Goal: Task Accomplishment & Management: Complete application form

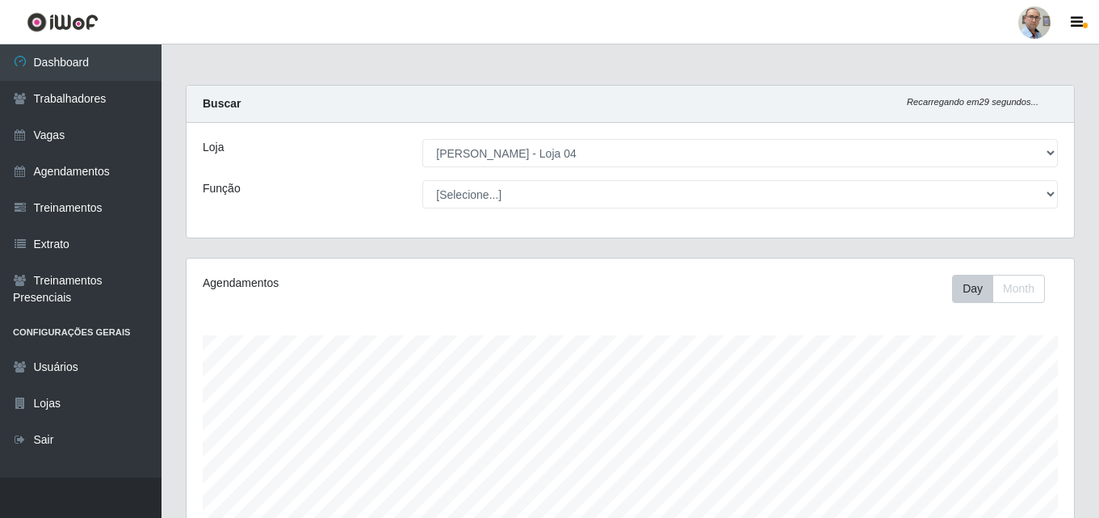
select select "251"
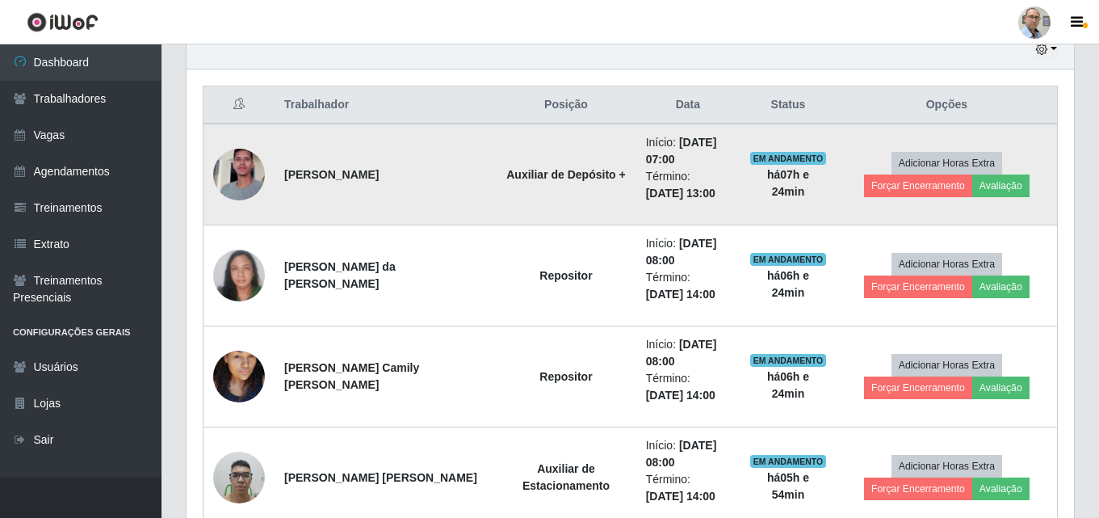
scroll to position [590, 0]
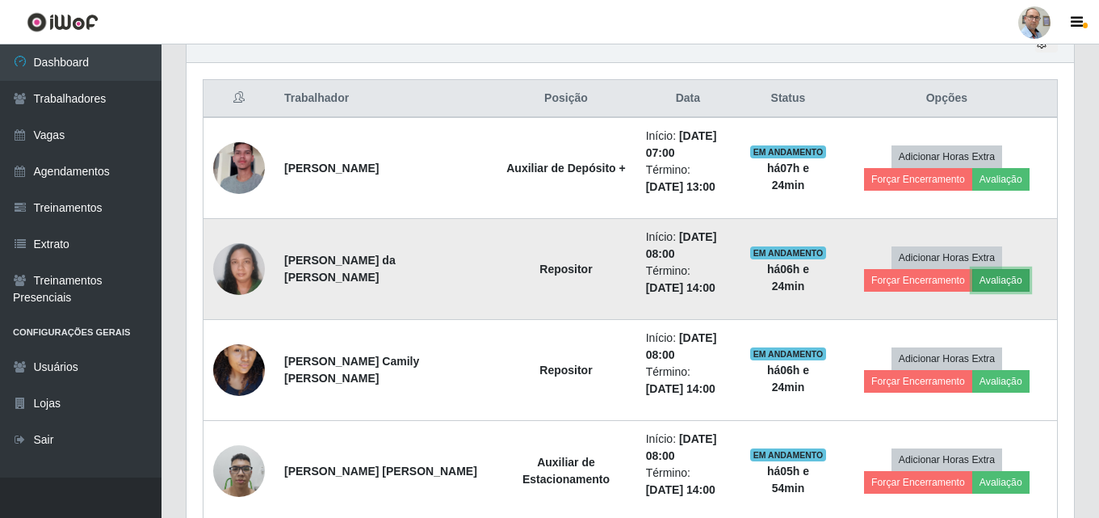
click at [972, 287] on button "Avaliação" at bounding box center [1000, 280] width 57 height 23
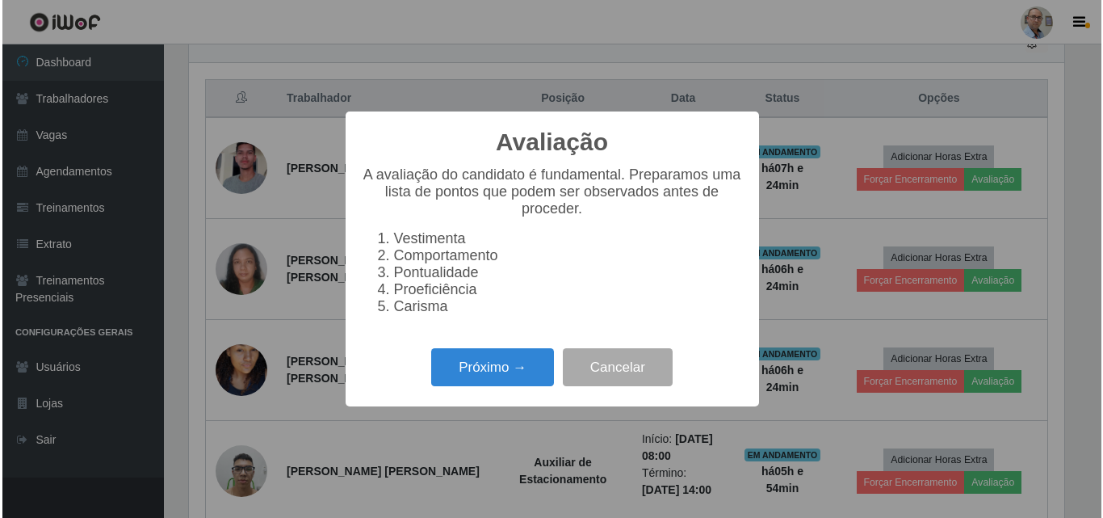
scroll to position [335, 879]
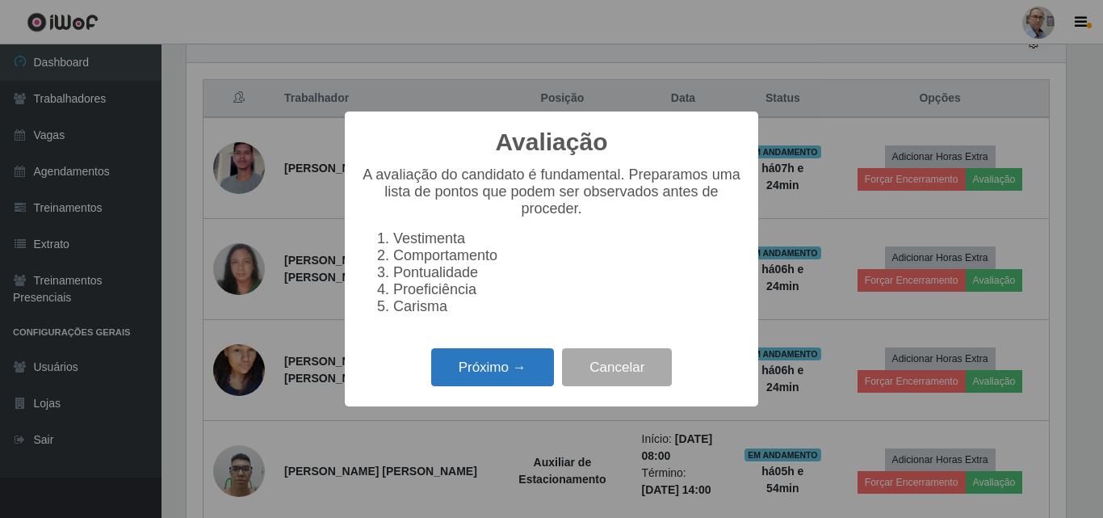
click at [518, 382] on button "Próximo →" at bounding box center [492, 367] width 123 height 38
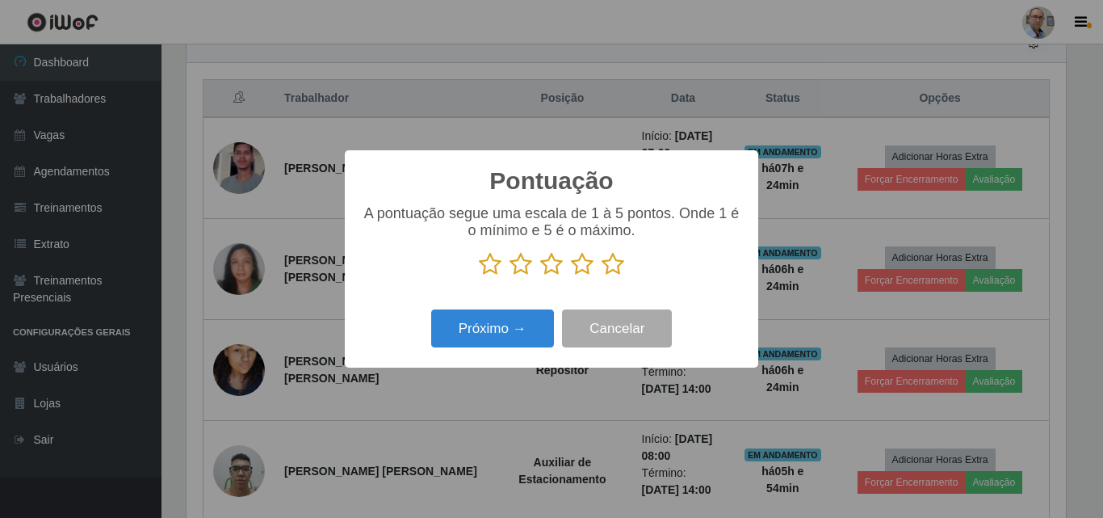
scroll to position [807272, 806727]
click at [613, 258] on icon at bounding box center [613, 264] width 23 height 24
click at [602, 276] on input "radio" at bounding box center [602, 276] width 0 height 0
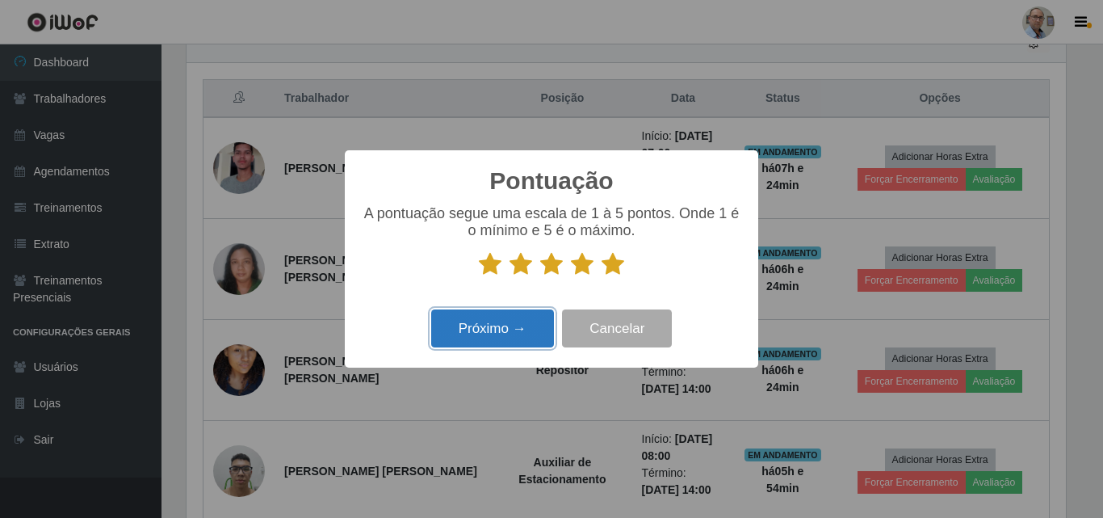
click at [542, 335] on button "Próximo →" at bounding box center [492, 328] width 123 height 38
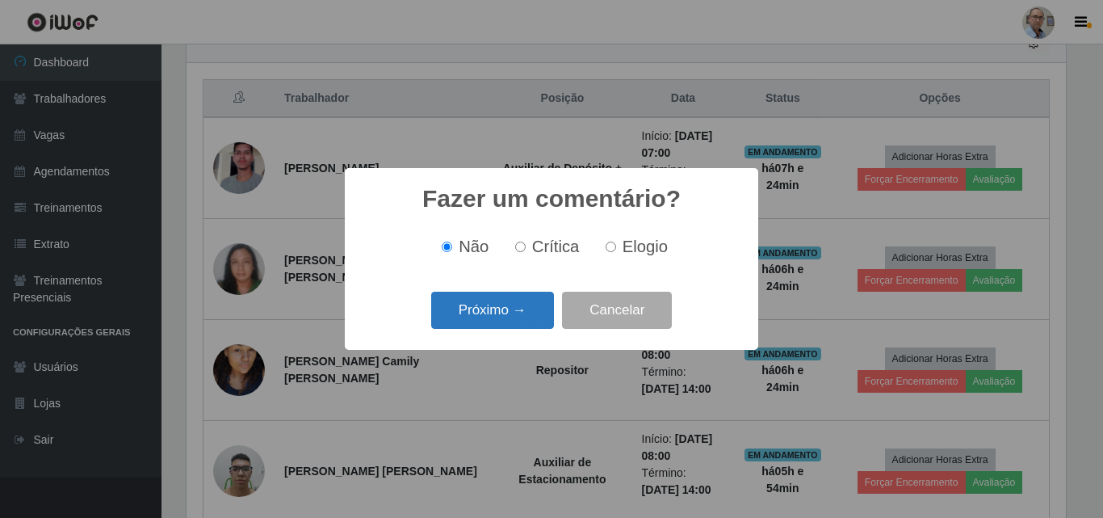
click at [530, 323] on button "Próximo →" at bounding box center [492, 311] width 123 height 38
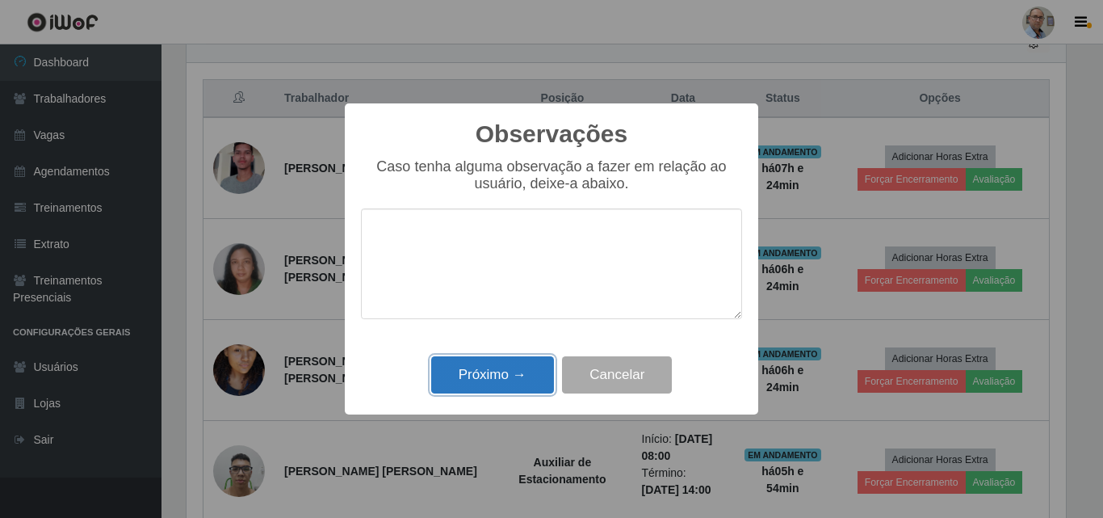
click at [518, 375] on button "Próximo →" at bounding box center [492, 375] width 123 height 38
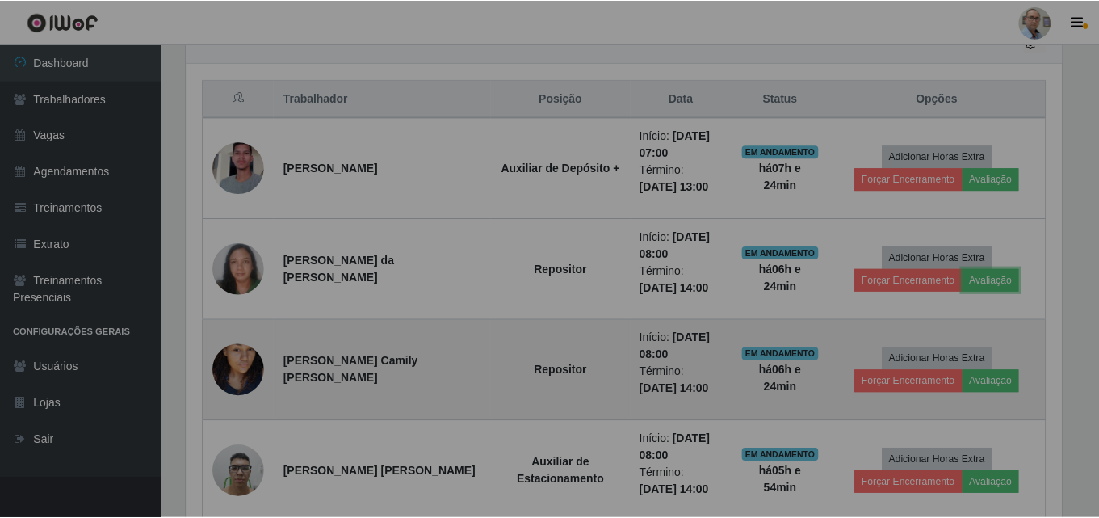
scroll to position [335, 888]
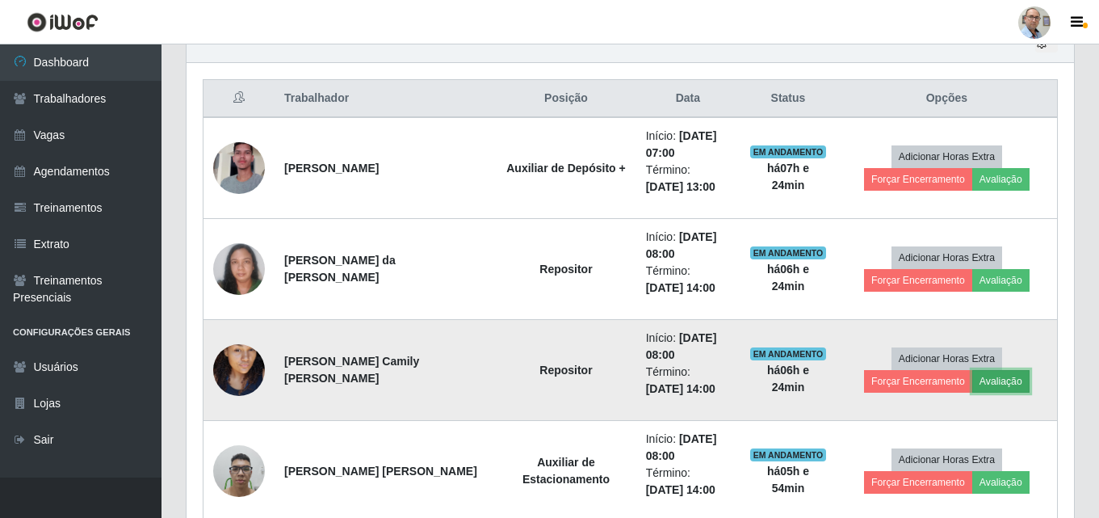
click at [972, 379] on button "Avaliação" at bounding box center [1000, 381] width 57 height 23
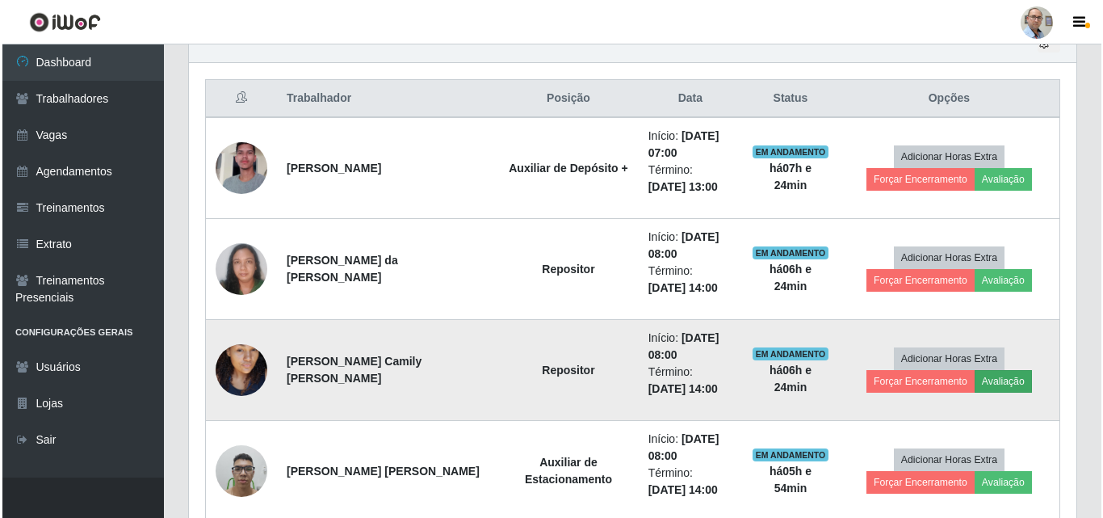
scroll to position [335, 879]
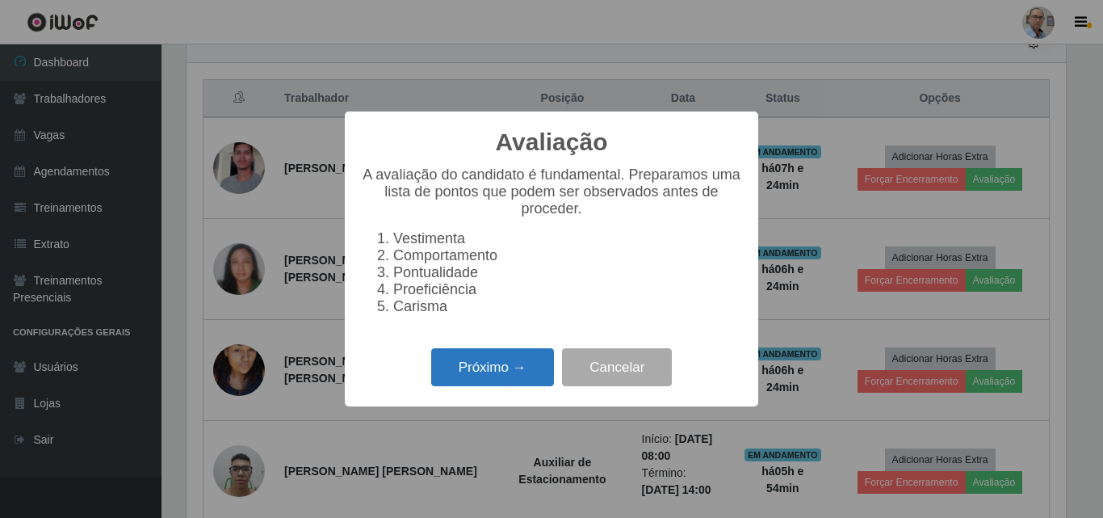
click at [464, 361] on button "Próximo →" at bounding box center [492, 367] width 123 height 38
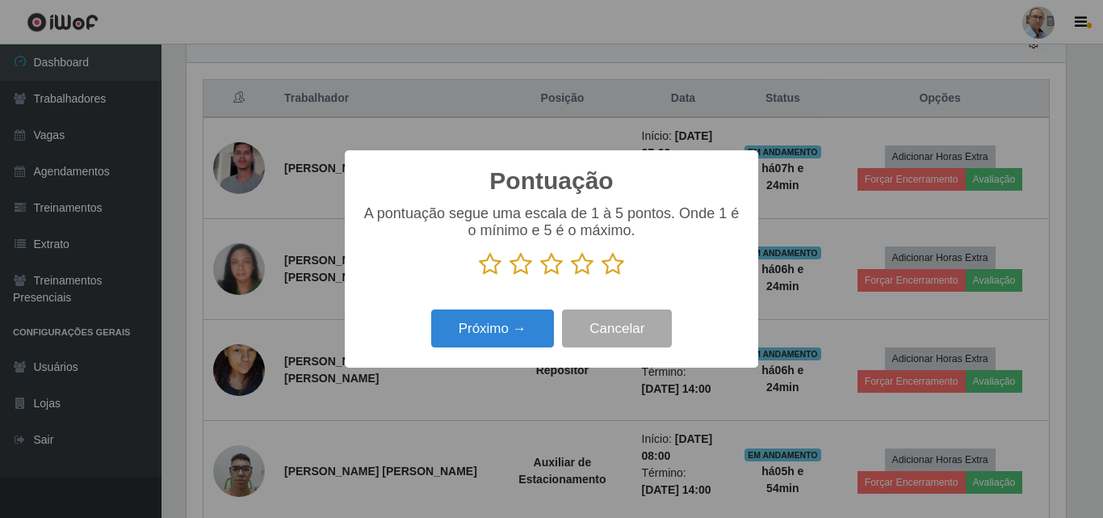
click at [615, 257] on icon at bounding box center [613, 264] width 23 height 24
click at [602, 276] on input "radio" at bounding box center [602, 276] width 0 height 0
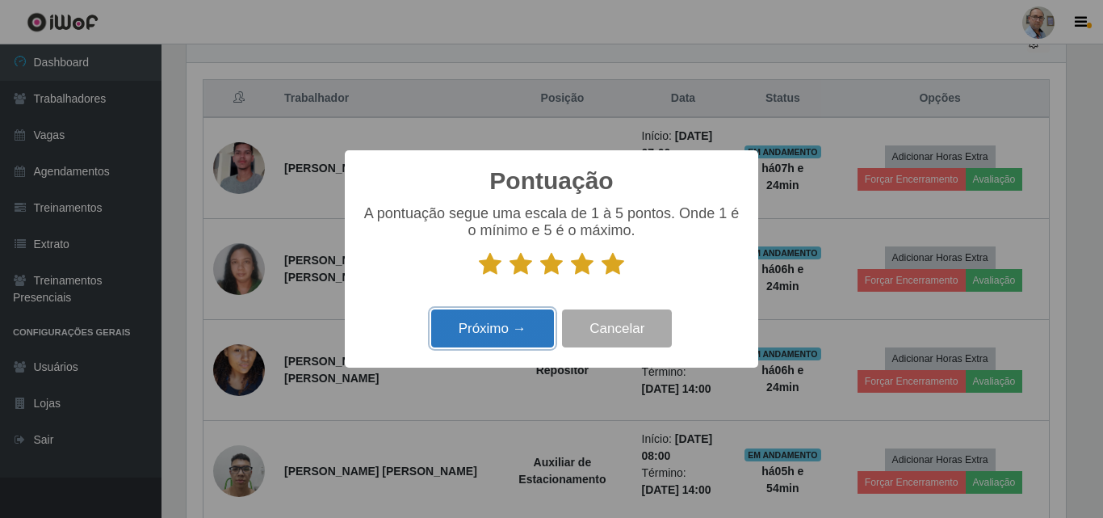
click at [529, 322] on button "Próximo →" at bounding box center [492, 328] width 123 height 38
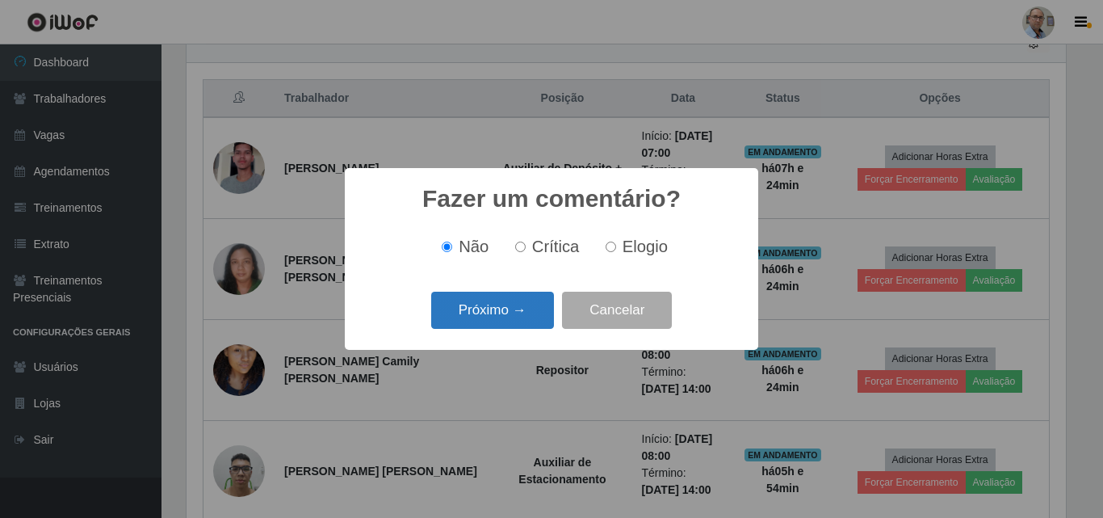
click at [527, 320] on button "Próximo →" at bounding box center [492, 311] width 123 height 38
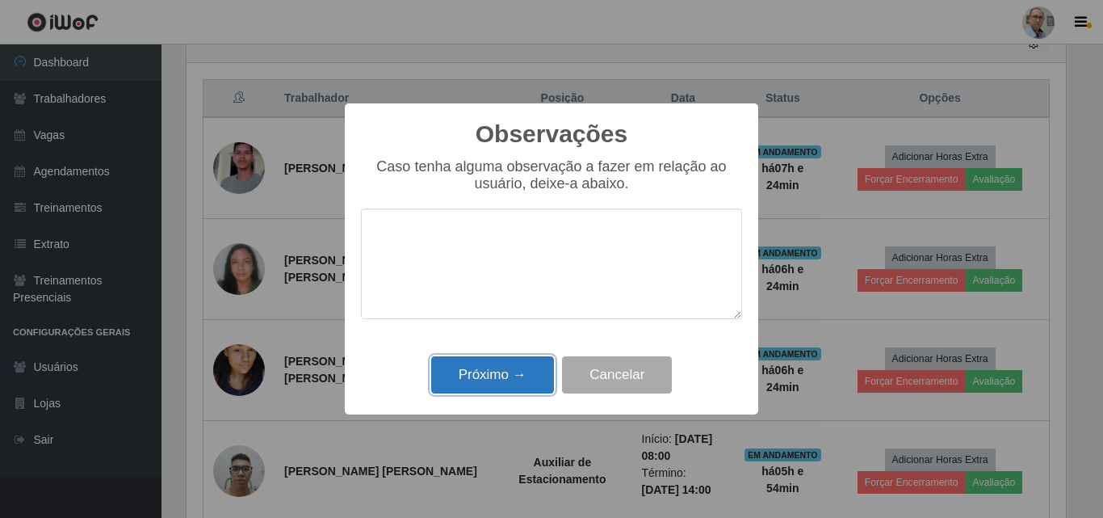
click at [505, 372] on button "Próximo →" at bounding box center [492, 375] width 123 height 38
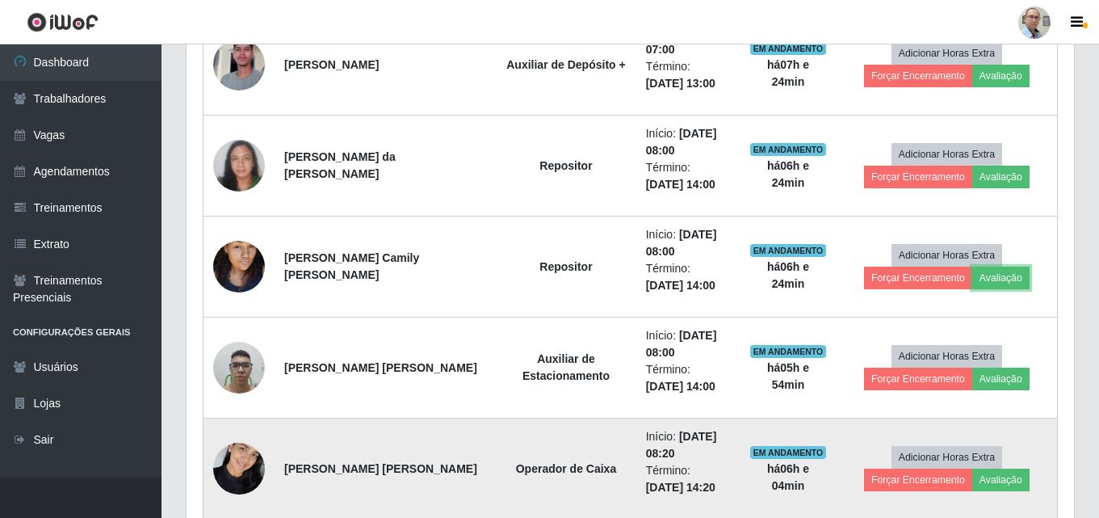
scroll to position [833, 0]
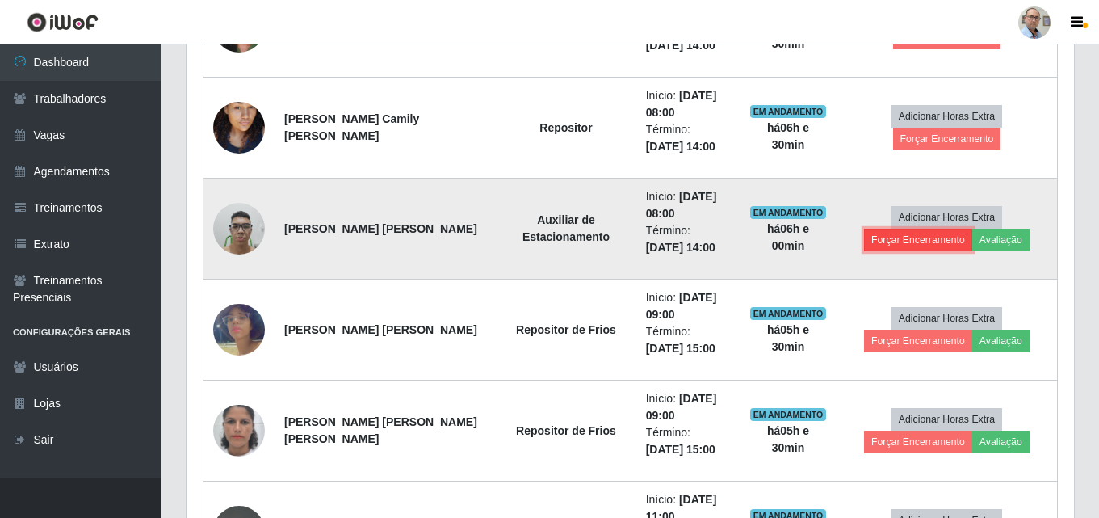
click at [971, 229] on button "Forçar Encerramento" at bounding box center [918, 240] width 108 height 23
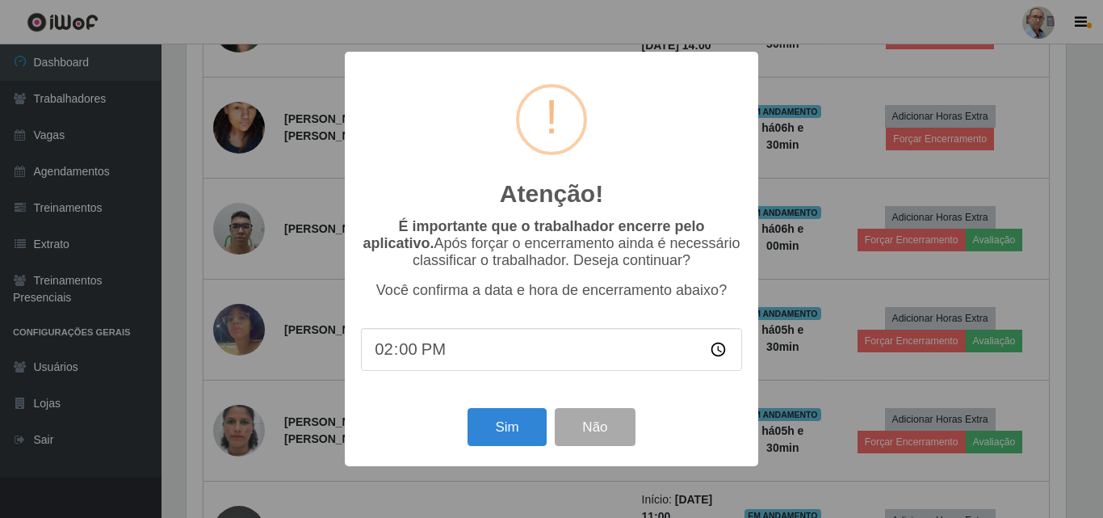
click at [414, 358] on input "14:00" at bounding box center [551, 349] width 381 height 43
type input "14:30"
click at [525, 432] on button "Sim" at bounding box center [507, 427] width 78 height 38
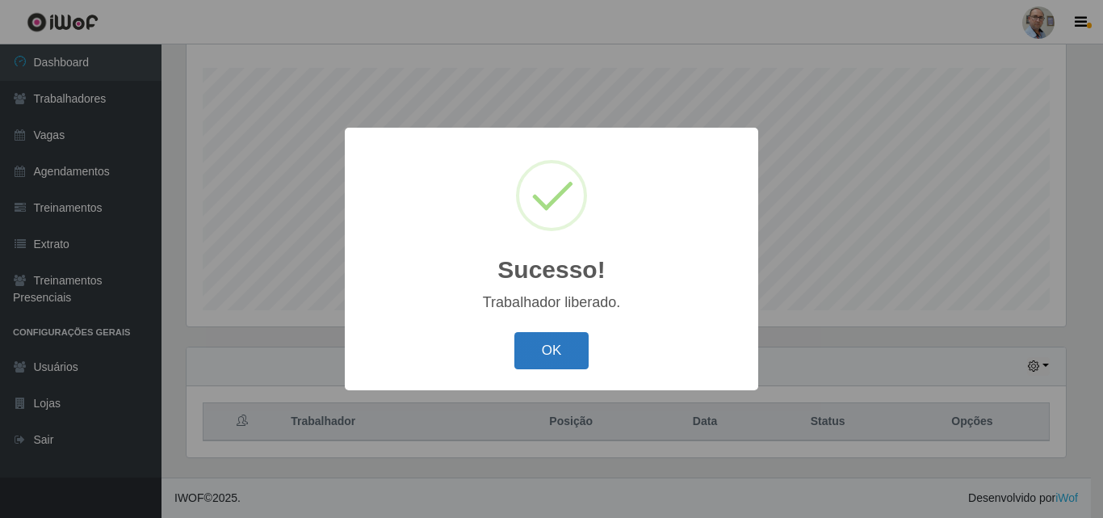
click at [564, 338] on button "OK" at bounding box center [551, 351] width 75 height 38
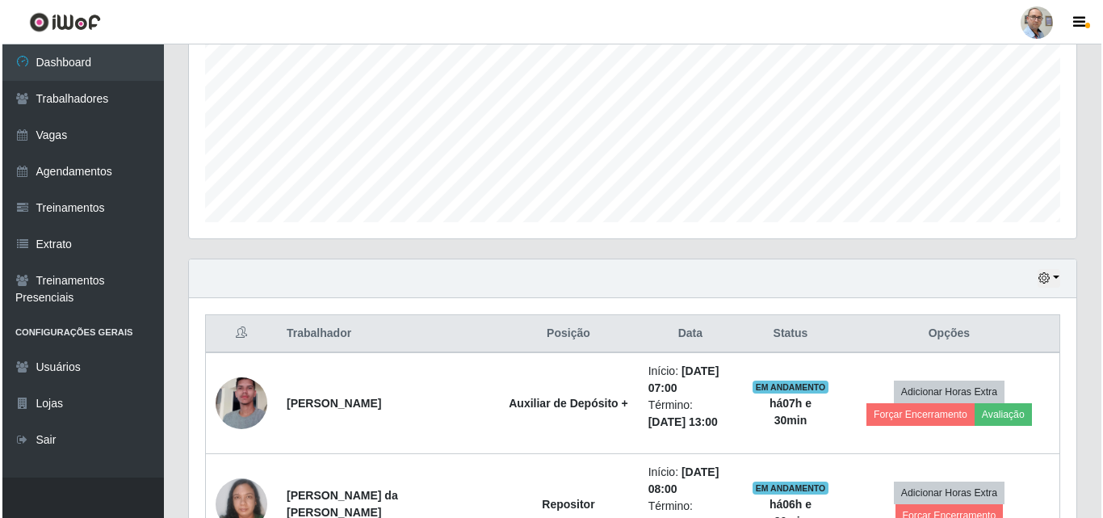
scroll to position [590, 0]
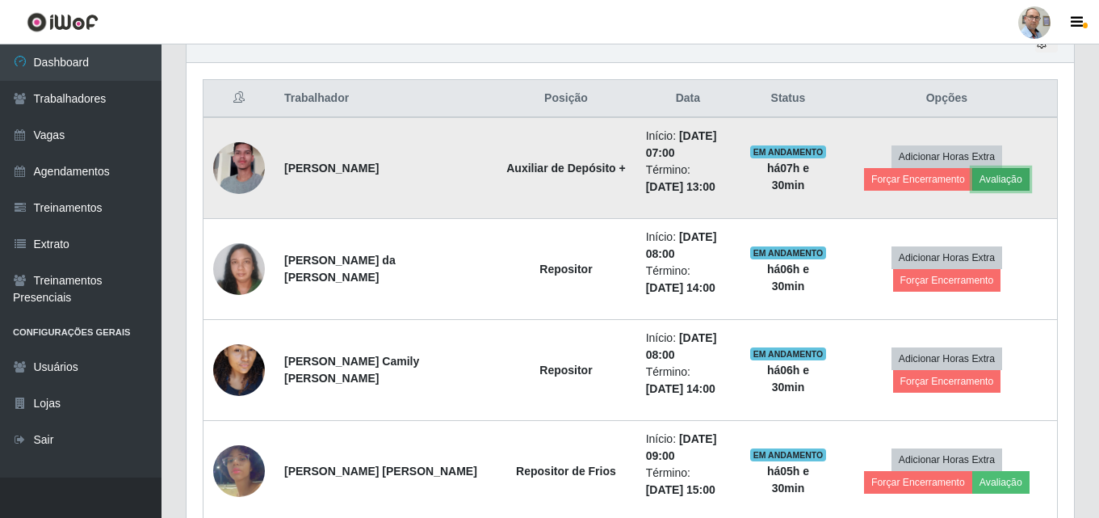
click at [972, 187] on button "Avaliação" at bounding box center [1000, 179] width 57 height 23
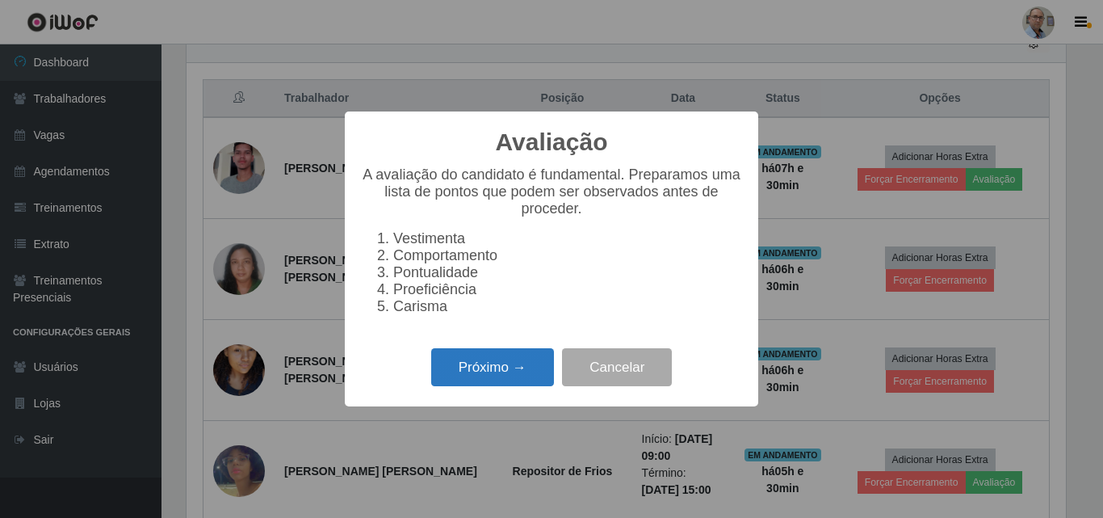
click at [517, 371] on button "Próximo →" at bounding box center [492, 367] width 123 height 38
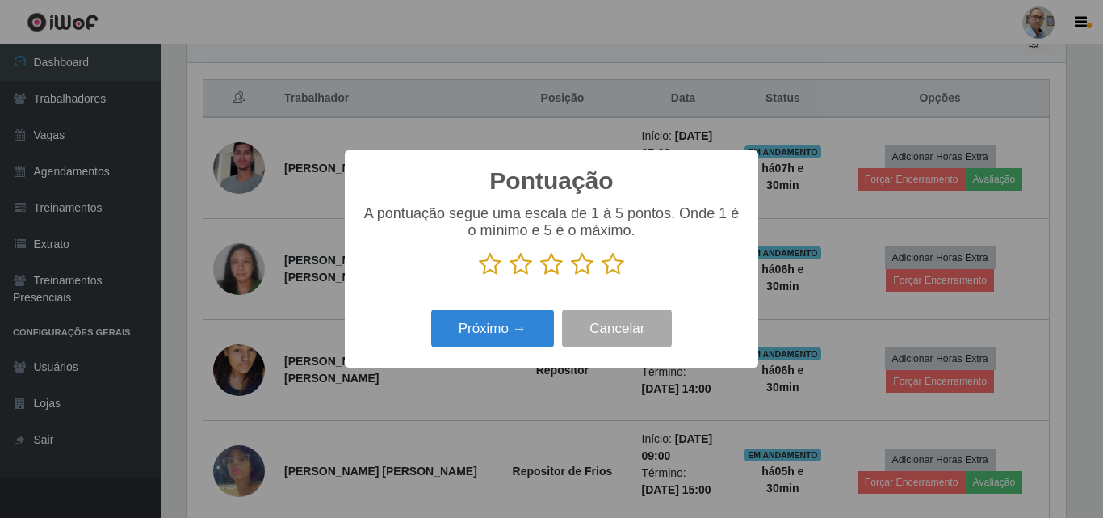
click at [609, 258] on icon at bounding box center [613, 264] width 23 height 24
click at [602, 276] on input "radio" at bounding box center [602, 276] width 0 height 0
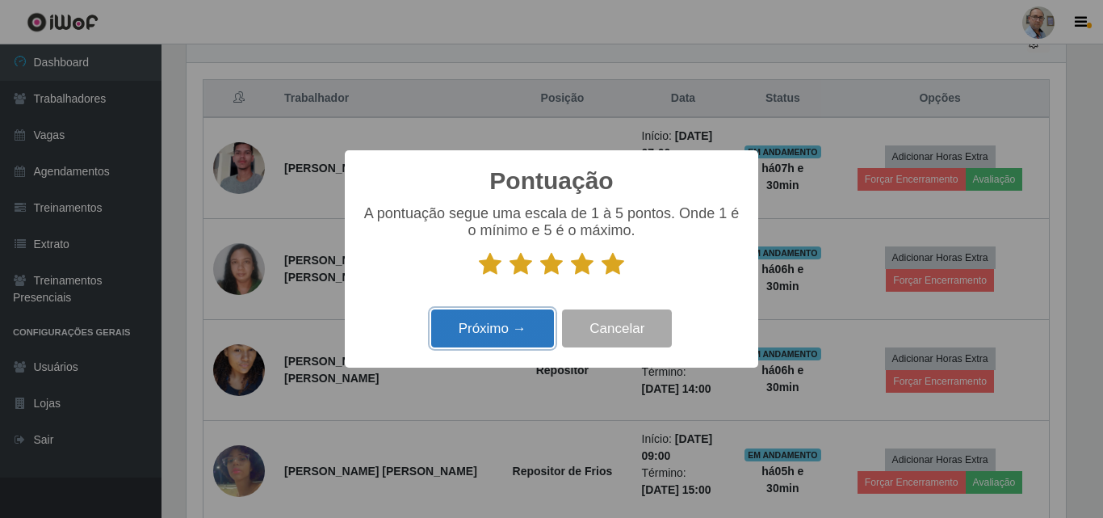
click at [510, 317] on button "Próximo →" at bounding box center [492, 328] width 123 height 38
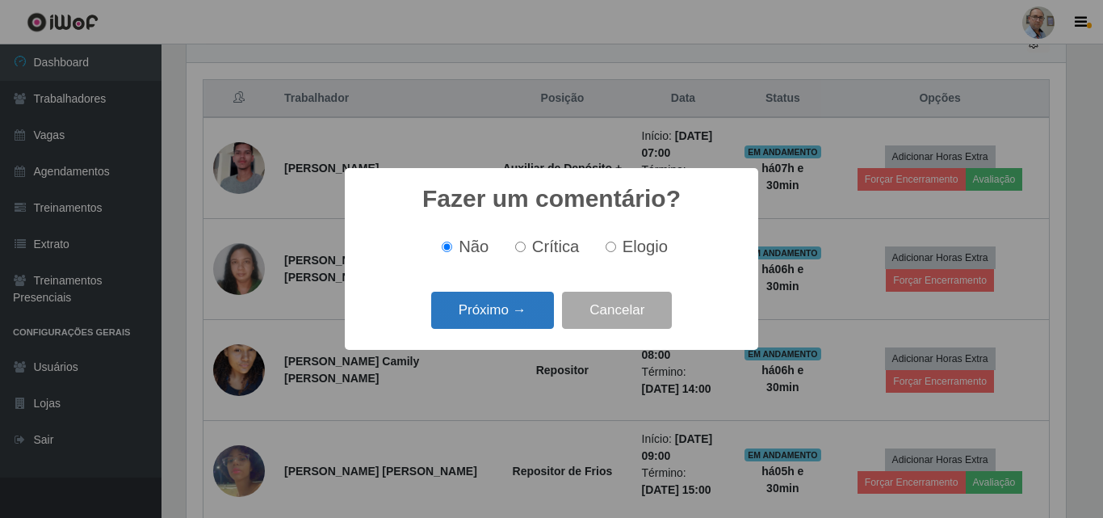
click at [536, 313] on button "Próximo →" at bounding box center [492, 311] width 123 height 38
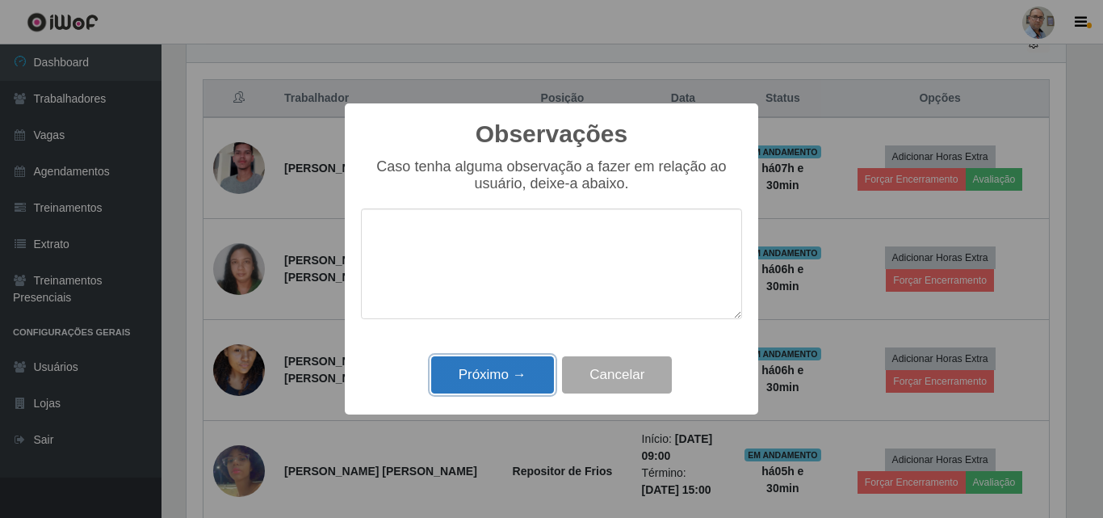
click at [513, 382] on button "Próximo →" at bounding box center [492, 375] width 123 height 38
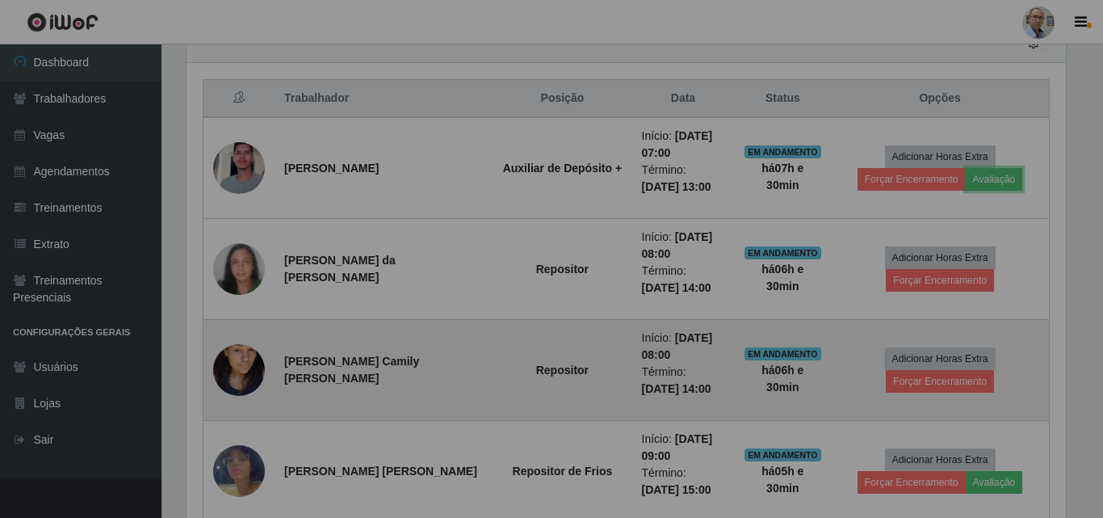
scroll to position [335, 888]
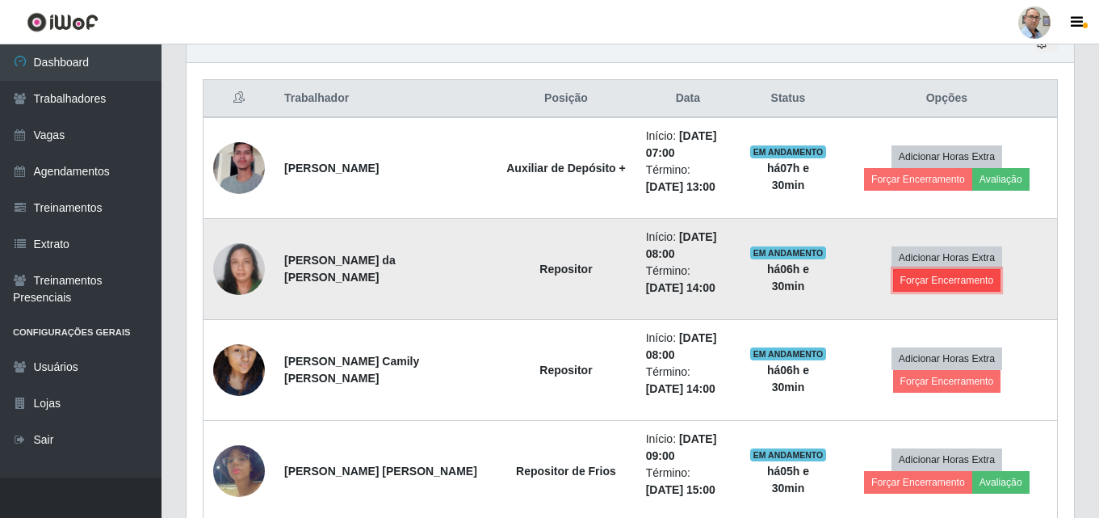
click at [982, 275] on button "Forçar Encerramento" at bounding box center [947, 280] width 108 height 23
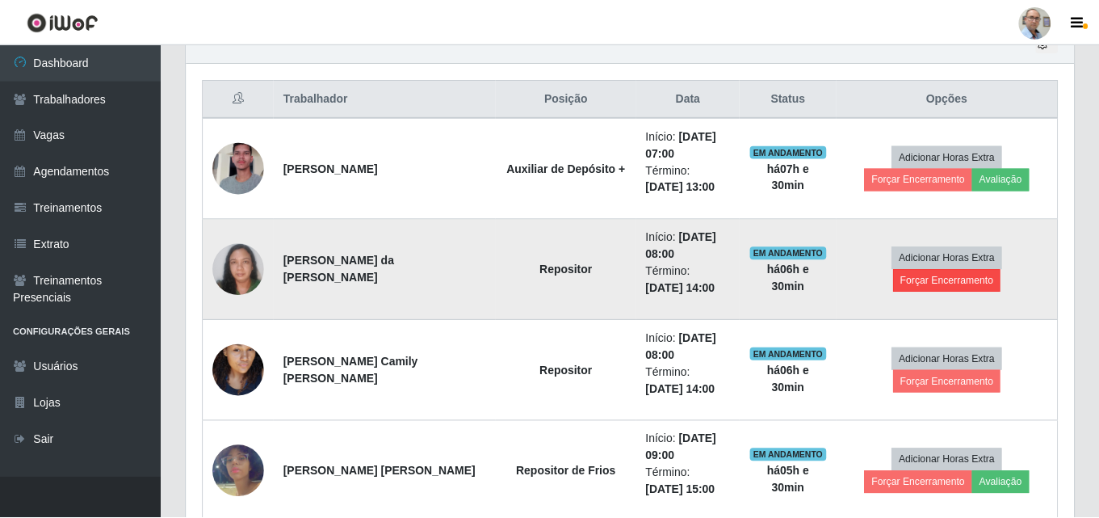
scroll to position [335, 879]
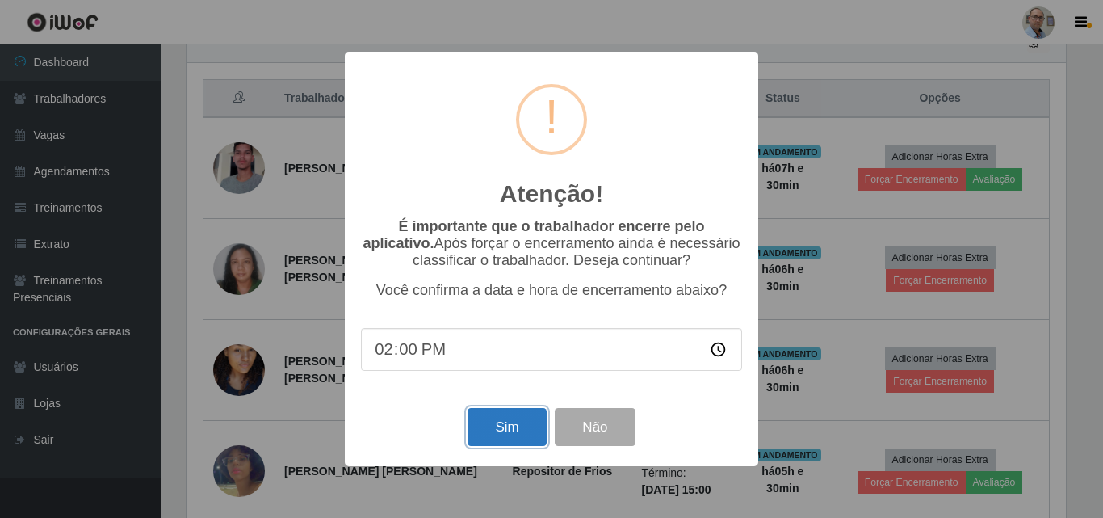
click at [516, 434] on button "Sim" at bounding box center [507, 427] width 78 height 38
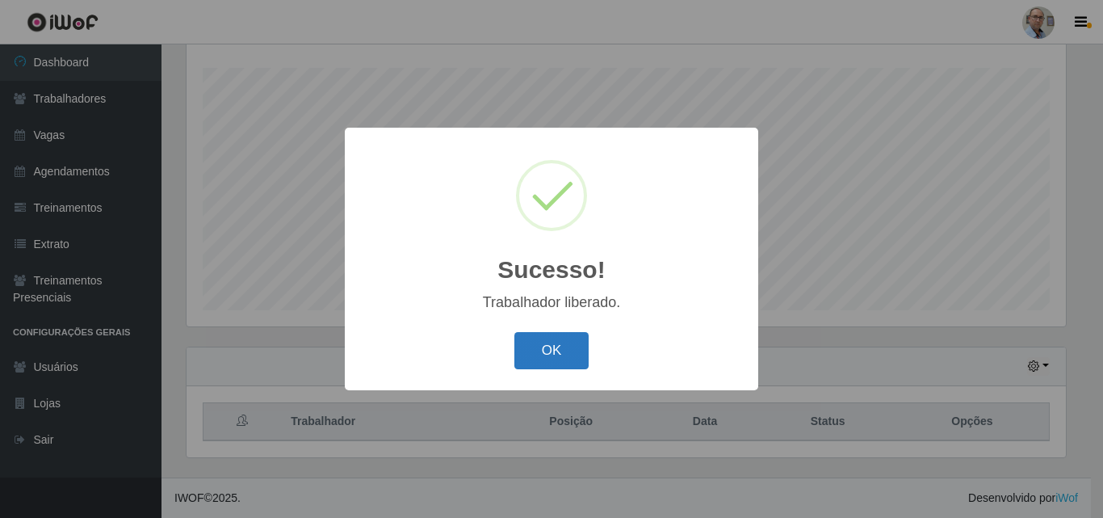
click at [538, 351] on button "OK" at bounding box center [551, 351] width 75 height 38
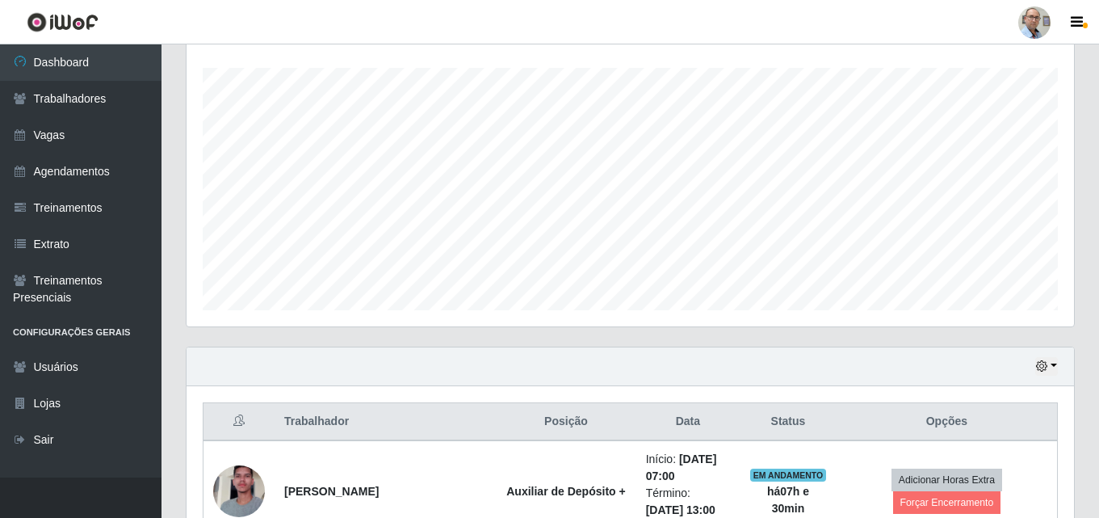
scroll to position [590, 0]
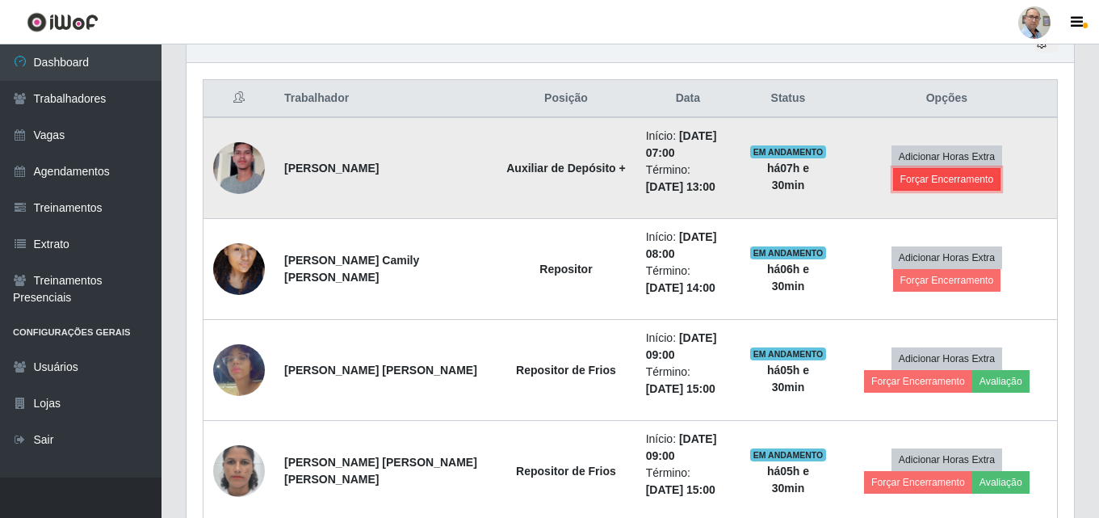
click at [981, 178] on button "Forçar Encerramento" at bounding box center [947, 179] width 108 height 23
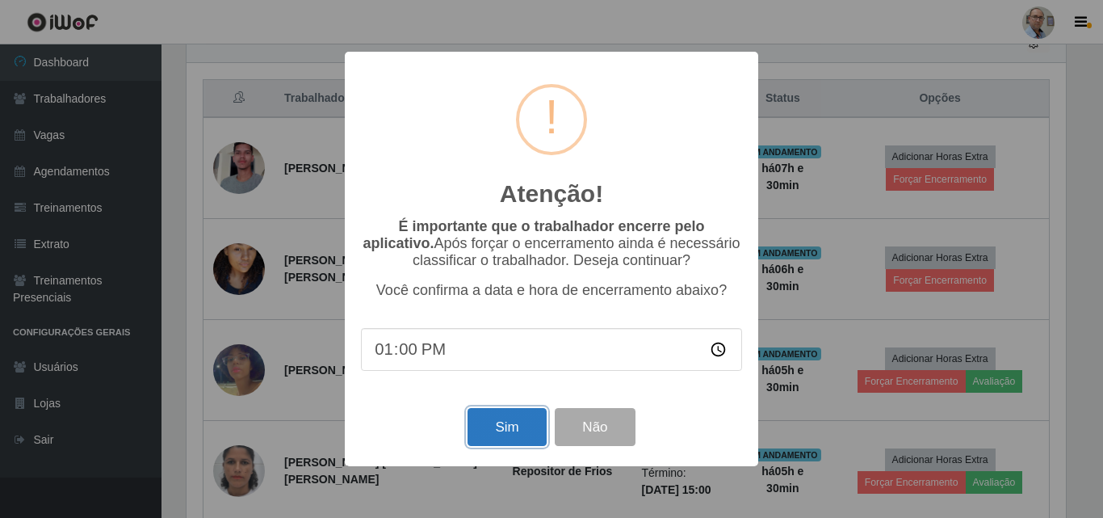
click at [486, 430] on button "Sim" at bounding box center [507, 427] width 78 height 38
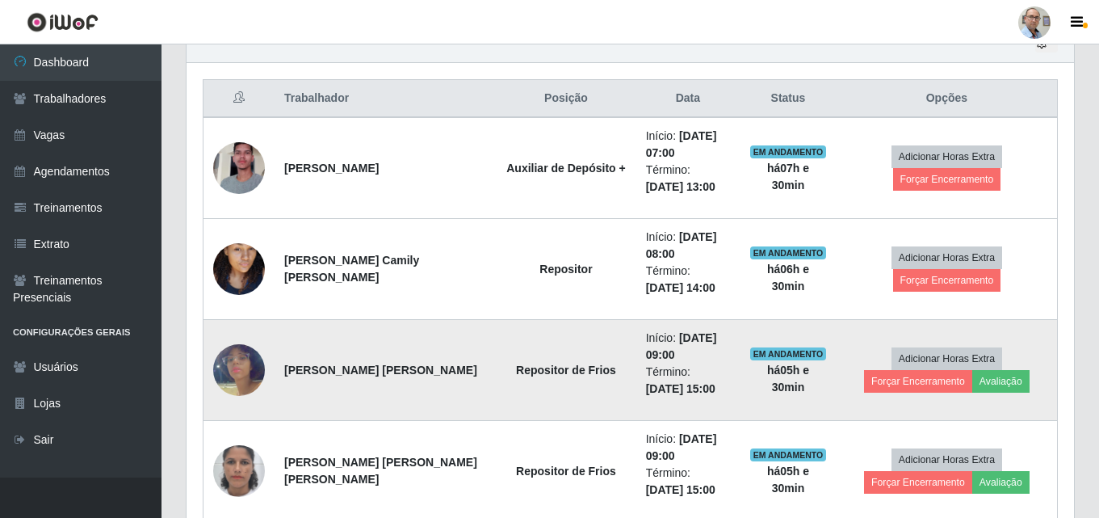
scroll to position [0, 0]
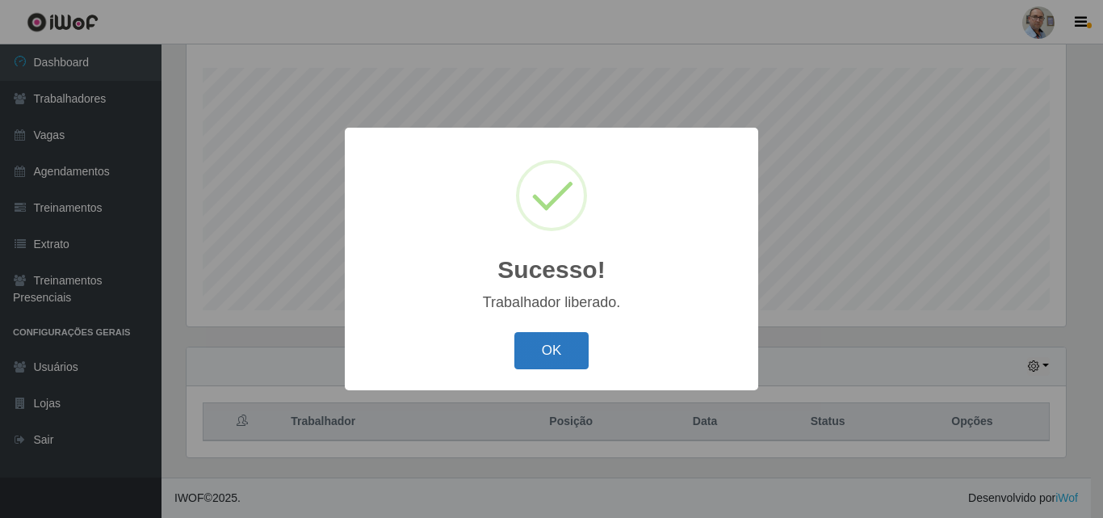
click at [538, 356] on button "OK" at bounding box center [551, 351] width 75 height 38
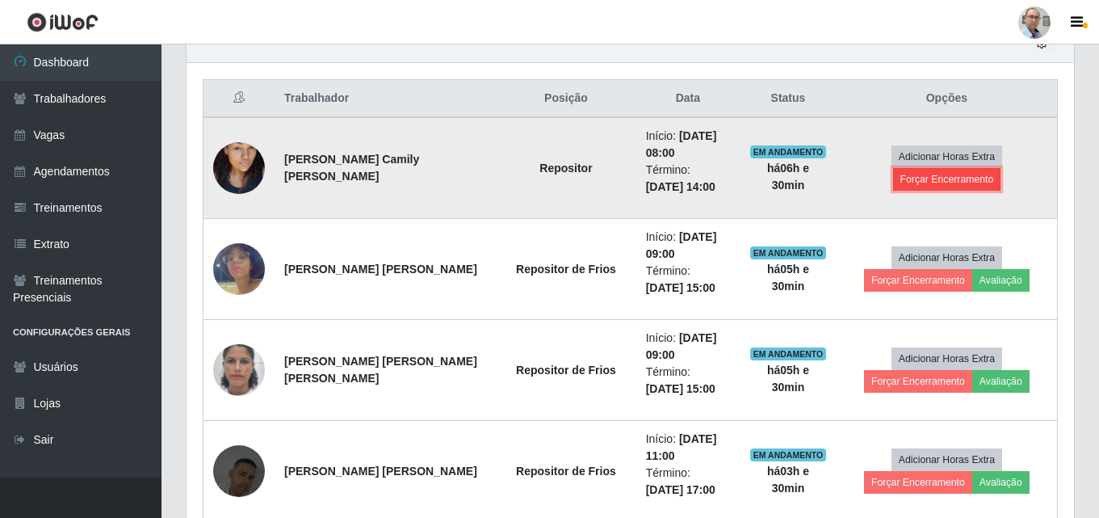
click at [989, 168] on button "Forçar Encerramento" at bounding box center [947, 179] width 108 height 23
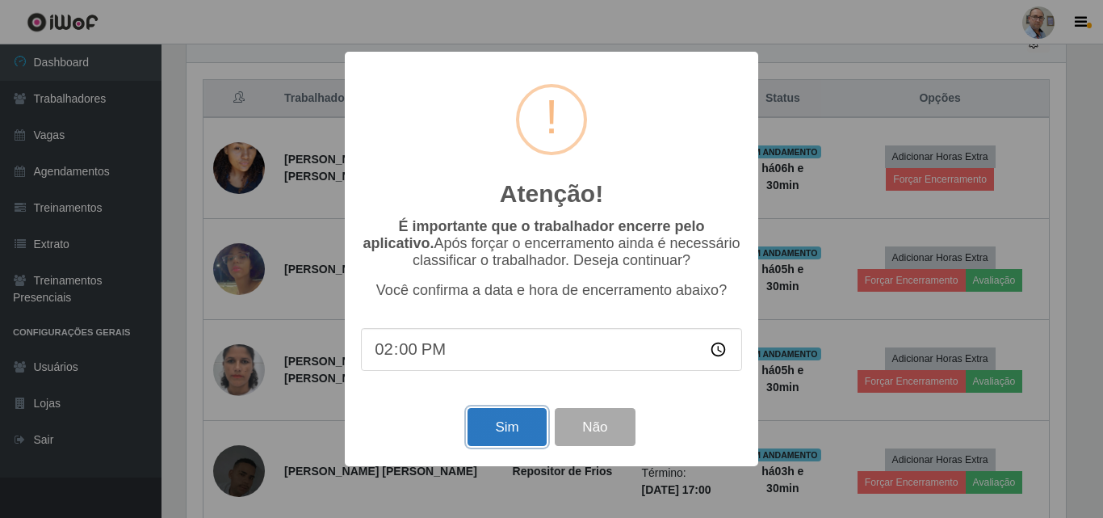
click at [493, 444] on button "Sim" at bounding box center [507, 427] width 78 height 38
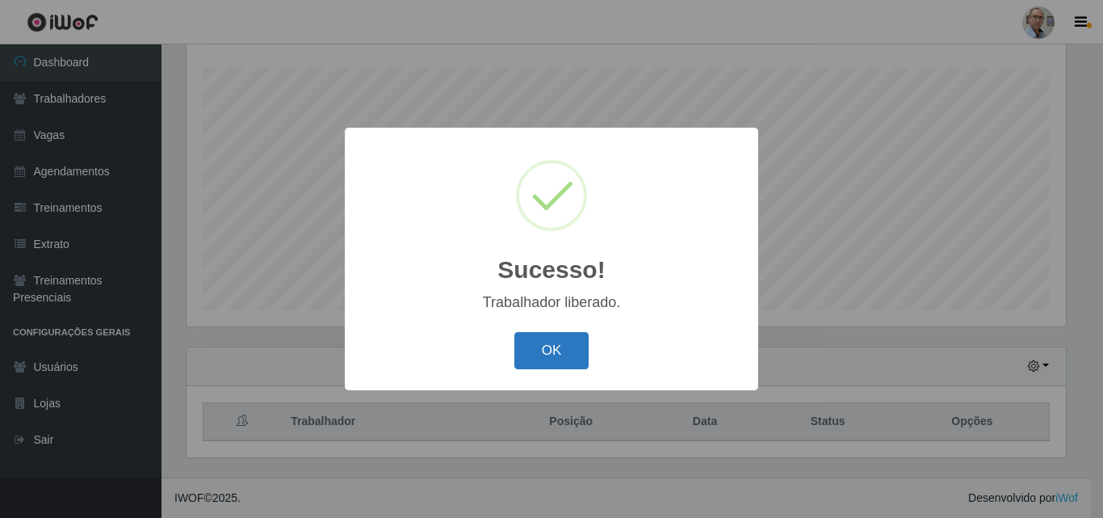
click at [548, 349] on button "OK" at bounding box center [551, 351] width 75 height 38
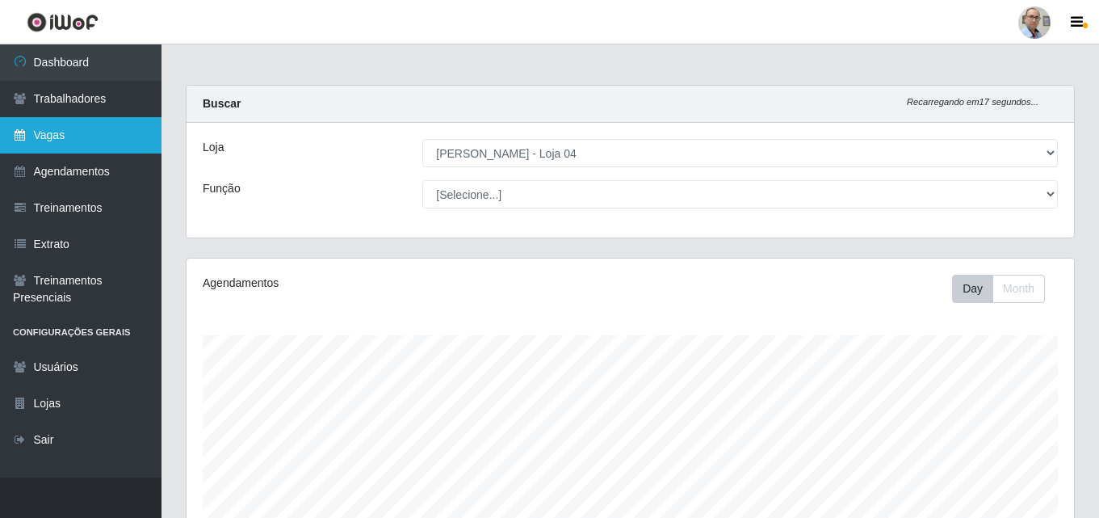
click at [83, 139] on link "Vagas" at bounding box center [81, 135] width 162 height 36
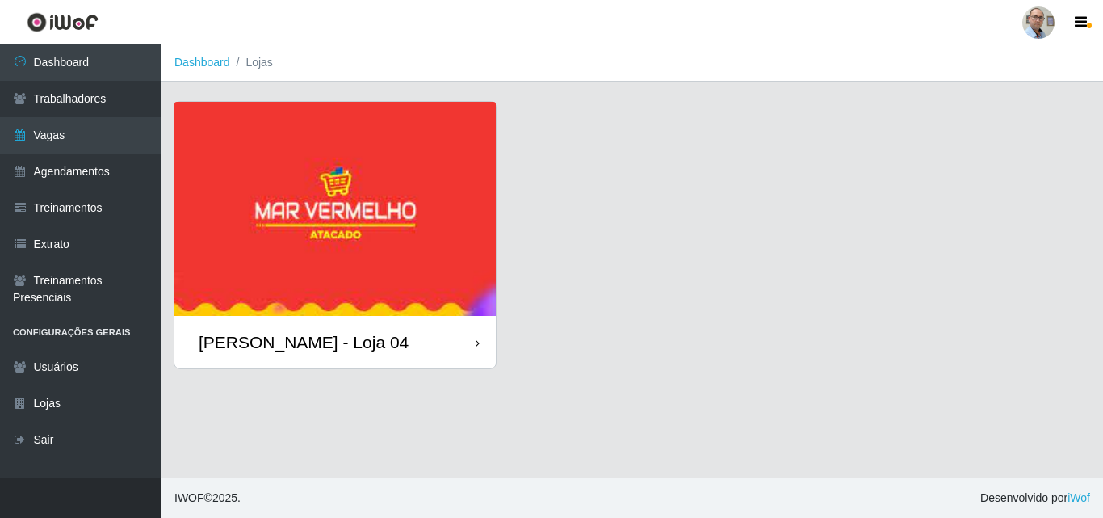
click at [284, 182] on img at bounding box center [334, 209] width 321 height 214
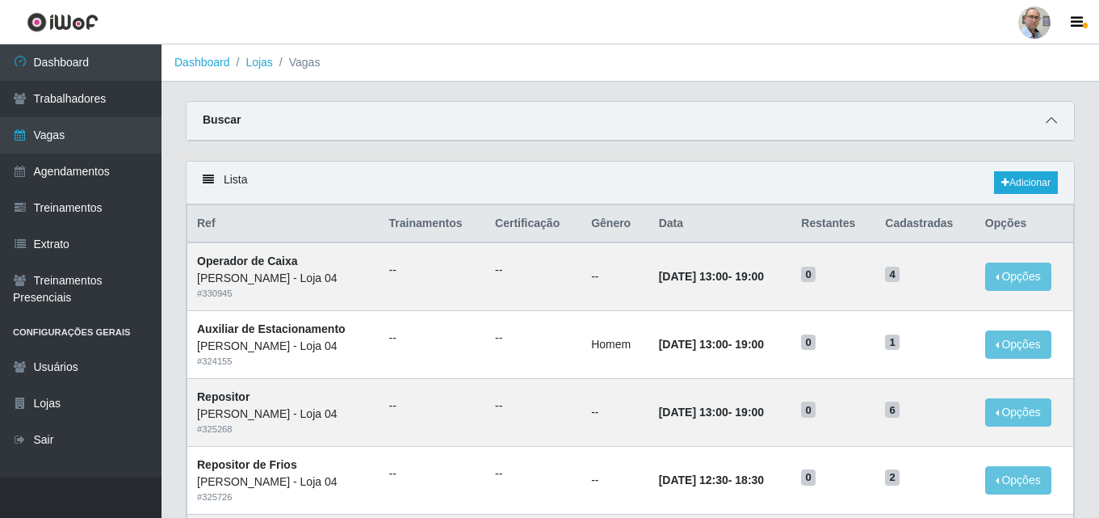
click at [1055, 124] on icon at bounding box center [1051, 120] width 11 height 11
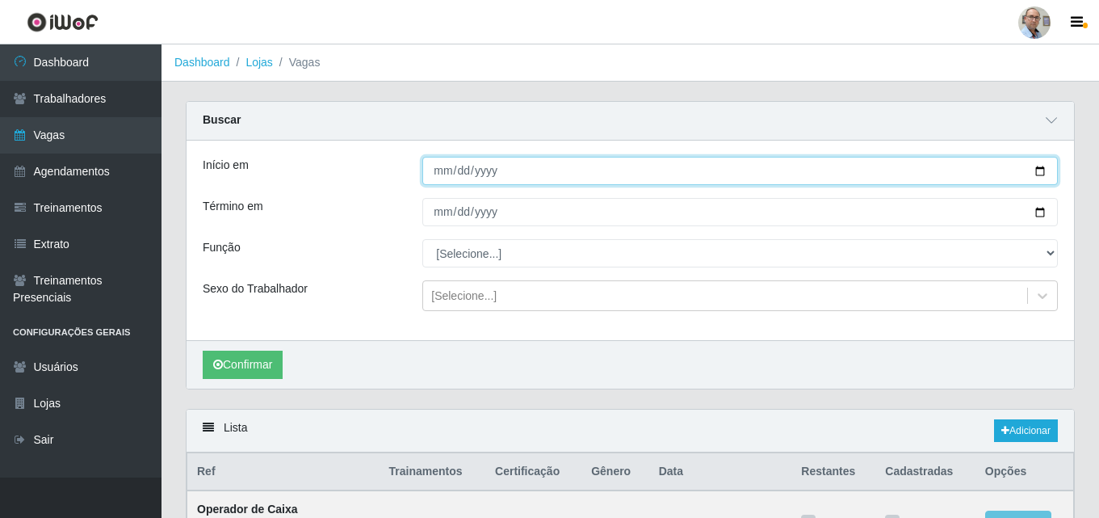
click at [1041, 170] on input "Início em" at bounding box center [740, 171] width 636 height 28
type input "[DATE]"
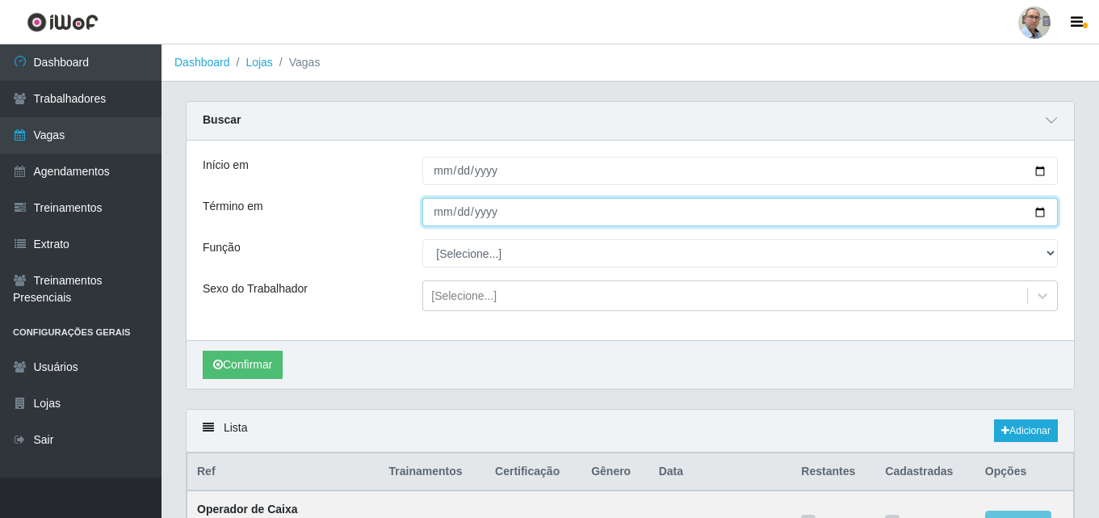
click at [1041, 213] on input "Término em" at bounding box center [740, 212] width 636 height 28
type input "[DATE]"
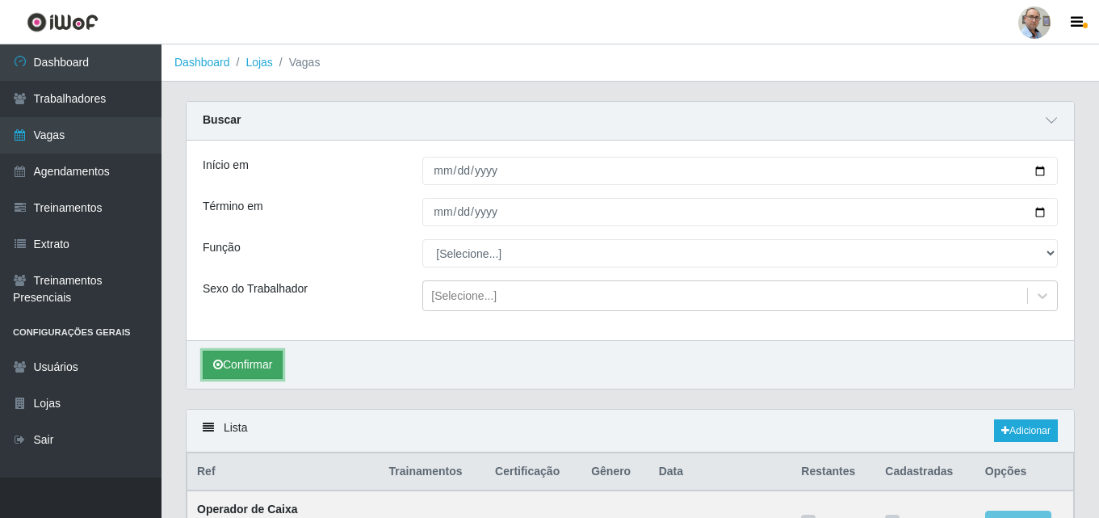
click at [269, 371] on button "Confirmar" at bounding box center [243, 365] width 80 height 28
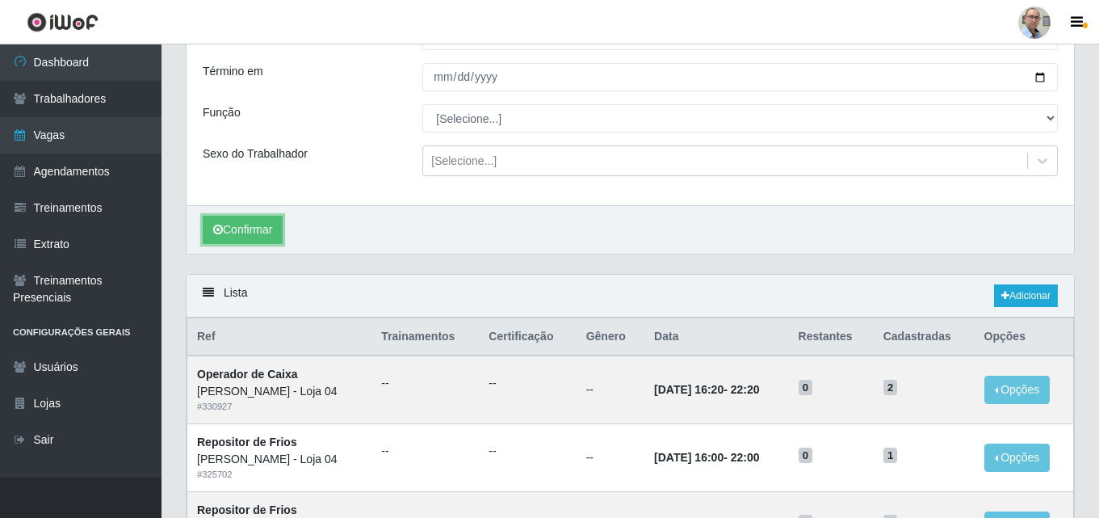
scroll to position [60, 0]
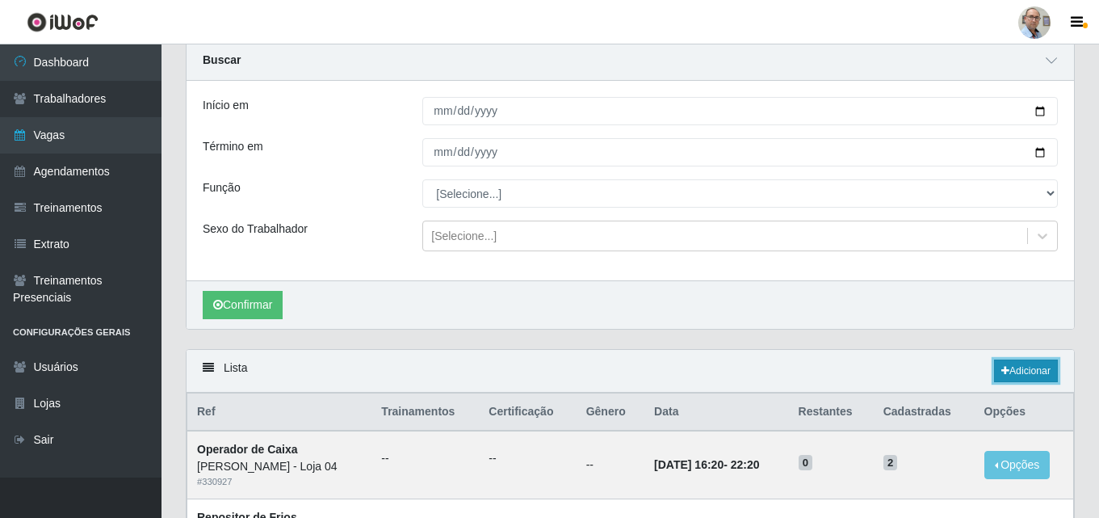
click at [1012, 372] on link "Adicionar" at bounding box center [1026, 370] width 64 height 23
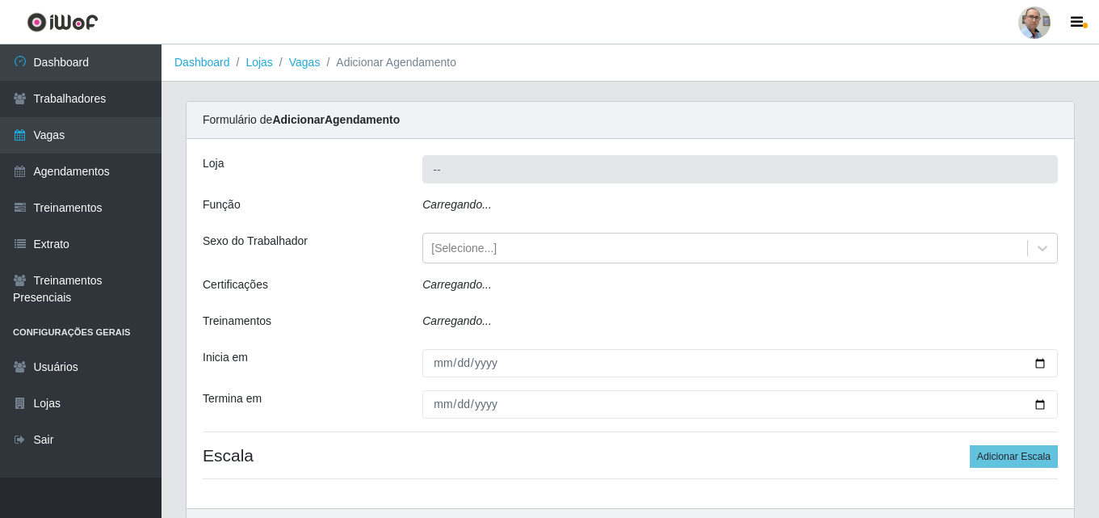
type input "[PERSON_NAME] - Loja 04"
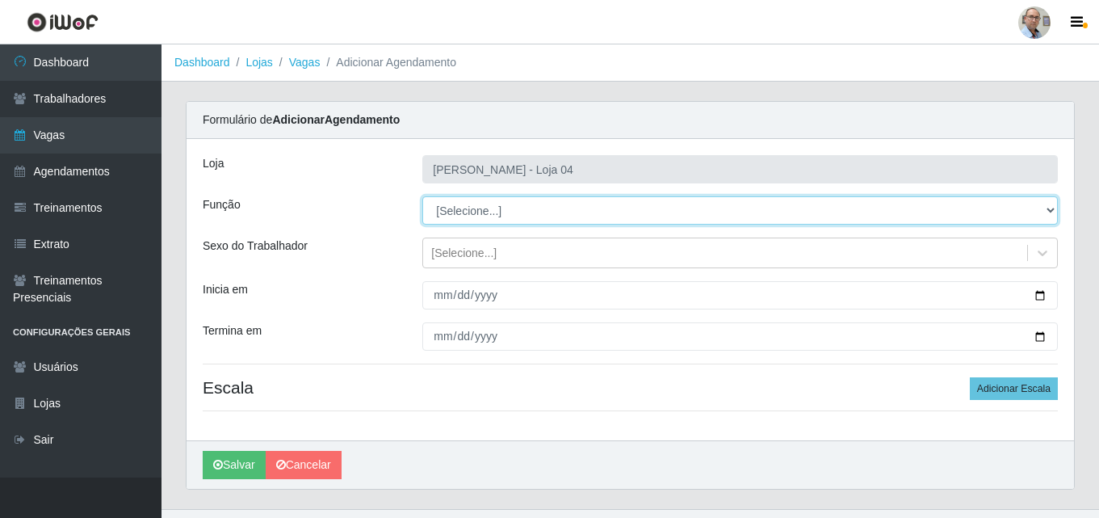
click at [1048, 213] on select "[Selecione...] ASG ASG + ASG ++ Auxiliar de Depósito Auxiliar de Depósito + Aux…" at bounding box center [740, 210] width 636 height 28
select select "118"
click at [422, 196] on select "[Selecione...] ASG ASG + ASG ++ Auxiliar de Depósito Auxiliar de Depósito + Aux…" at bounding box center [740, 210] width 636 height 28
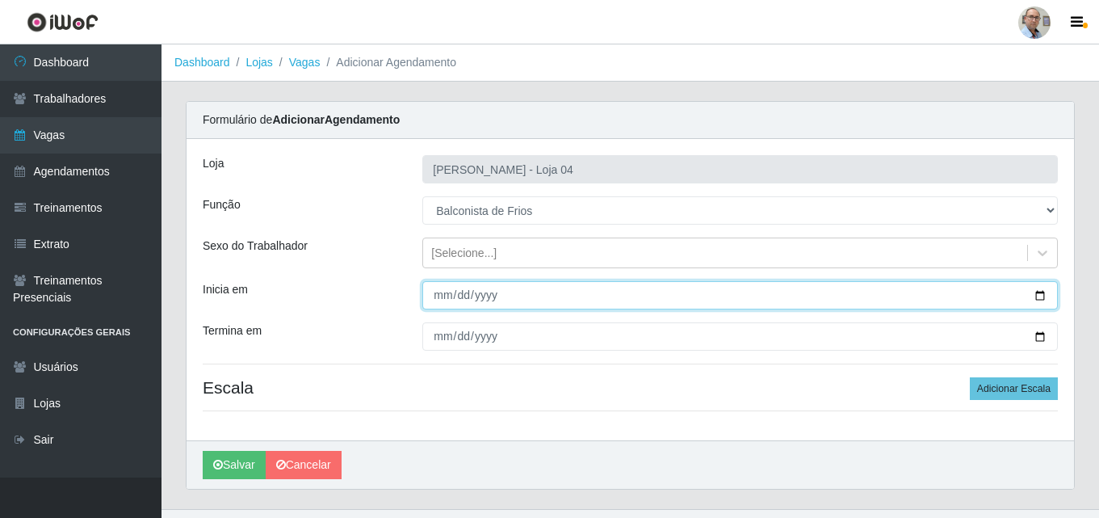
click at [1047, 296] on input "Inicia em" at bounding box center [740, 295] width 636 height 28
click at [1044, 294] on input "Inicia em" at bounding box center [740, 295] width 636 height 28
type input "[DATE]"
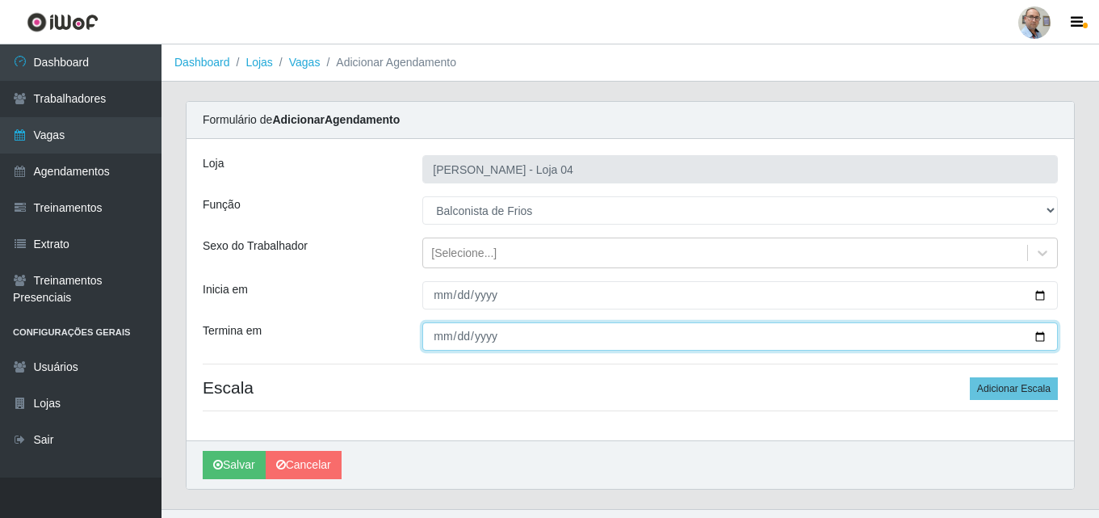
click at [1040, 330] on input "Termina em" at bounding box center [740, 336] width 636 height 28
type input "[DATE]"
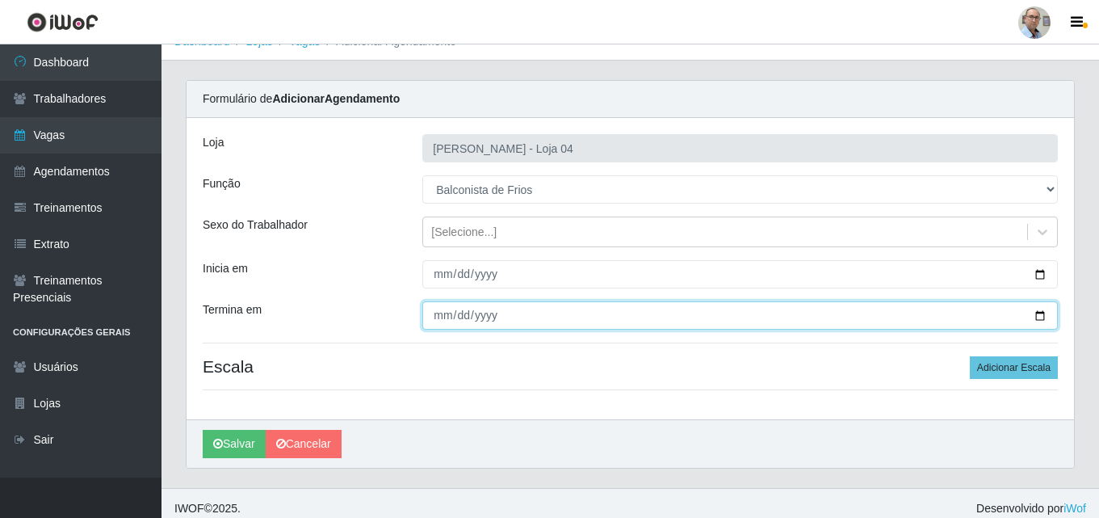
scroll to position [31, 0]
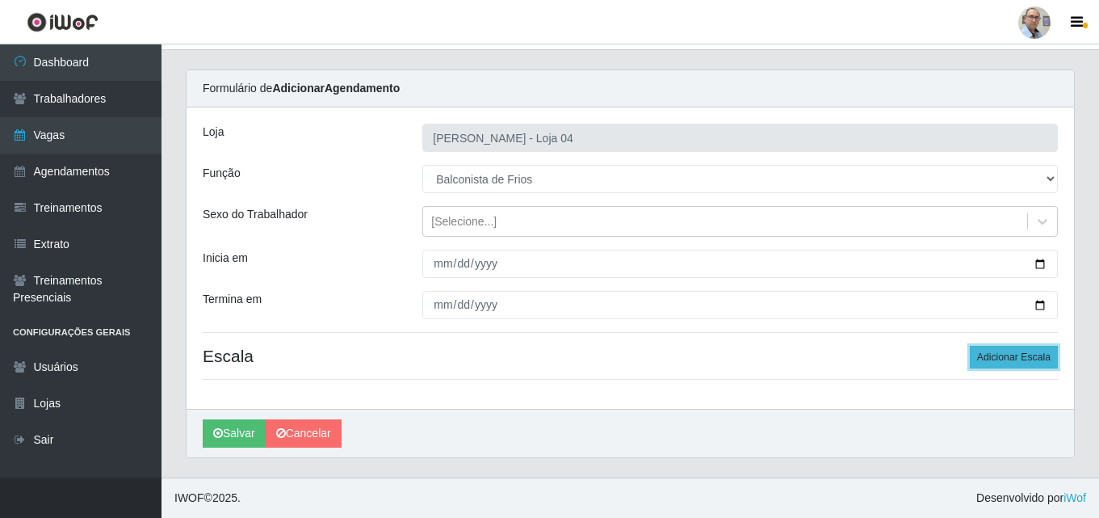
click at [1006, 355] on button "Adicionar Escala" at bounding box center [1014, 357] width 88 height 23
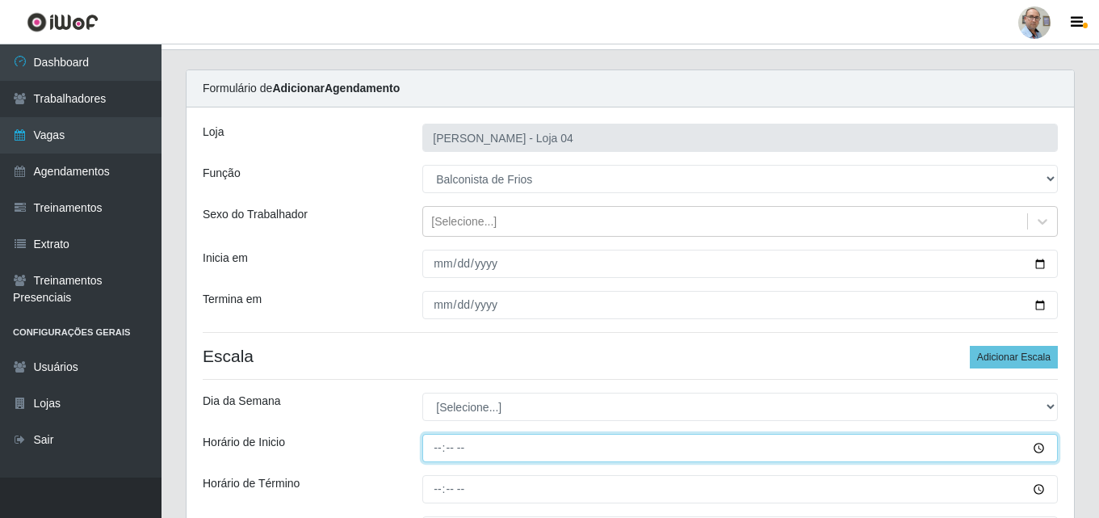
click at [434, 447] on input "Horário de Inicio" at bounding box center [740, 448] width 636 height 28
type input "08:00"
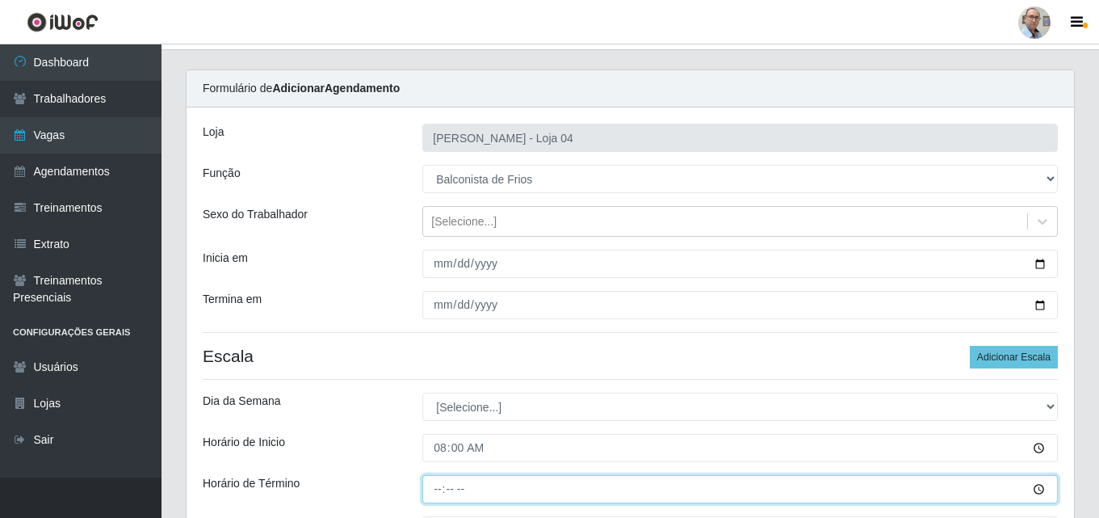
click at [443, 486] on input "Horário de Término" at bounding box center [740, 489] width 636 height 28
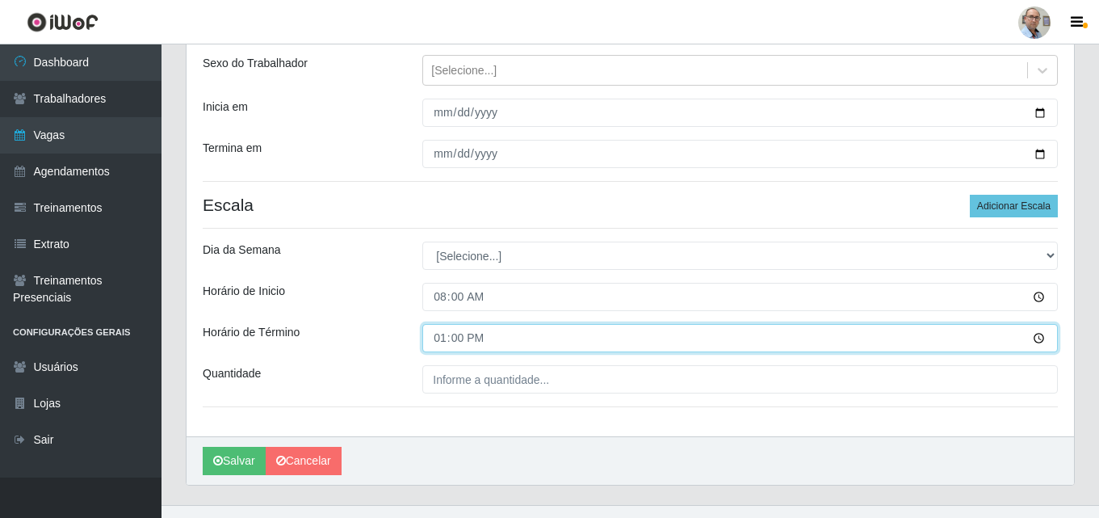
scroll to position [210, 0]
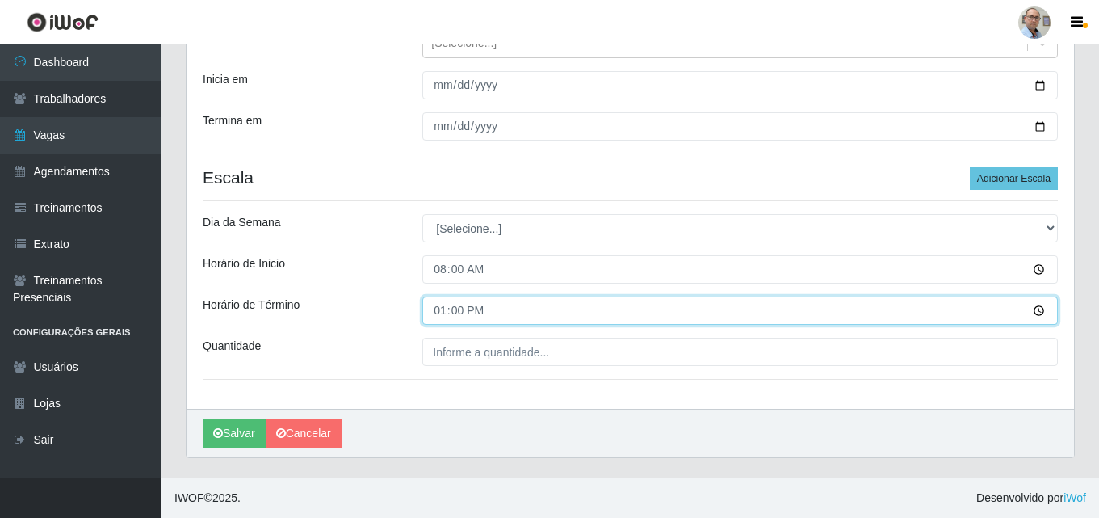
click at [446, 318] on input "13:00" at bounding box center [740, 310] width 636 height 28
type input "14:00"
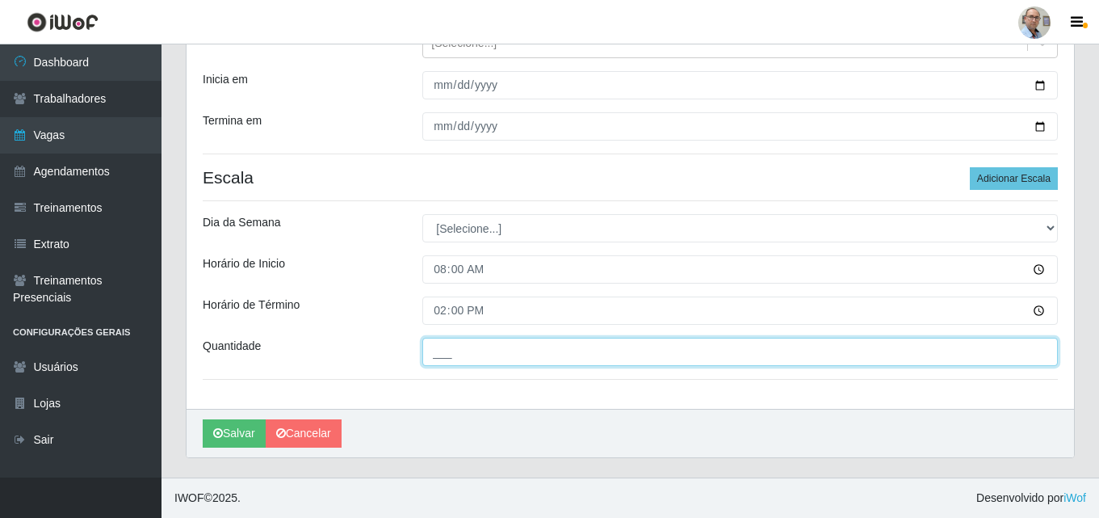
click at [443, 347] on input "___" at bounding box center [740, 352] width 636 height 28
type input "1__"
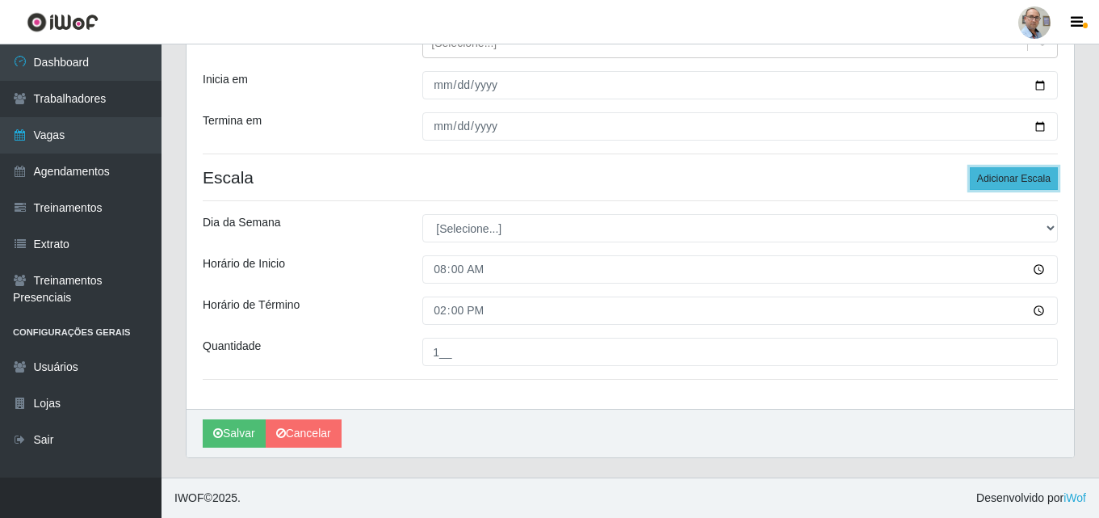
click at [1028, 176] on button "Adicionar Escala" at bounding box center [1014, 178] width 88 height 23
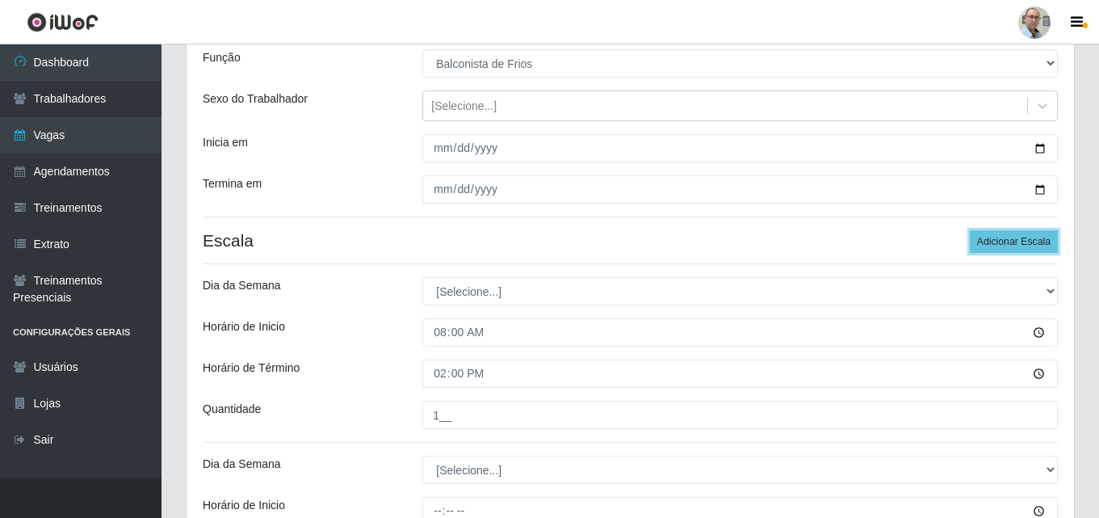
scroll to position [129, 0]
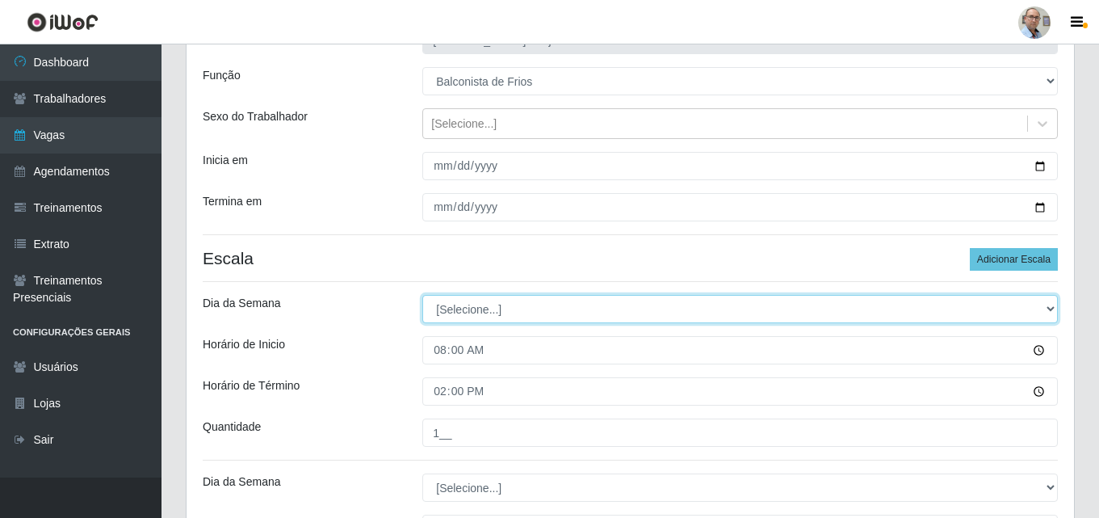
click at [921, 313] on select "[Selecione...] Segunda Terça Quarta Quinta Sexta Sábado Domingo" at bounding box center [740, 309] width 636 height 28
select select "1"
click at [422, 295] on select "[Selecione...] Segunda Terça Quarta Quinta Sexta Sábado Domingo" at bounding box center [740, 309] width 636 height 28
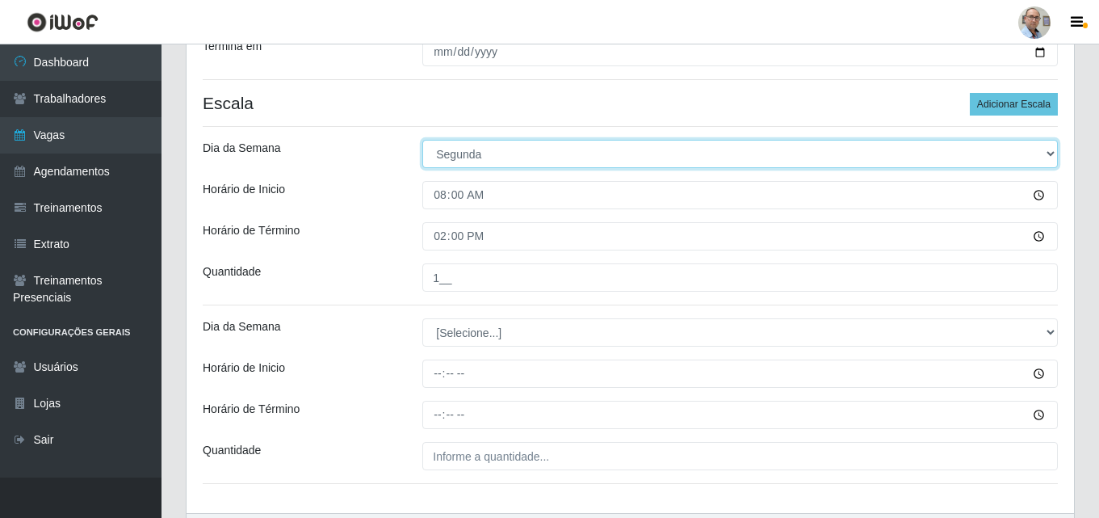
scroll to position [291, 0]
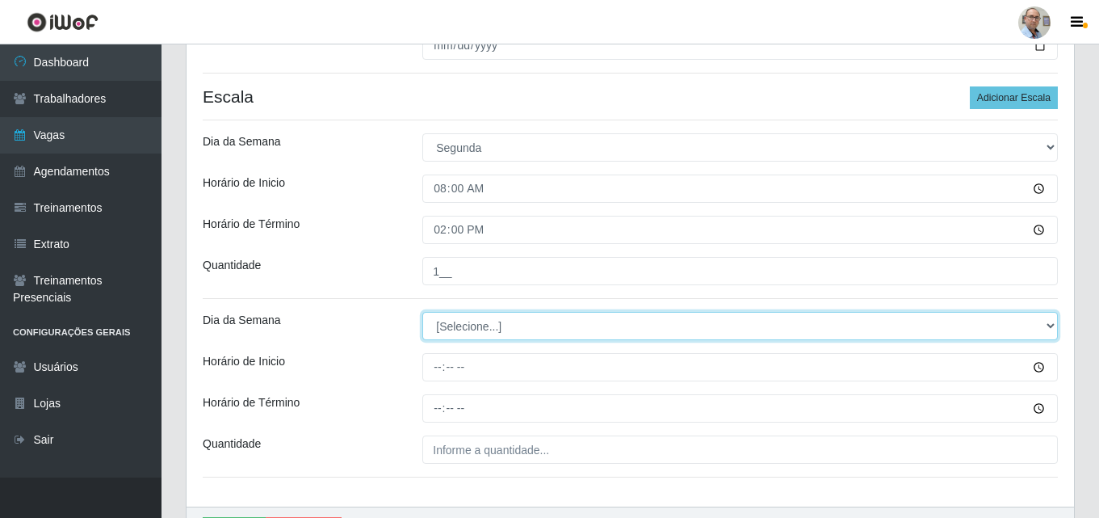
click at [837, 329] on select "[Selecione...] Segunda Terça Quarta Quinta Sexta Sábado Domingo" at bounding box center [740, 326] width 636 height 28
select select "1"
click at [422, 312] on select "[Selecione...] Segunda Terça Quarta Quinta Sexta Sábado Domingo" at bounding box center [740, 326] width 636 height 28
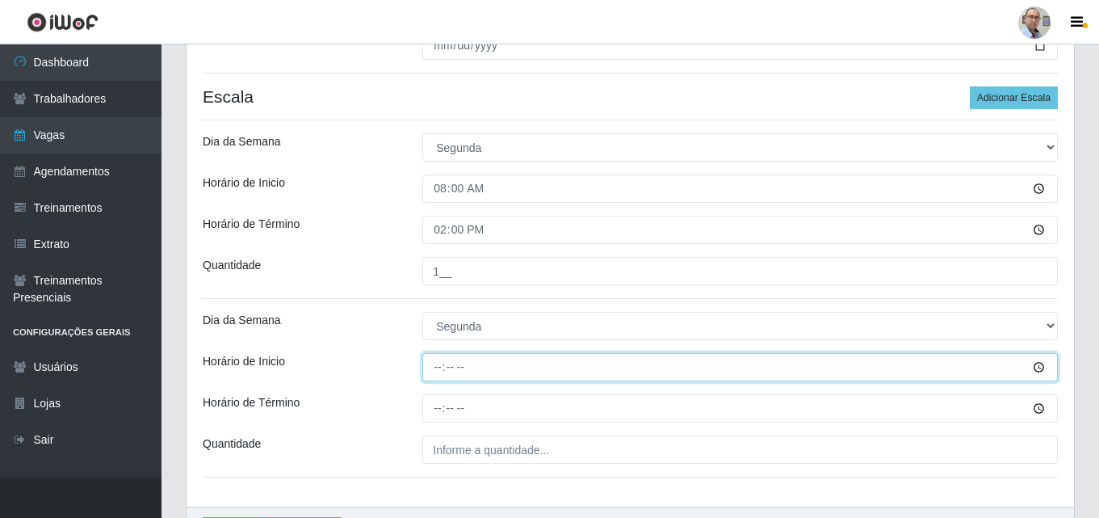
click at [438, 363] on input "Horário de Inicio" at bounding box center [740, 367] width 636 height 28
type input "15:00"
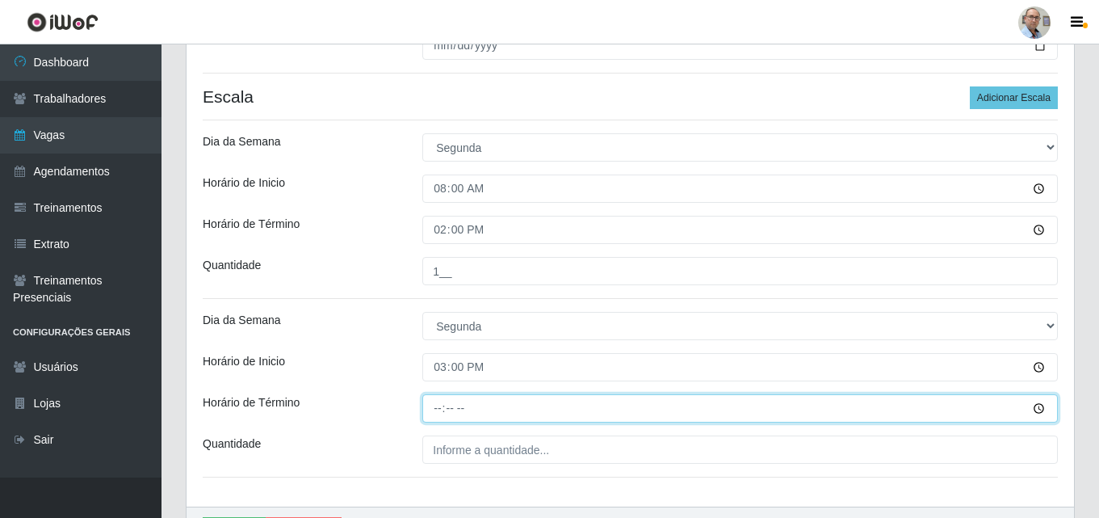
click at [439, 400] on input "Horário de Término" at bounding box center [740, 408] width 636 height 28
type input "21:00"
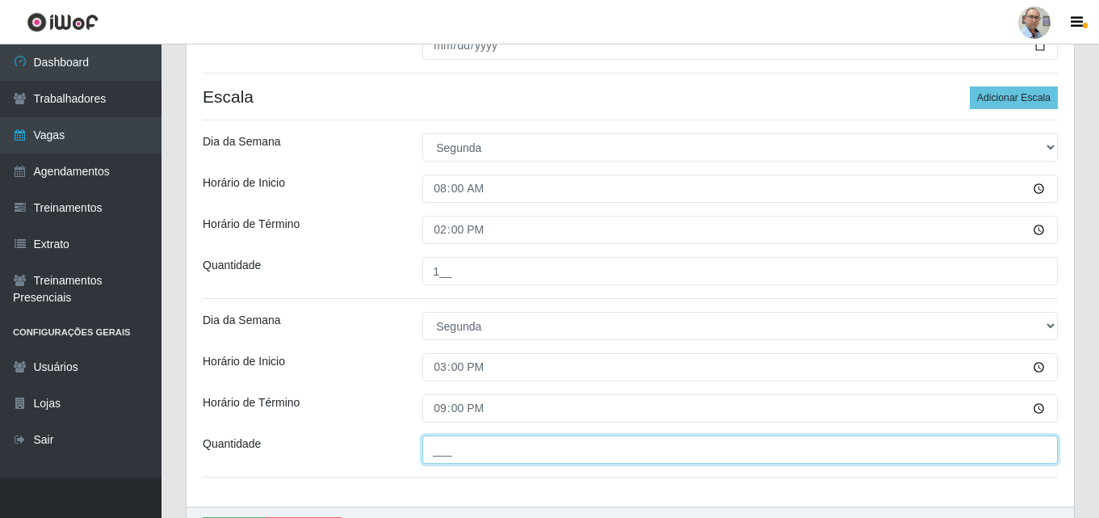
click at [451, 446] on input "___" at bounding box center [740, 449] width 636 height 28
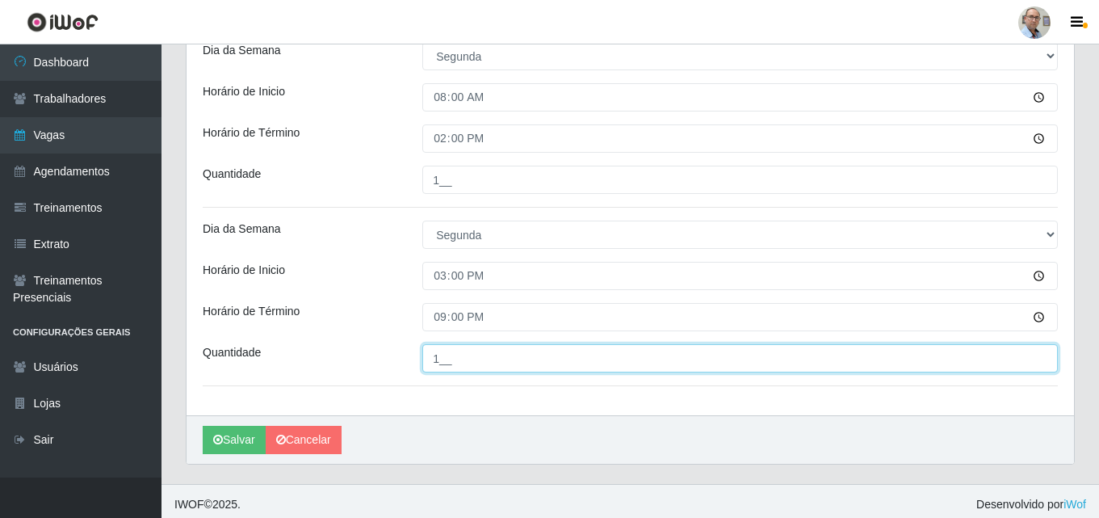
scroll to position [388, 0]
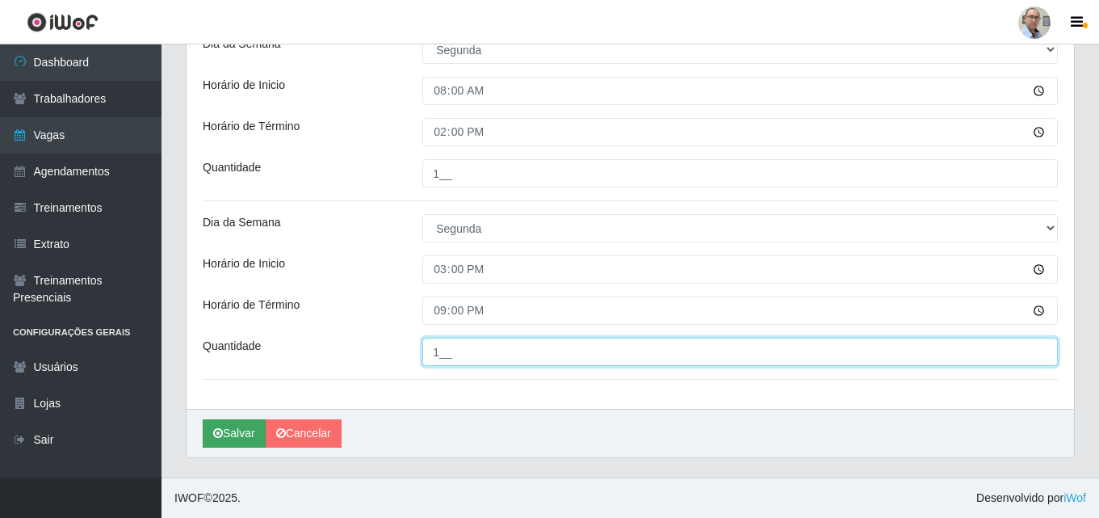
type input "1__"
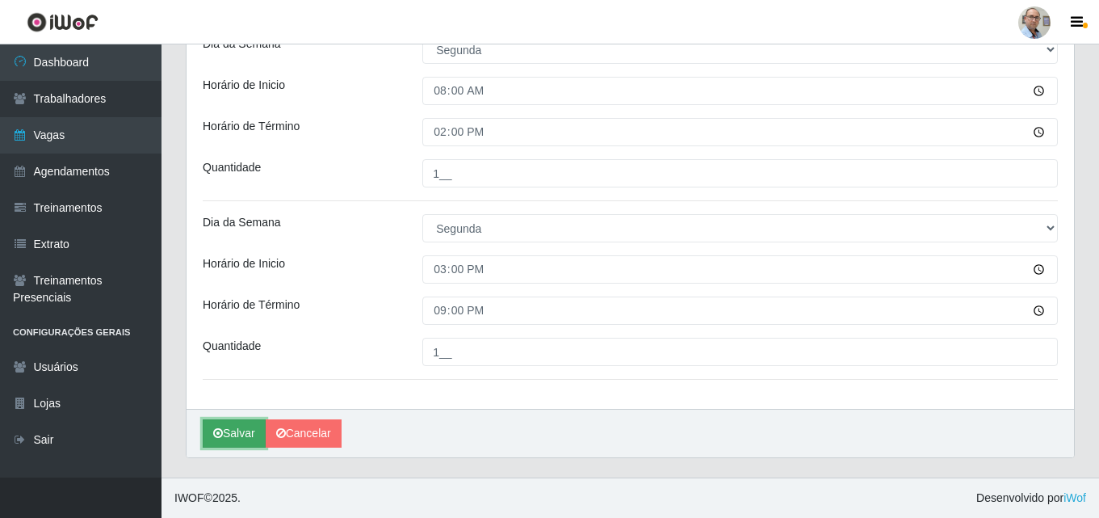
click at [237, 426] on button "Salvar" at bounding box center [234, 433] width 63 height 28
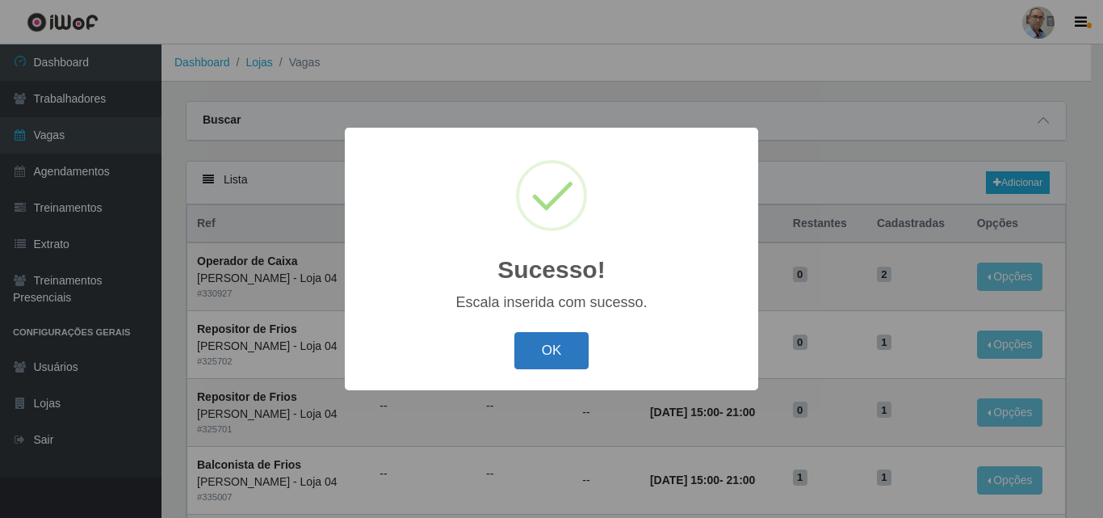
click at [544, 349] on button "OK" at bounding box center [551, 351] width 75 height 38
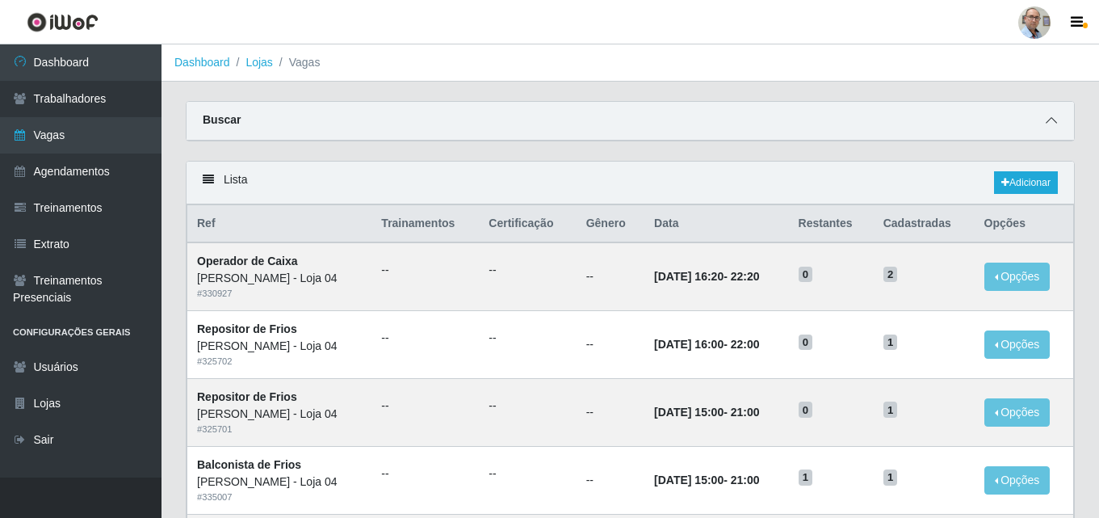
click at [1052, 126] on icon at bounding box center [1051, 120] width 11 height 11
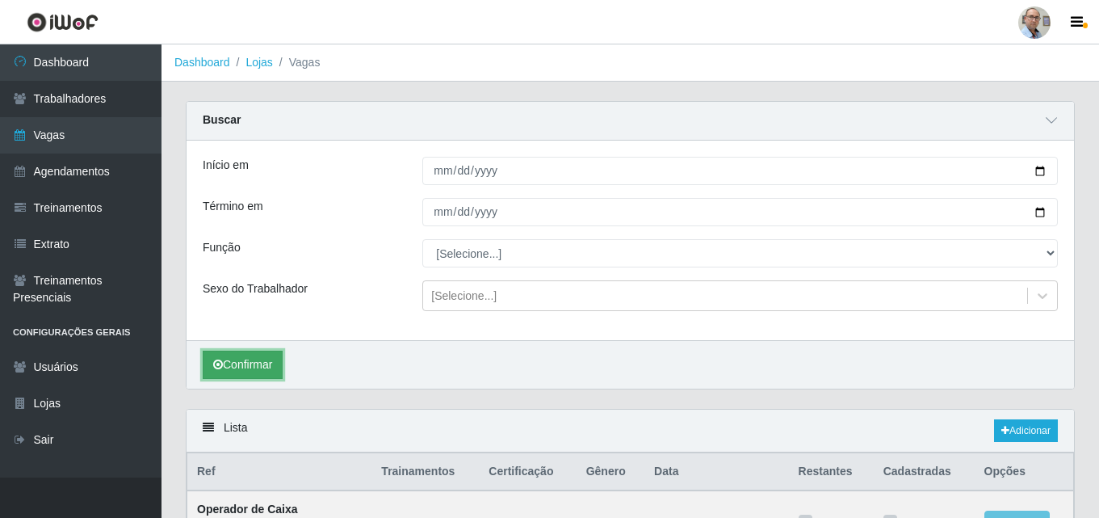
click at [250, 358] on button "Confirmar" at bounding box center [243, 365] width 80 height 28
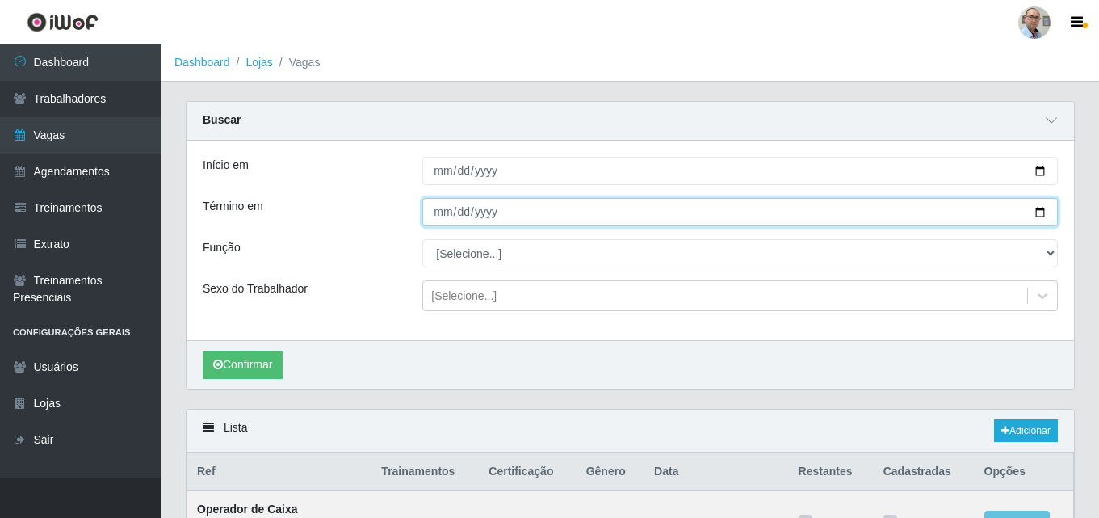
click at [1043, 213] on input "[DATE]" at bounding box center [740, 212] width 636 height 28
type input "[DATE]"
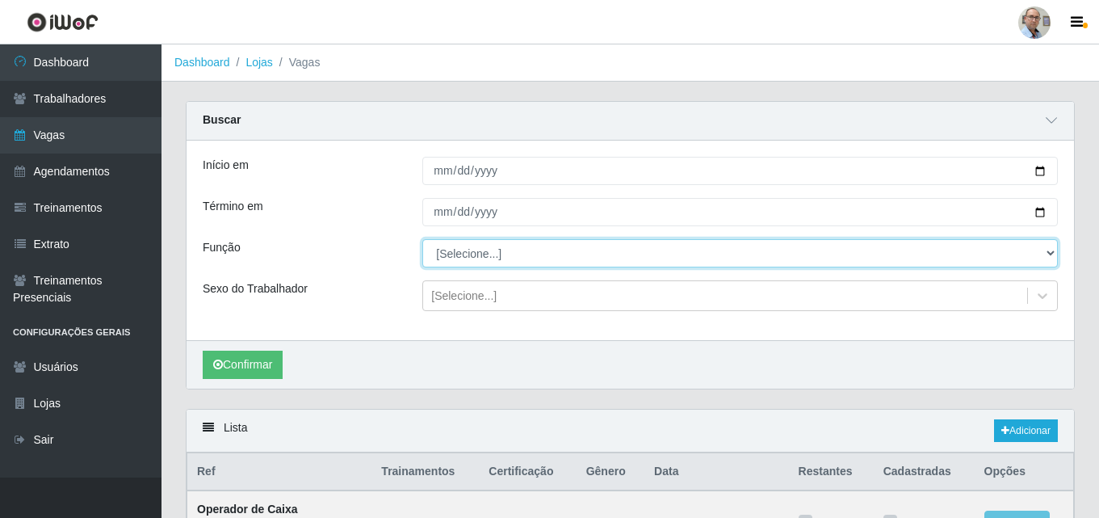
click at [799, 254] on select "[Selecione...] ASG ASG + ASG ++ Auxiliar de Depósito Auxiliar de Depósito + Aux…" at bounding box center [740, 253] width 636 height 28
select select "4"
click at [422, 240] on select "[Selecione...] ASG ASG + ASG ++ Auxiliar de Depósito Auxiliar de Depósito + Aux…" at bounding box center [740, 253] width 636 height 28
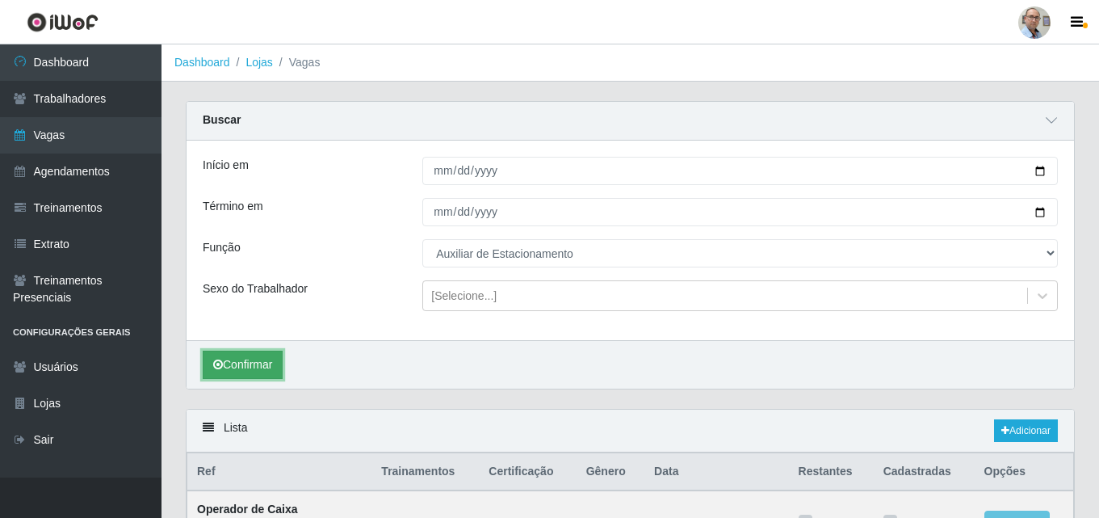
click at [275, 356] on button "Confirmar" at bounding box center [243, 365] width 80 height 28
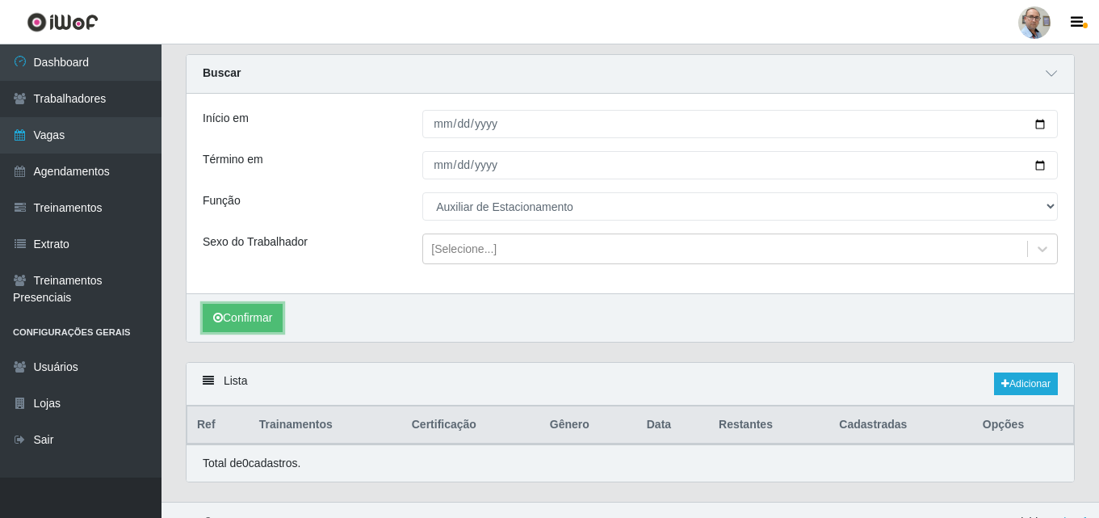
scroll to position [72, 0]
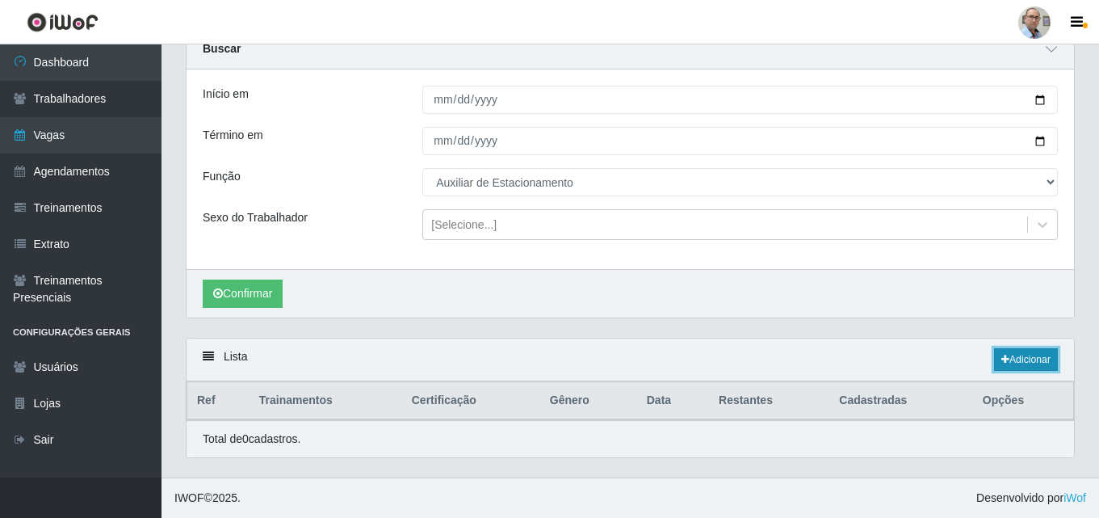
click at [1041, 363] on link "Adicionar" at bounding box center [1026, 359] width 64 height 23
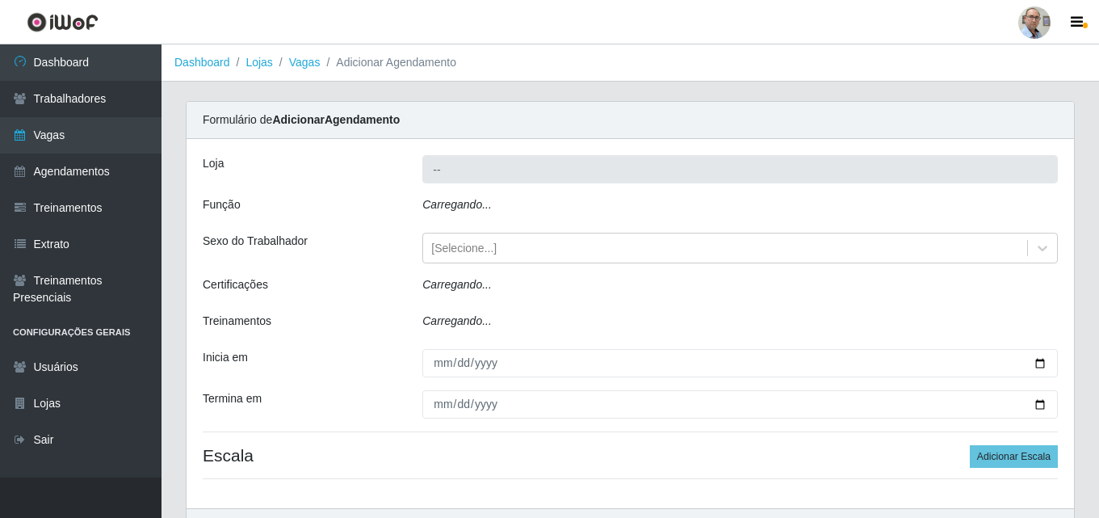
type input "[PERSON_NAME] - Loja 04"
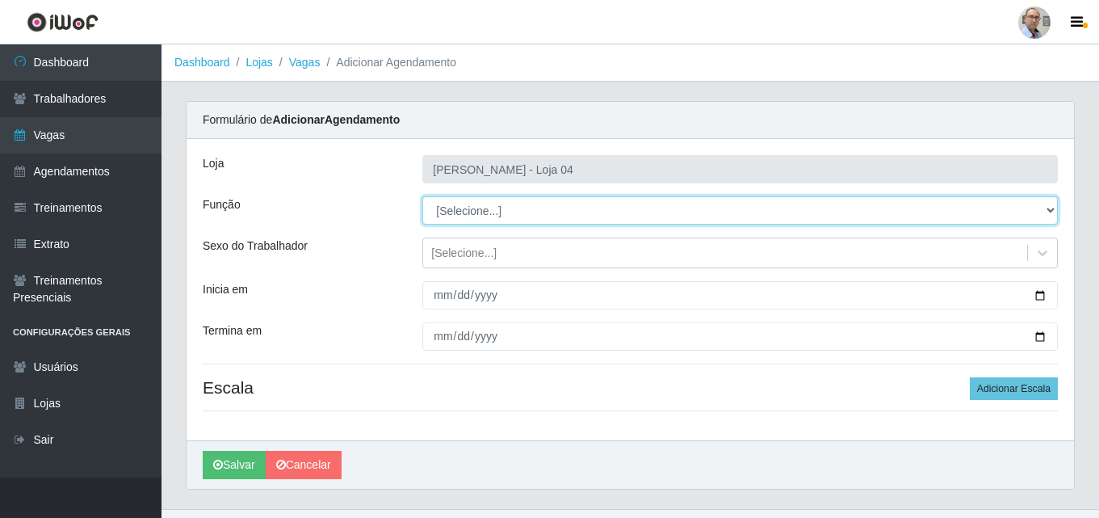
click at [1046, 212] on select "[Selecione...] ASG ASG + ASG ++ Auxiliar de Depósito Auxiliar de Depósito + Aux…" at bounding box center [740, 210] width 636 height 28
select select "4"
click at [422, 196] on select "[Selecione...] ASG ASG + ASG ++ Auxiliar de Depósito Auxiliar de Depósito + Aux…" at bounding box center [740, 210] width 636 height 28
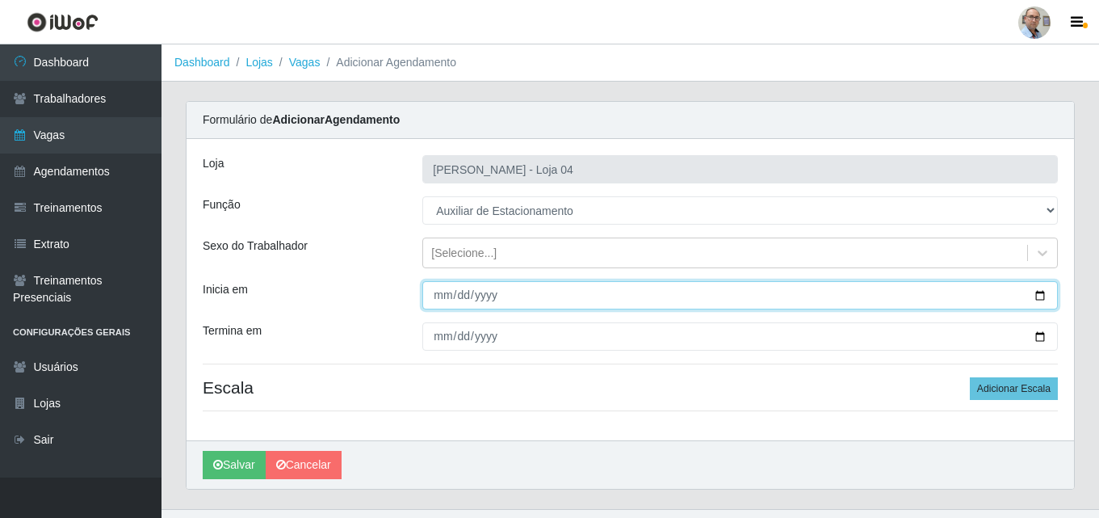
click at [447, 297] on input "Inicia em" at bounding box center [740, 295] width 636 height 28
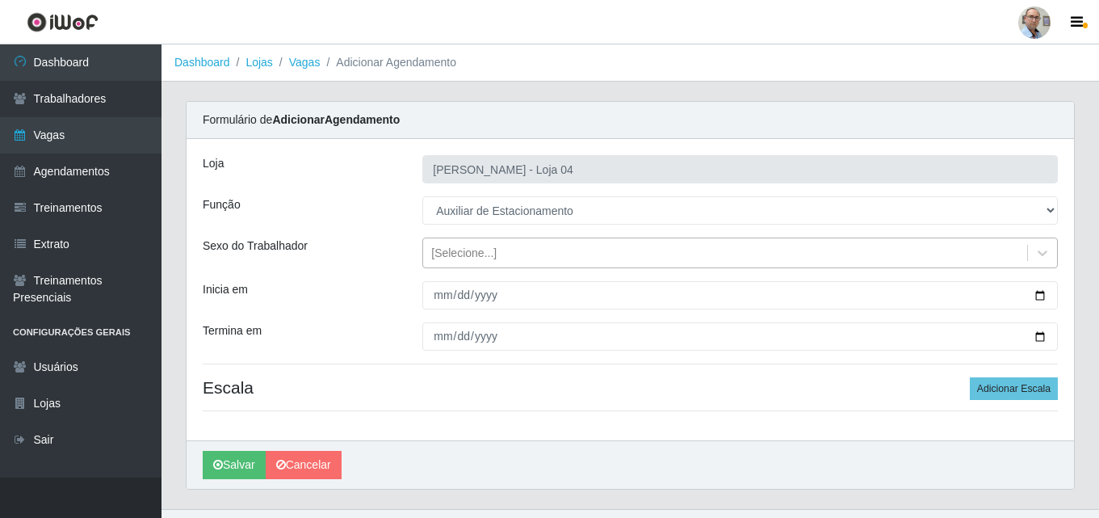
click at [578, 257] on div "[Selecione...]" at bounding box center [725, 253] width 604 height 27
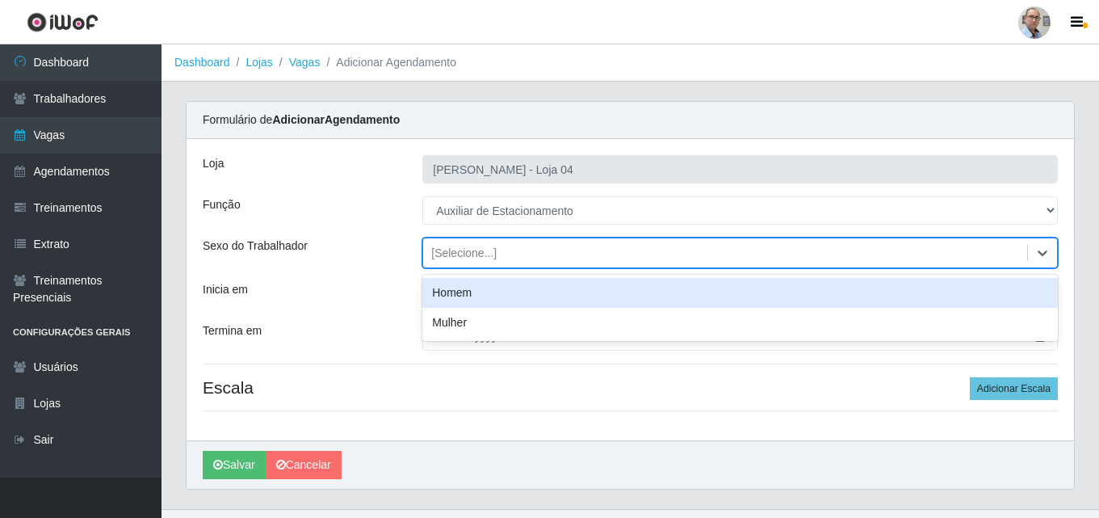
click at [504, 295] on div "Homem" at bounding box center [740, 293] width 636 height 30
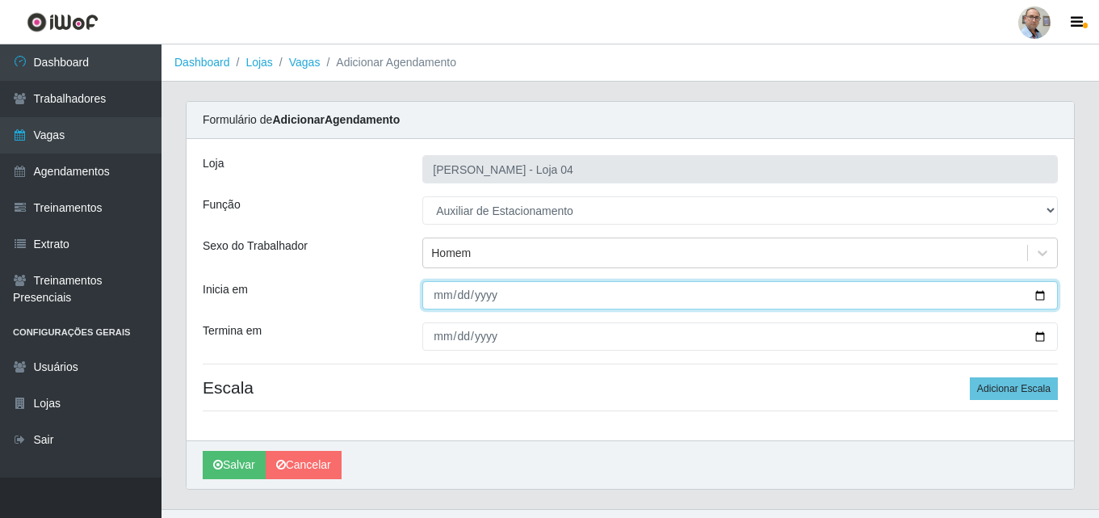
click at [444, 301] on input "Inicia em" at bounding box center [740, 295] width 636 height 28
click at [1044, 299] on input "Inicia em" at bounding box center [740, 295] width 636 height 28
type input "[DATE]"
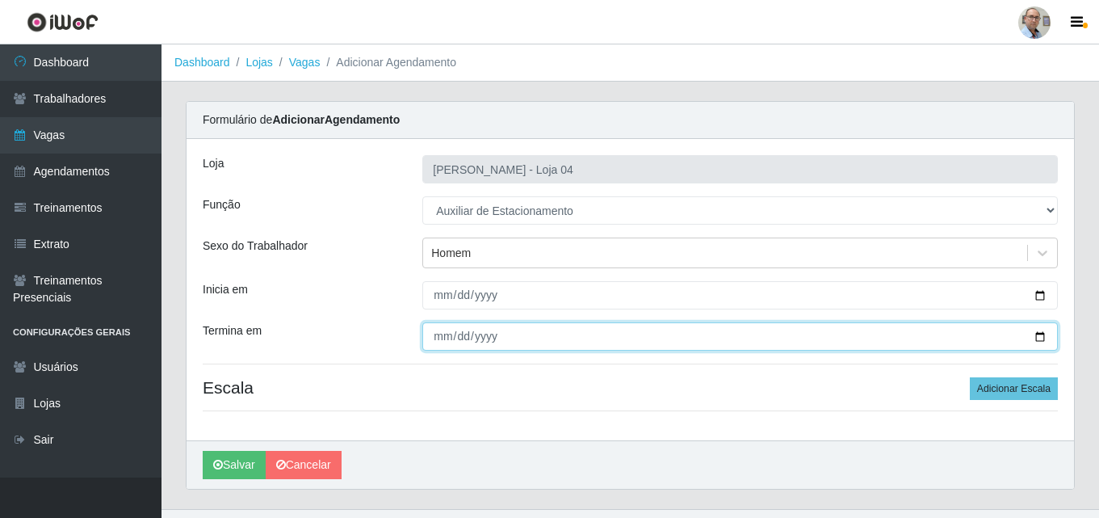
click at [1043, 338] on input "Termina em" at bounding box center [740, 336] width 636 height 28
type input "[DATE]"
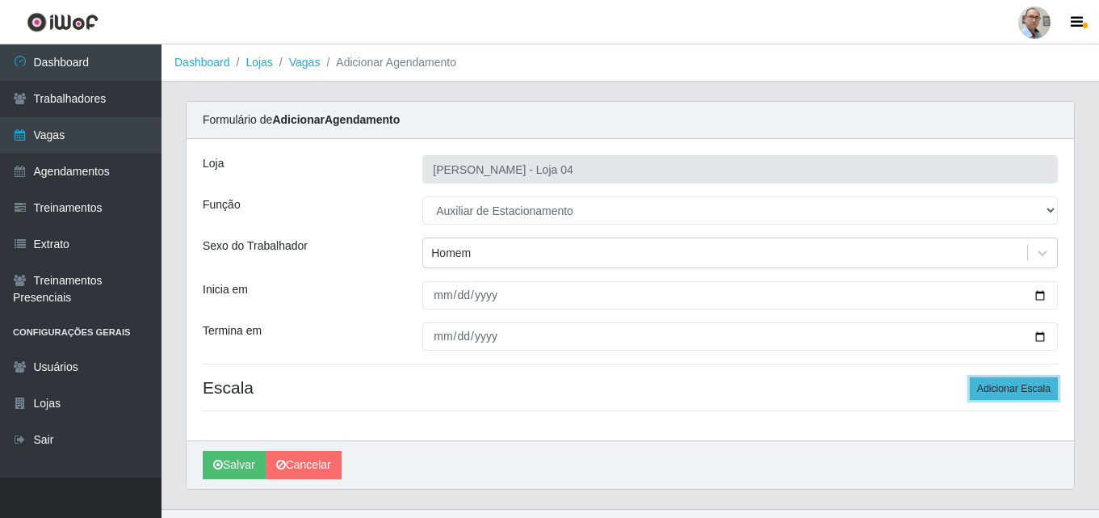
click at [1029, 388] on button "Adicionar Escala" at bounding box center [1014, 388] width 88 height 23
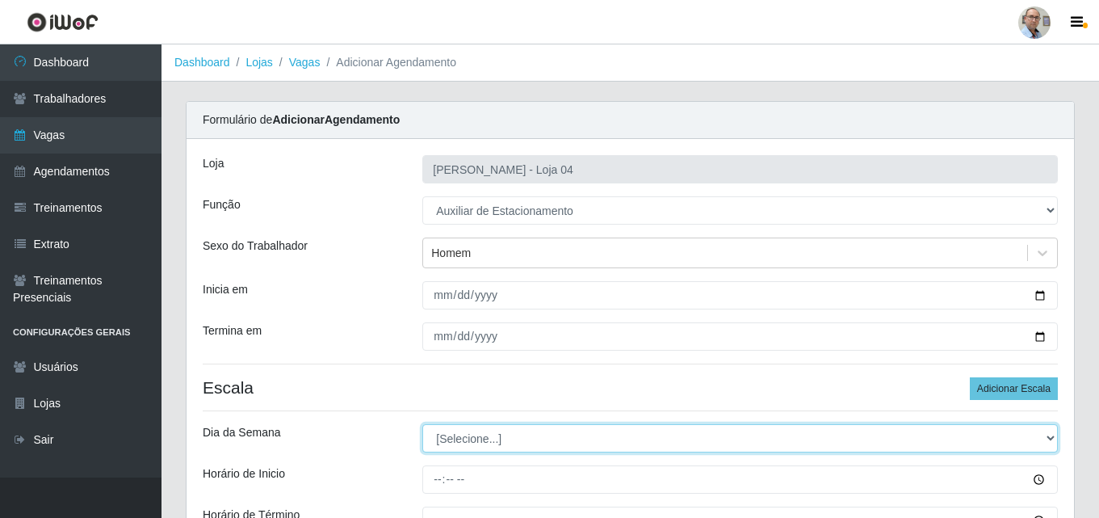
click at [750, 433] on select "[Selecione...] Segunda Terça Quarta Quinta Sexta Sábado Domingo" at bounding box center [740, 438] width 636 height 28
select select "1"
click at [422, 424] on select "[Selecione...] Segunda Terça Quarta Quinta Sexta Sábado Domingo" at bounding box center [740, 438] width 636 height 28
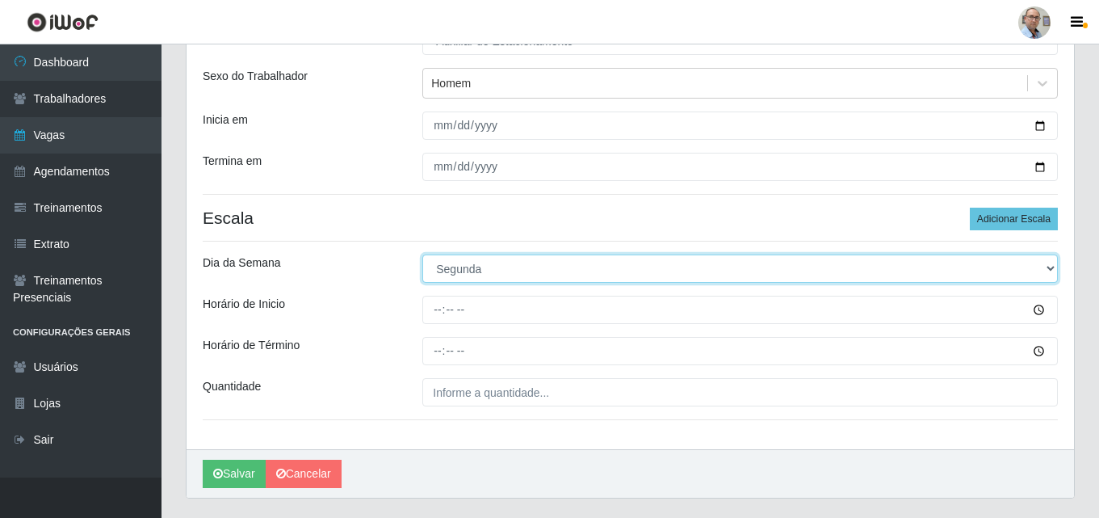
scroll to position [210, 0]
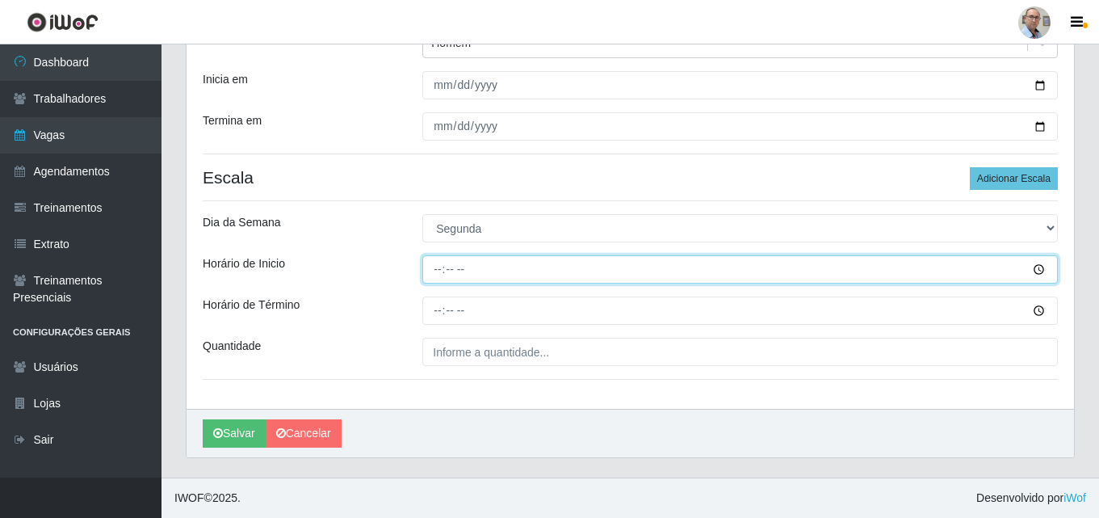
click at [440, 270] on input "Horário de Inicio" at bounding box center [740, 269] width 636 height 28
type input "08:00"
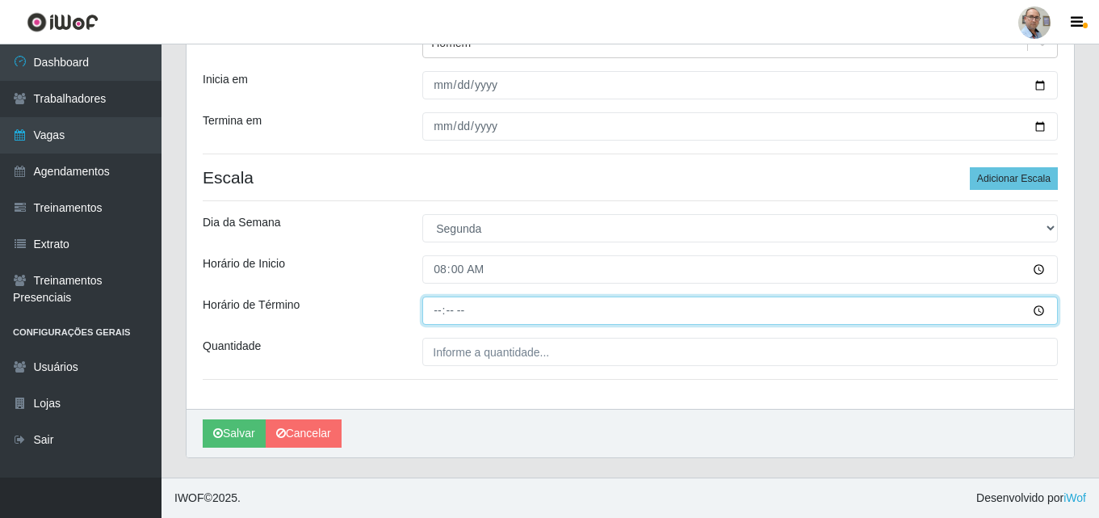
click at [442, 306] on input "Horário de Término" at bounding box center [740, 310] width 636 height 28
type input "14:00"
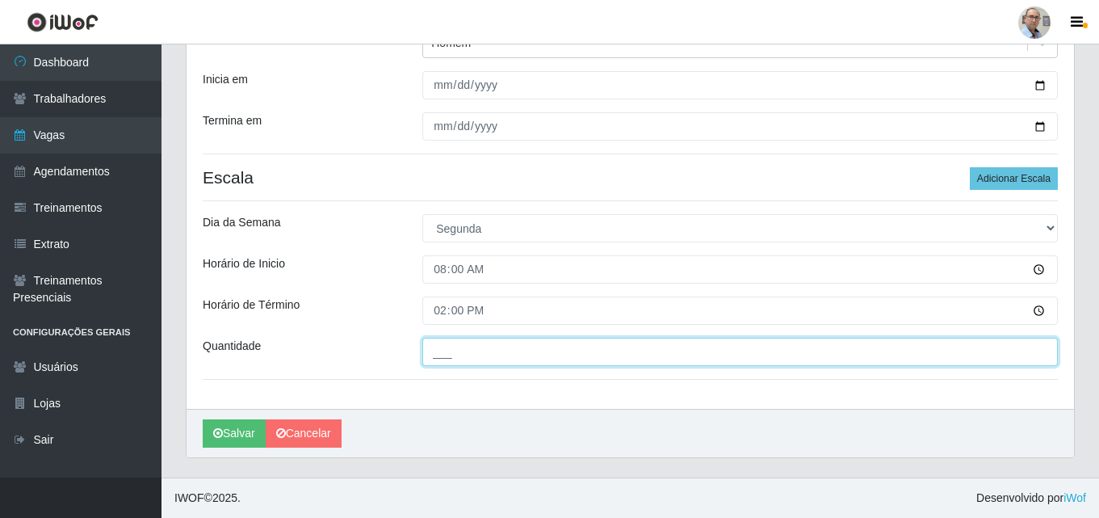
click at [507, 350] on input "___" at bounding box center [740, 352] width 636 height 28
type input "1__"
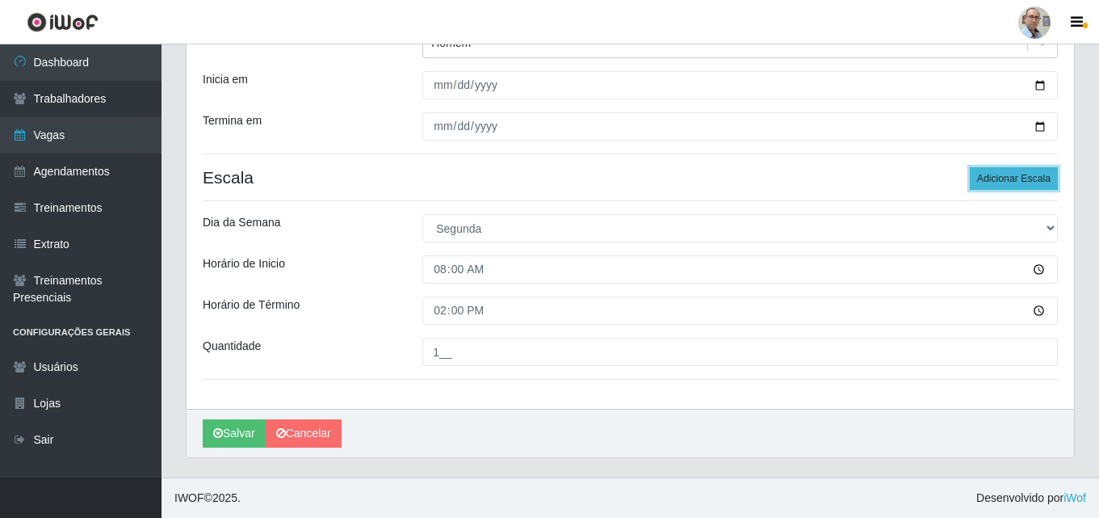
click at [1026, 177] on button "Adicionar Escala" at bounding box center [1014, 178] width 88 height 23
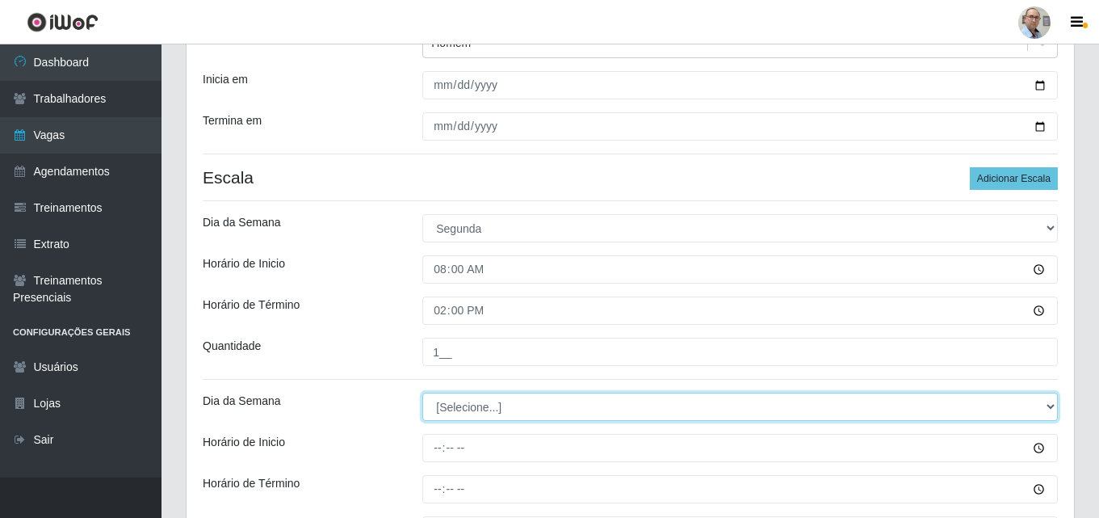
click at [528, 403] on select "[Selecione...] Segunda Terça Quarta Quinta Sexta Sábado Domingo" at bounding box center [740, 406] width 636 height 28
select select "2"
click at [422, 392] on select "[Selecione...] Segunda Terça Quarta Quinta Sexta Sábado Domingo" at bounding box center [740, 406] width 636 height 28
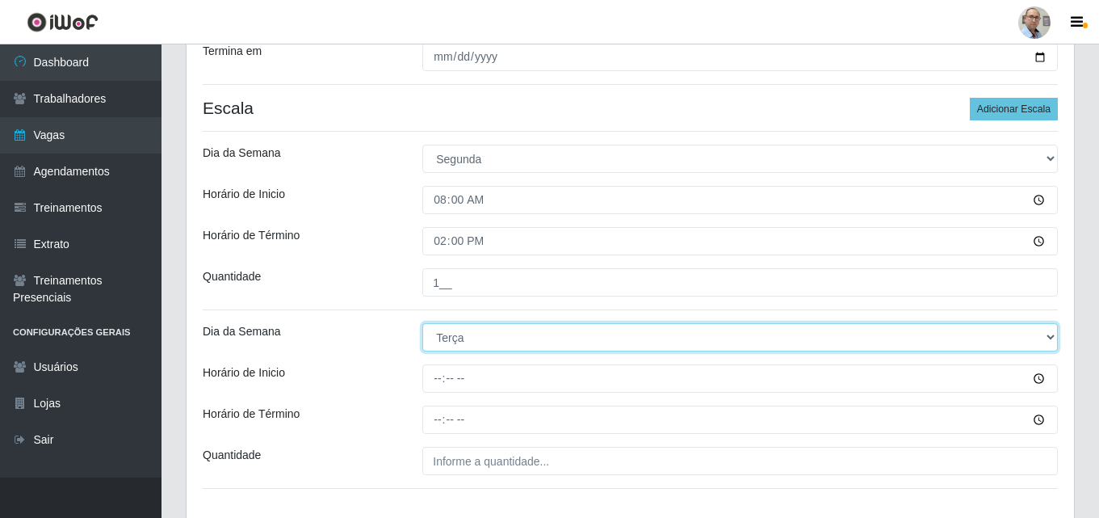
scroll to position [371, 0]
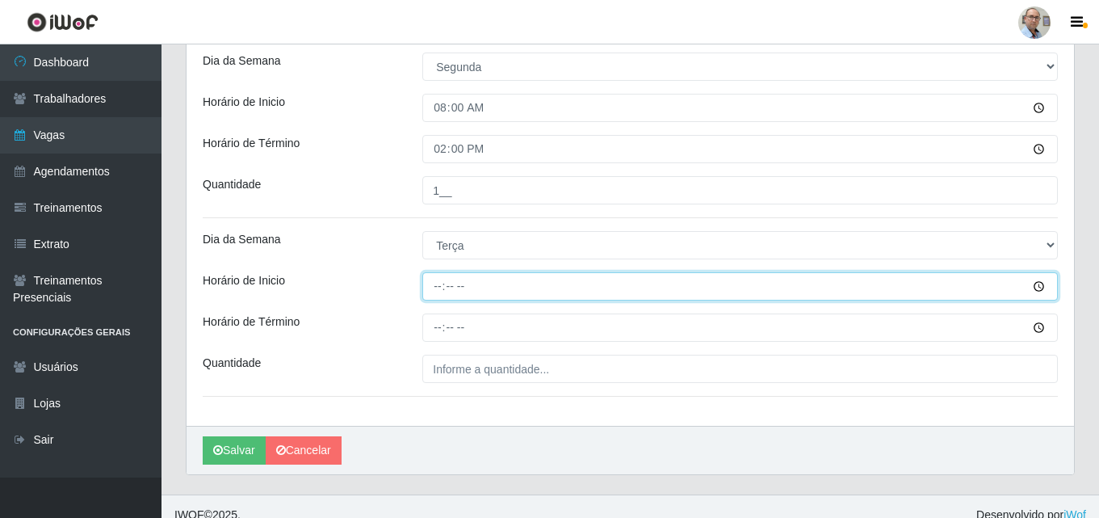
click at [439, 282] on input "Horário de Inicio" at bounding box center [740, 286] width 636 height 28
type input "08:00"
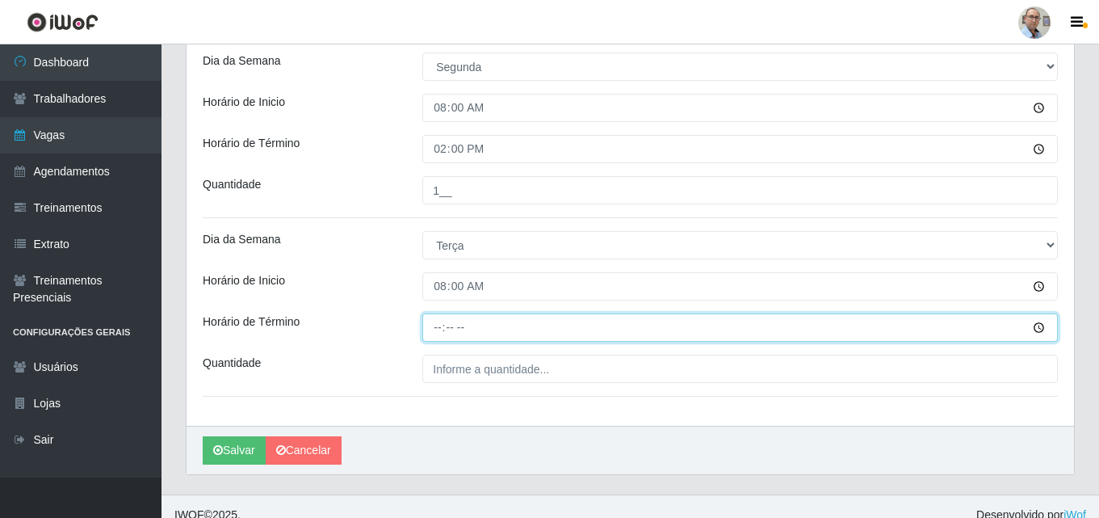
click at [439, 325] on input "Horário de Término" at bounding box center [740, 327] width 636 height 28
type input "14:00"
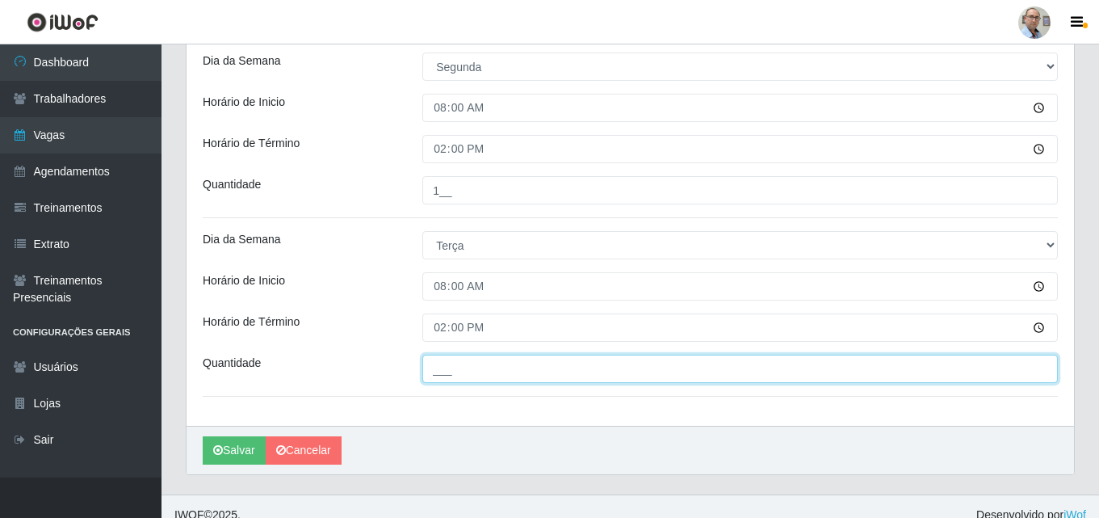
click at [459, 367] on input "___" at bounding box center [740, 369] width 636 height 28
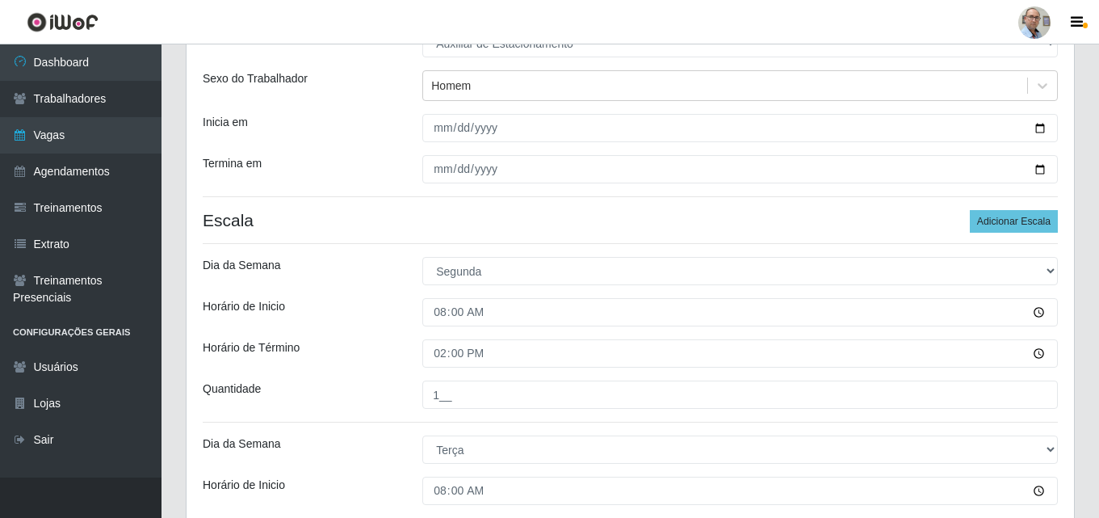
scroll to position [146, 0]
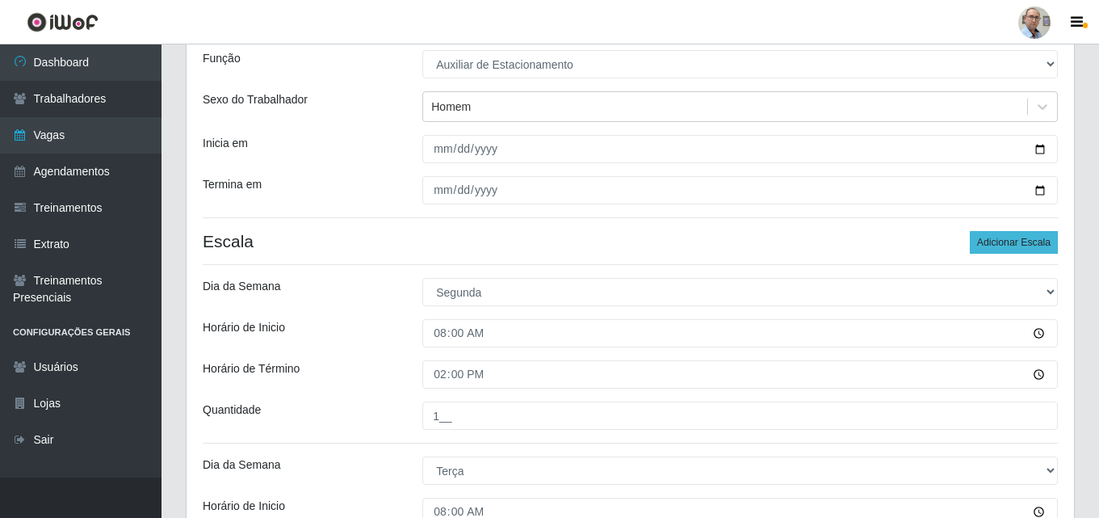
type input "1__"
click at [1014, 246] on button "Adicionar Escala" at bounding box center [1014, 242] width 88 height 23
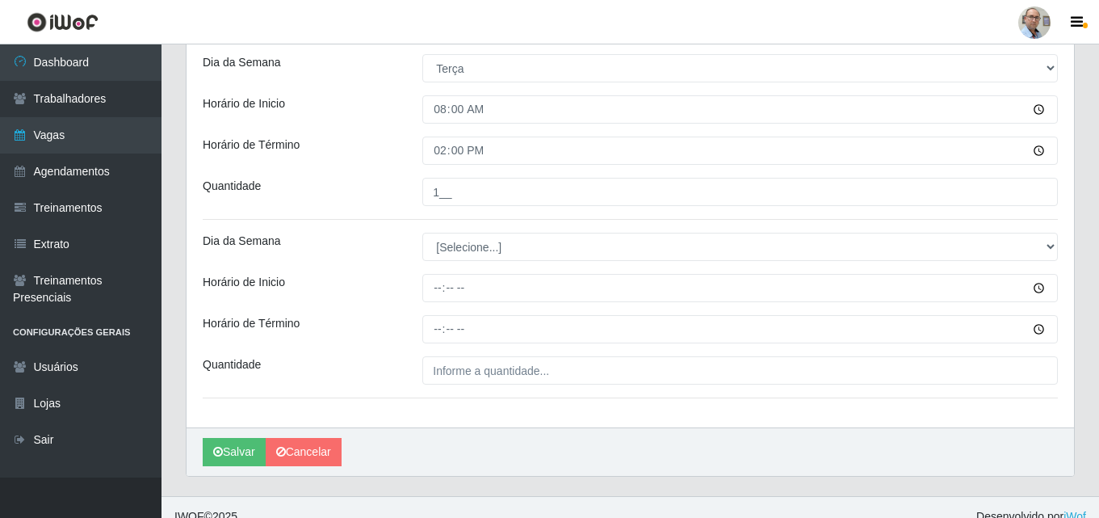
scroll to position [550, 0]
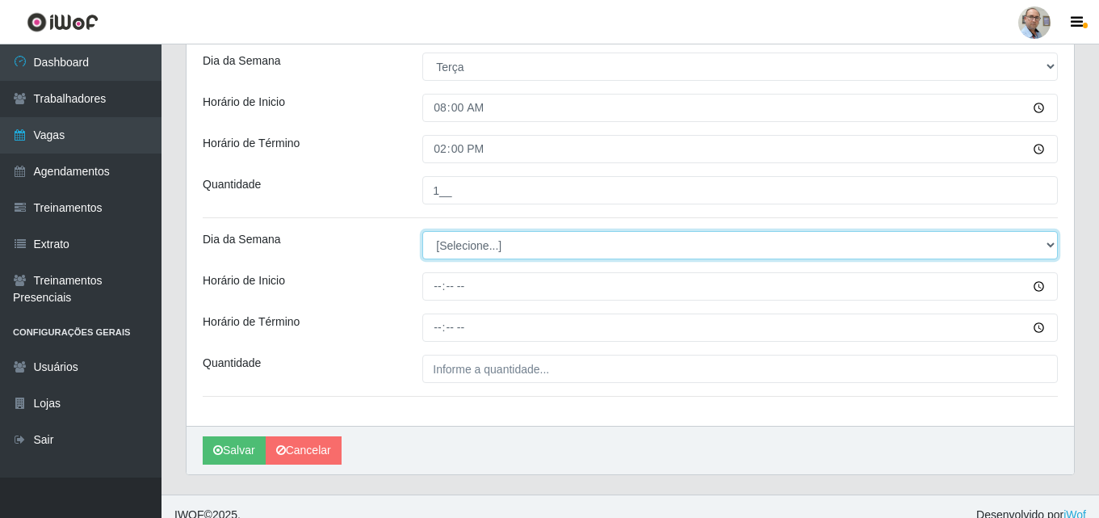
click at [528, 246] on select "[Selecione...] Segunda Terça Quarta Quinta Sexta Sábado Domingo" at bounding box center [740, 245] width 636 height 28
select select "3"
click at [422, 231] on select "[Selecione...] Segunda Terça Quarta Quinta Sexta Sábado Domingo" at bounding box center [740, 245] width 636 height 28
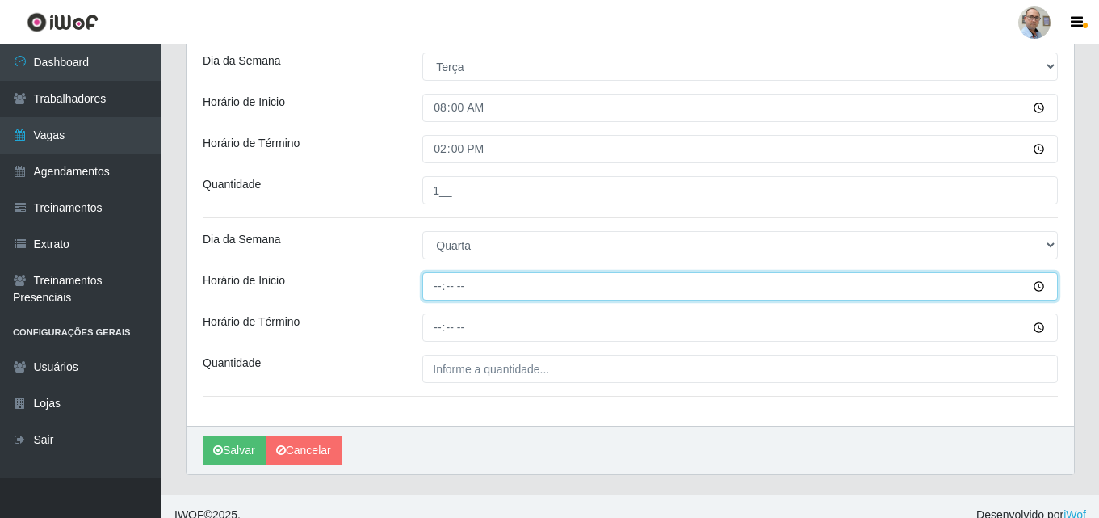
click at [447, 288] on input "Horário de Inicio" at bounding box center [740, 286] width 636 height 28
click at [442, 287] on input "Horário de Inicio" at bounding box center [740, 286] width 636 height 28
type input "08:00"
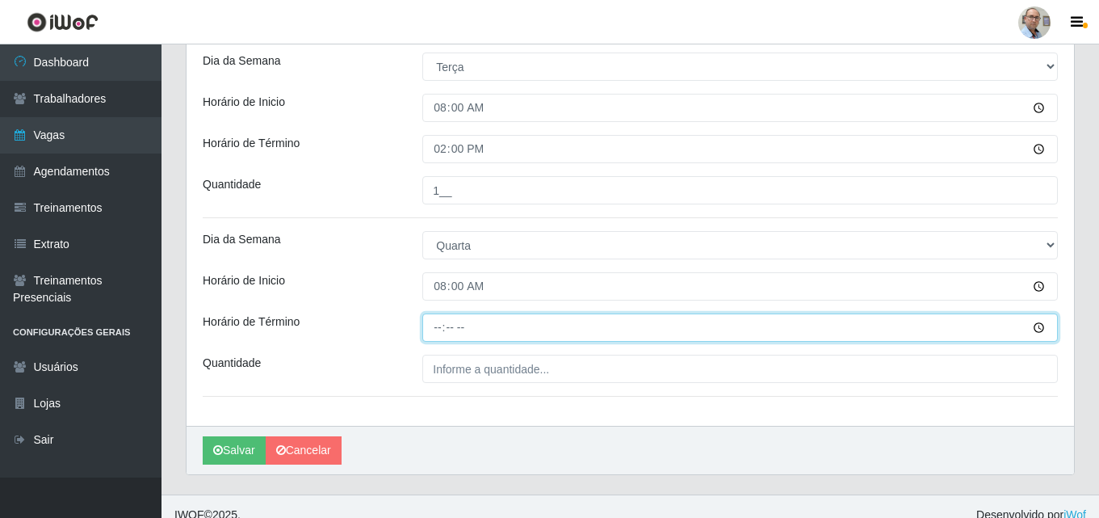
click at [442, 321] on input "Horário de Término" at bounding box center [740, 327] width 636 height 28
type input "14:00"
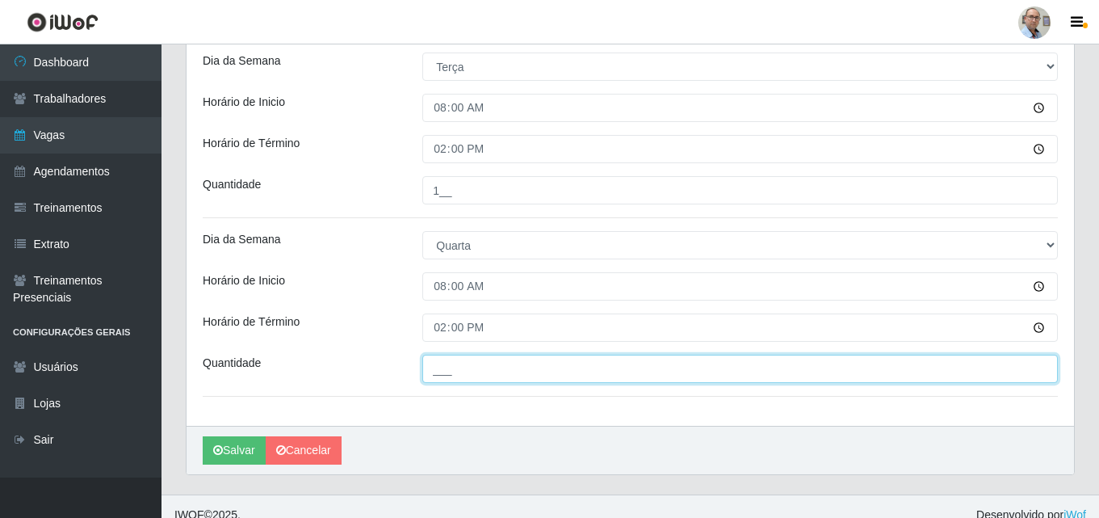
click at [458, 367] on input "___" at bounding box center [740, 369] width 636 height 28
type input "1__"
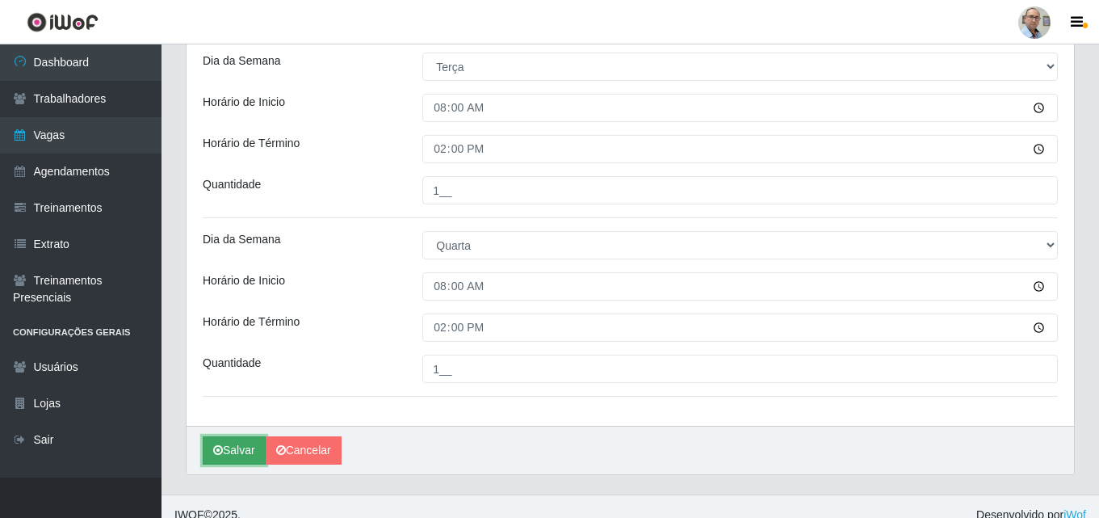
click at [258, 452] on button "Salvar" at bounding box center [234, 450] width 63 height 28
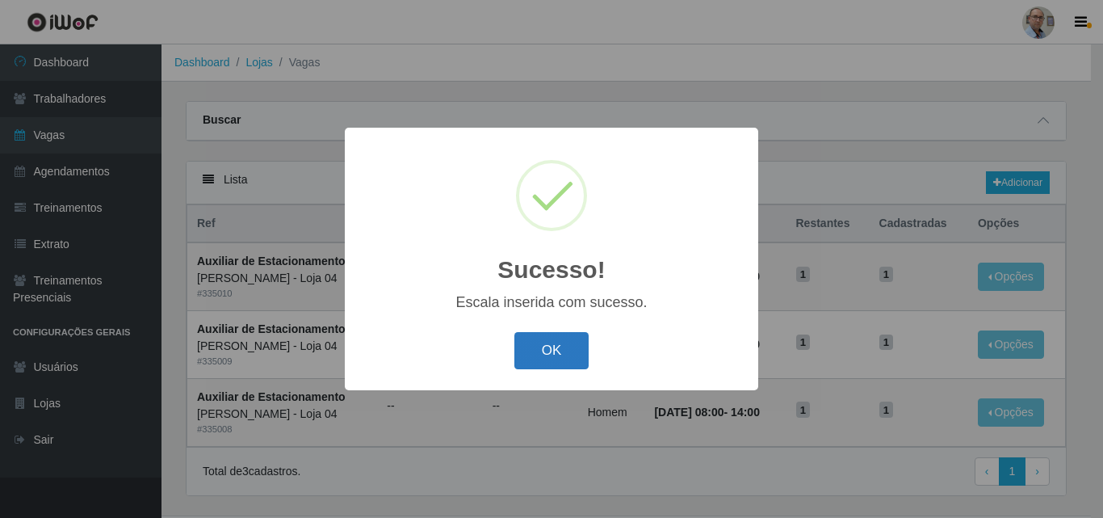
click at [535, 356] on button "OK" at bounding box center [551, 351] width 75 height 38
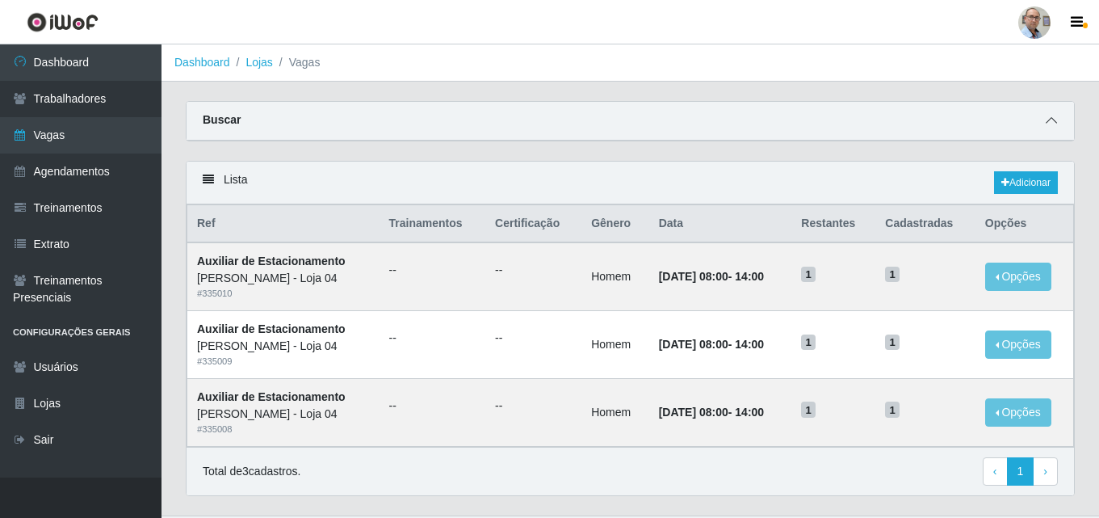
click at [1048, 129] on span at bounding box center [1051, 120] width 19 height 19
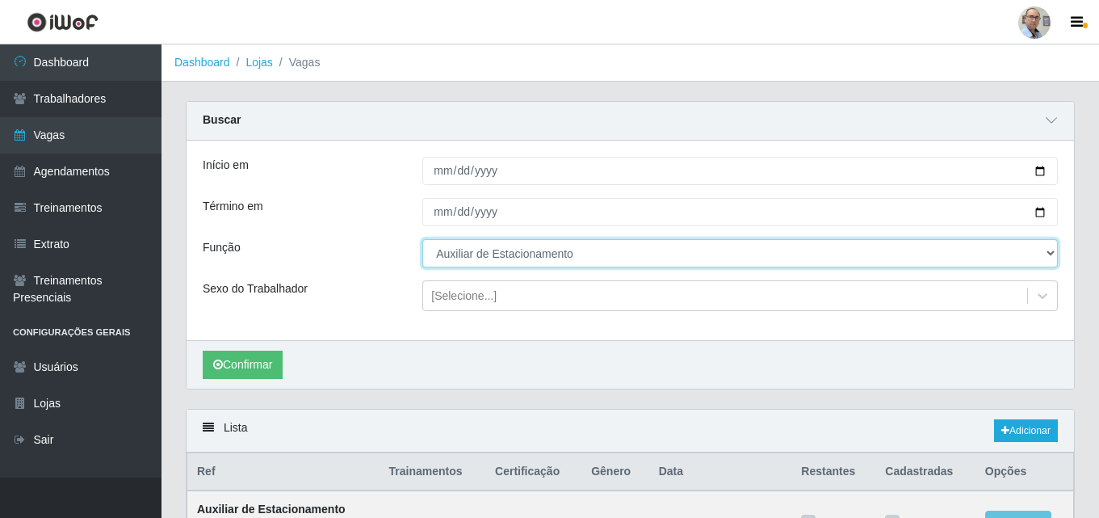
click at [1045, 251] on select "[Selecione...] ASG ASG + ASG ++ Auxiliar de Depósito Auxiliar de Depósito + Aux…" at bounding box center [740, 253] width 636 height 28
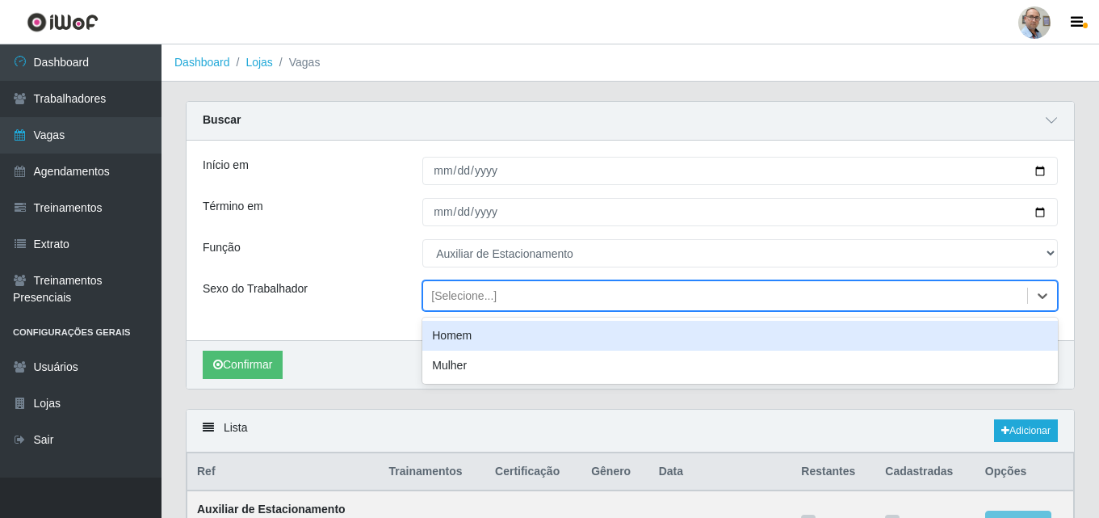
click at [607, 305] on div "[Selecione...]" at bounding box center [725, 296] width 604 height 27
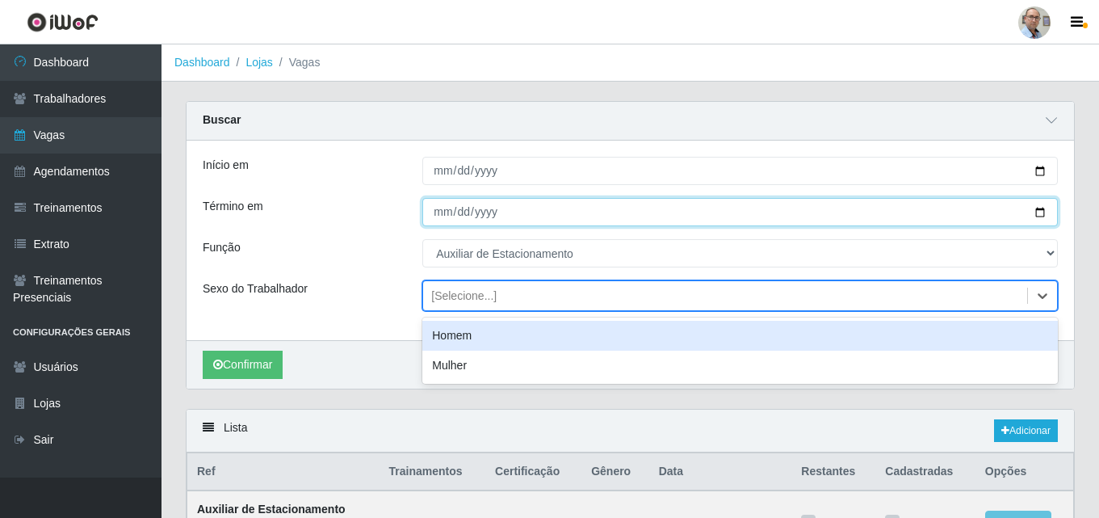
click at [1043, 214] on input "[DATE]" at bounding box center [740, 212] width 636 height 28
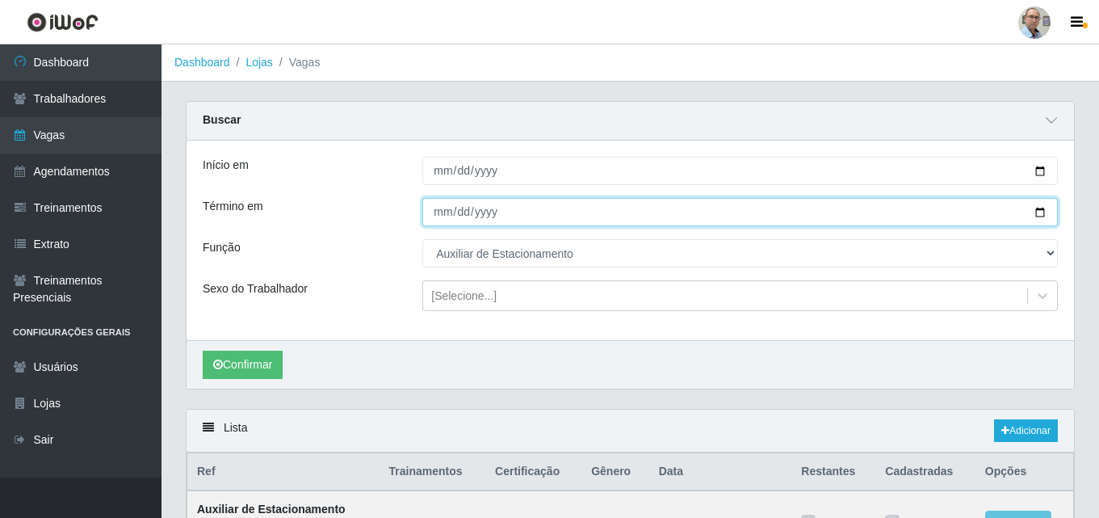
type input "[DATE]"
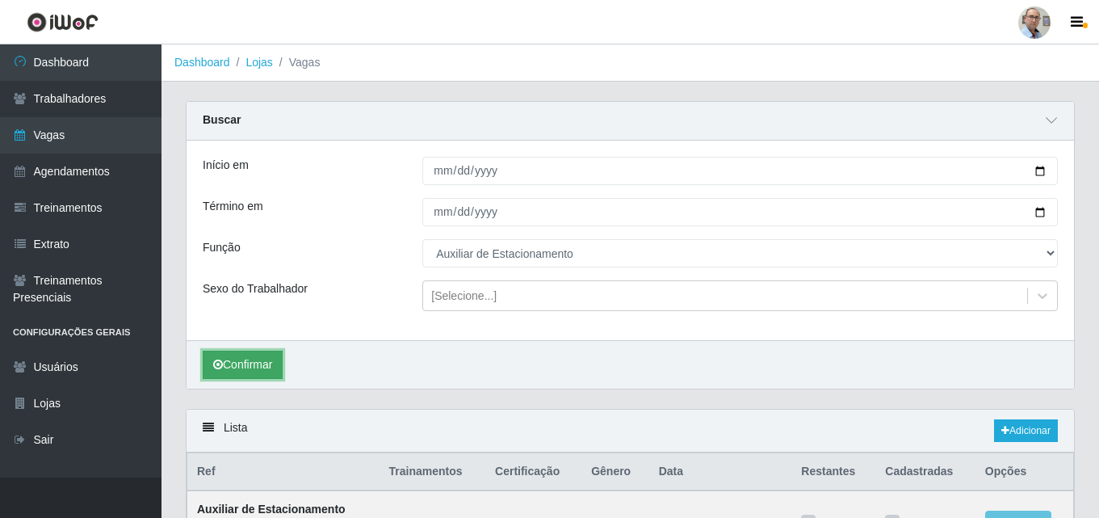
click at [238, 362] on button "Confirmar" at bounding box center [243, 365] width 80 height 28
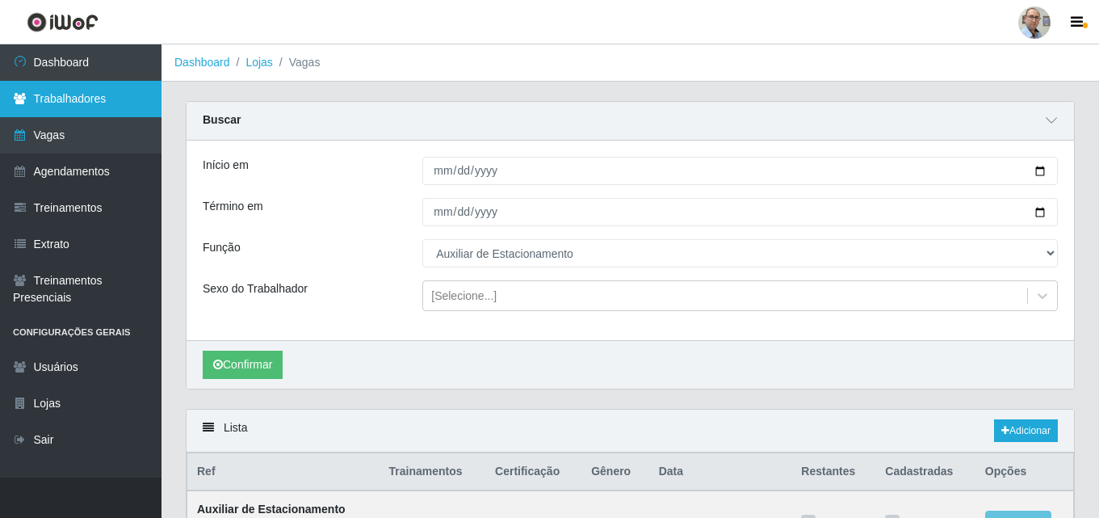
click at [87, 103] on link "Trabalhadores" at bounding box center [81, 99] width 162 height 36
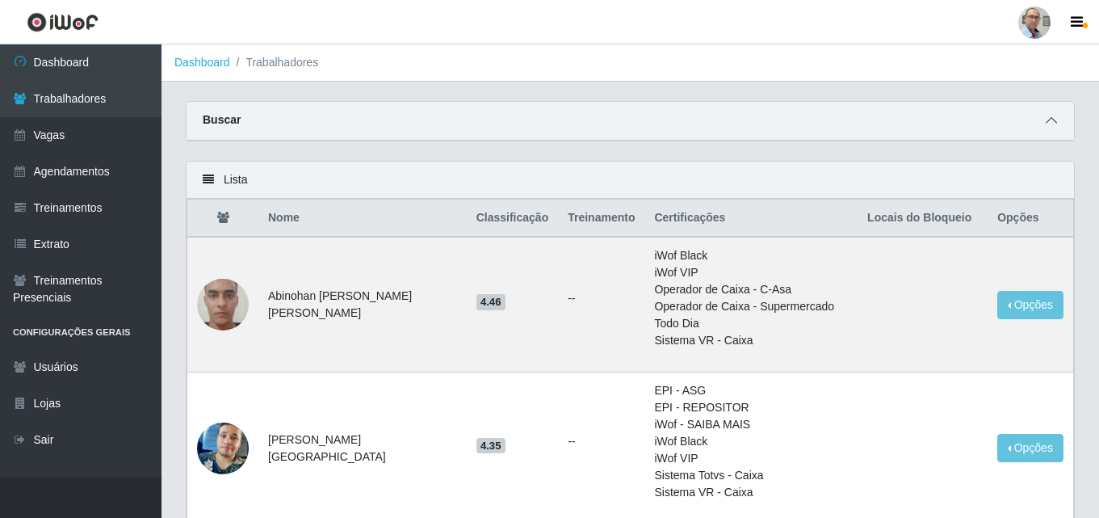
click at [1057, 120] on span at bounding box center [1051, 120] width 19 height 19
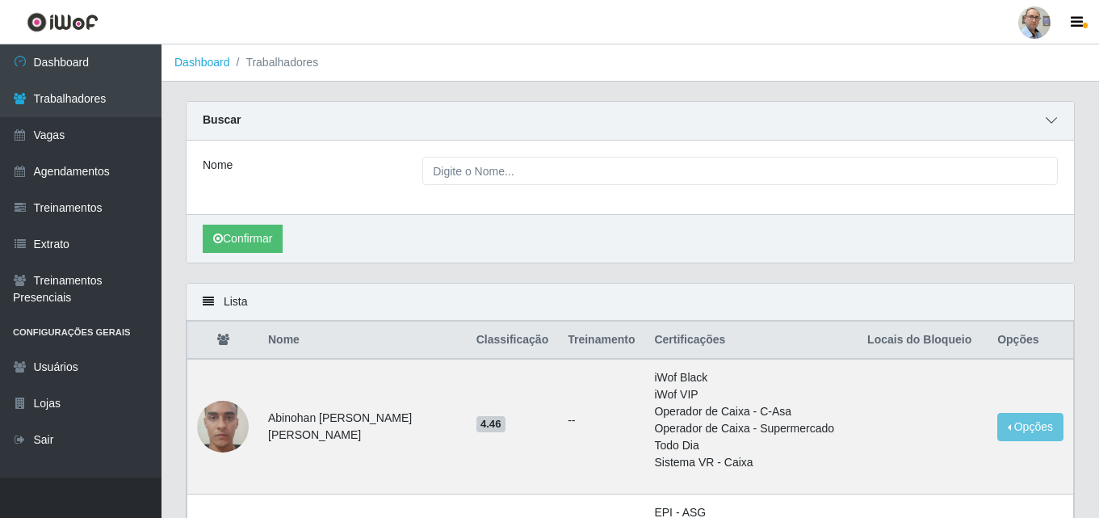
drag, startPoint x: 1054, startPoint y: 123, endPoint x: 1042, endPoint y: 124, distance: 12.1
click at [1054, 122] on icon at bounding box center [1051, 120] width 11 height 11
